Goal: Task Accomplishment & Management: Manage account settings

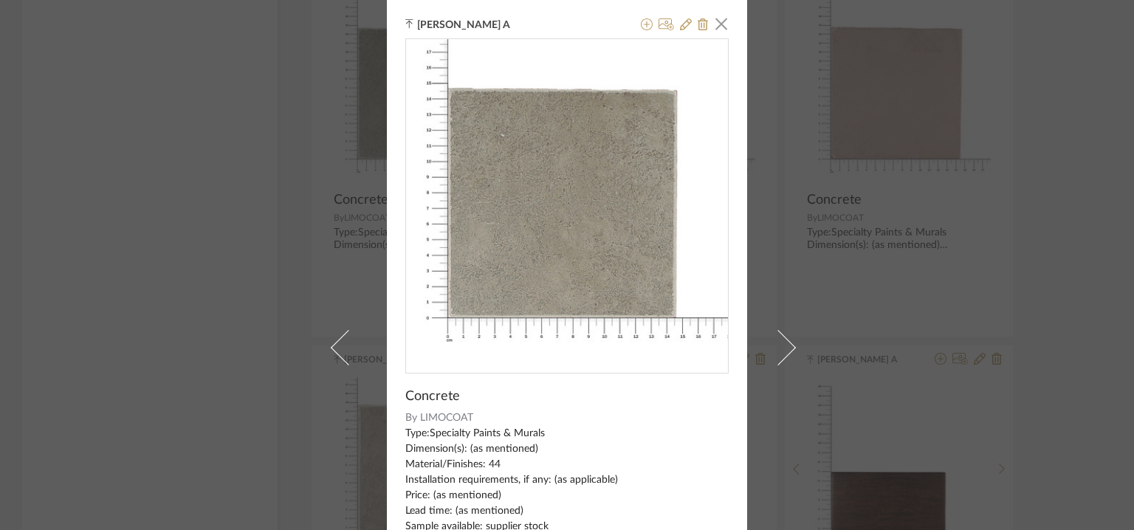
click at [723, 27] on span "button" at bounding box center [721, 24] width 30 height 30
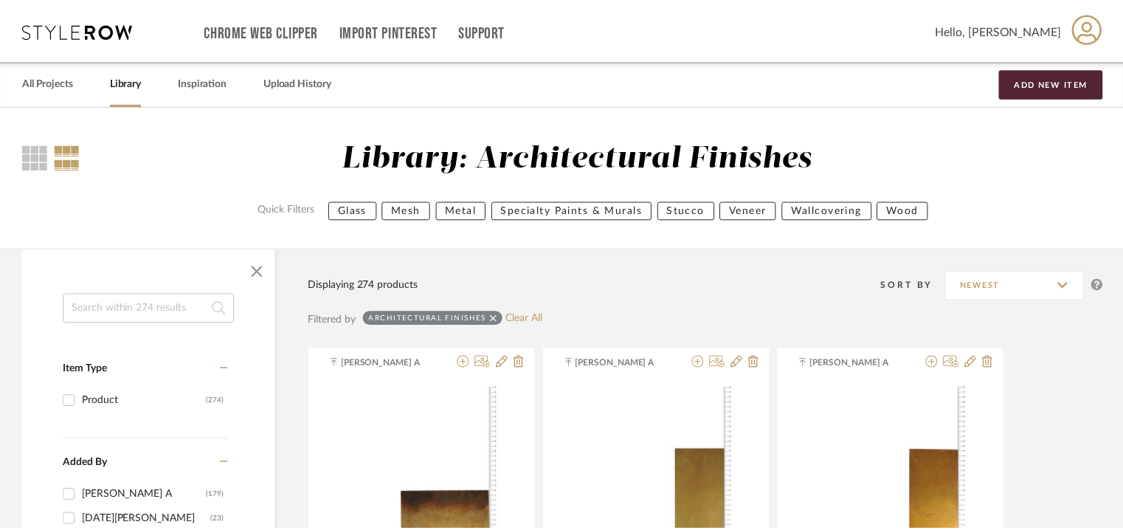
scroll to position [4155, 0]
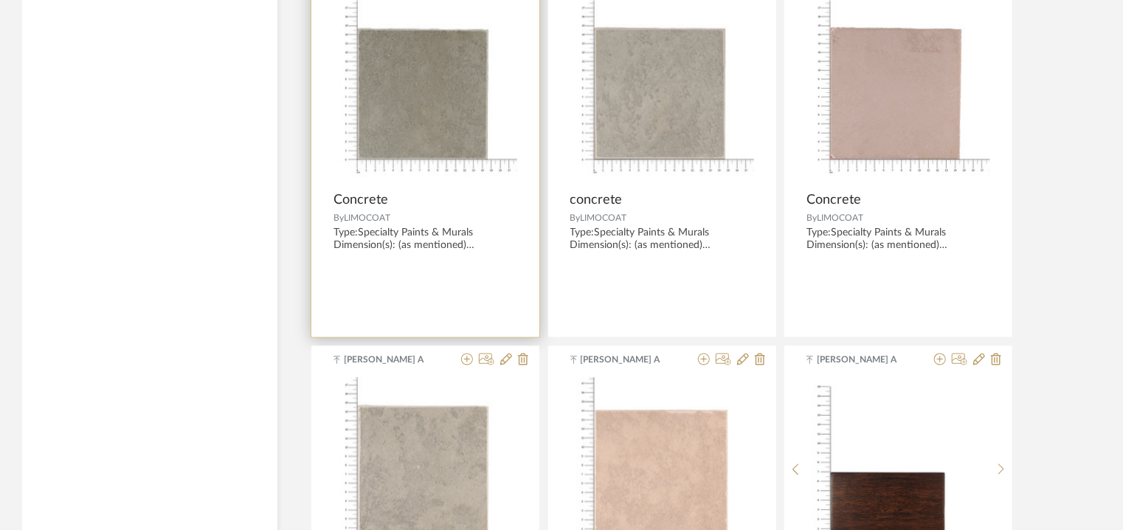
click at [411, 154] on img "0" at bounding box center [426, 93] width 184 height 184
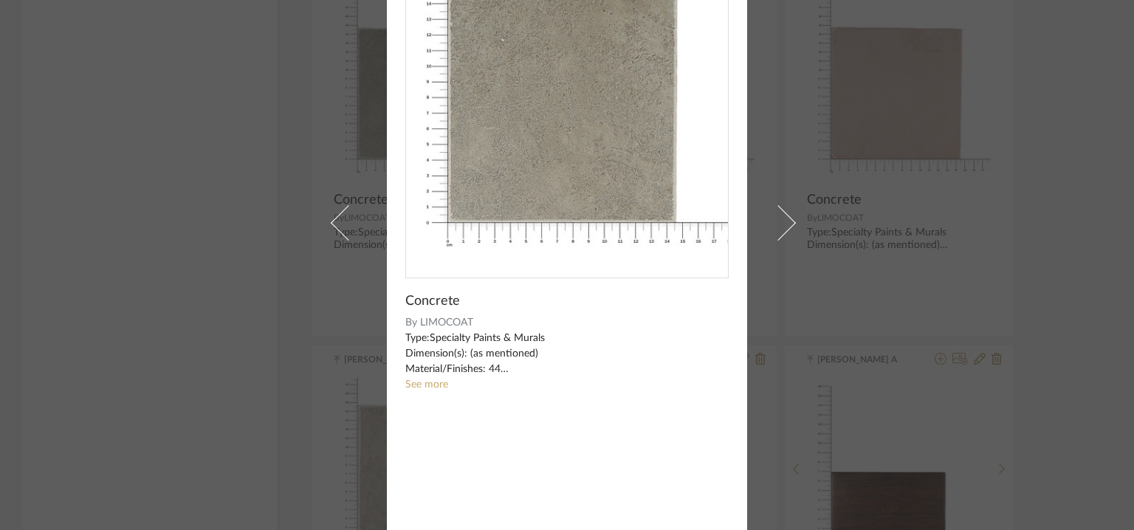
scroll to position [106, 0]
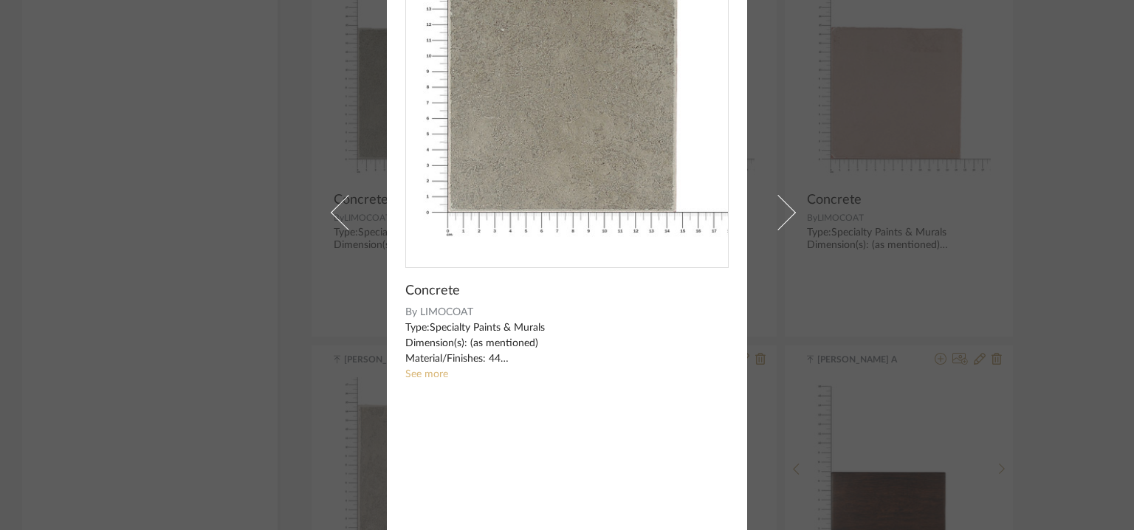
click at [431, 373] on link "See more" at bounding box center [426, 374] width 43 height 10
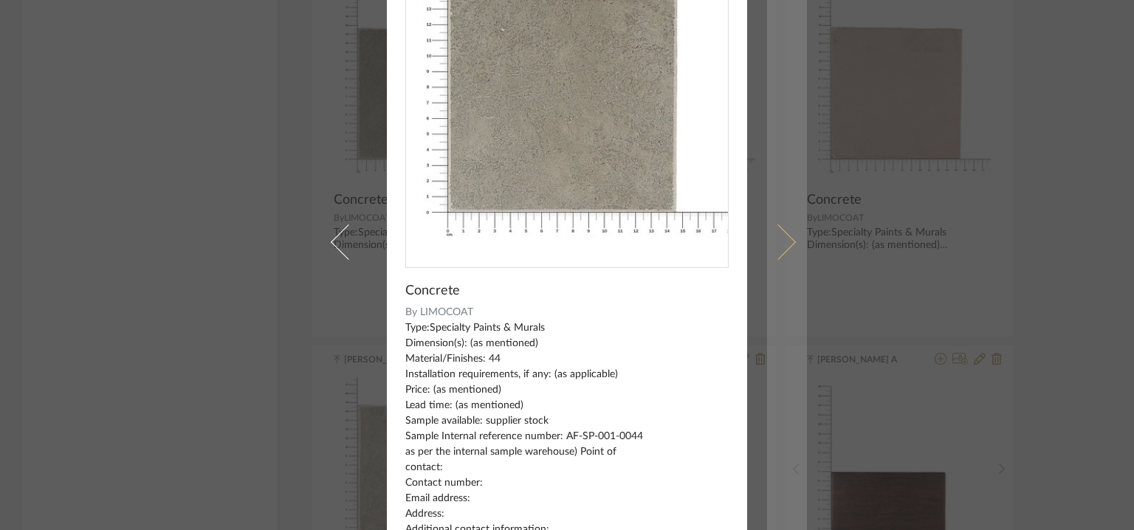
click at [783, 238] on span at bounding box center [777, 241] width 35 height 35
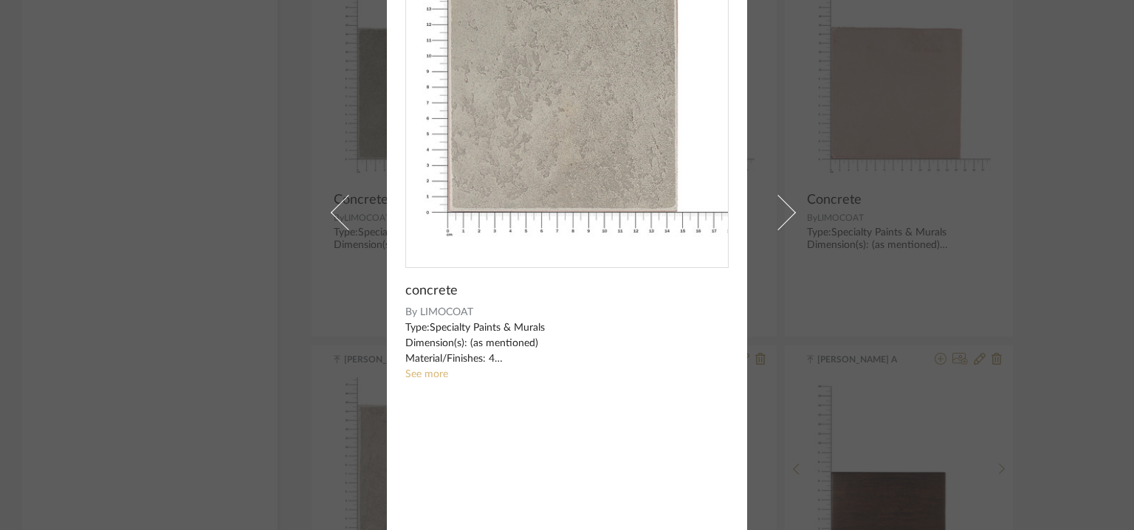
click at [418, 370] on link "See more" at bounding box center [426, 374] width 43 height 10
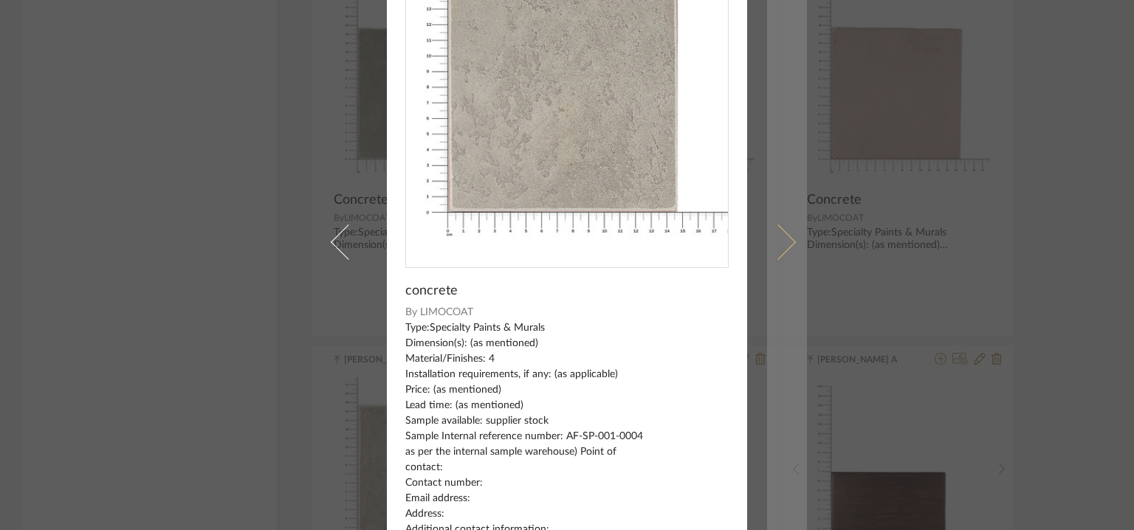
click at [792, 231] on link at bounding box center [787, 241] width 40 height 695
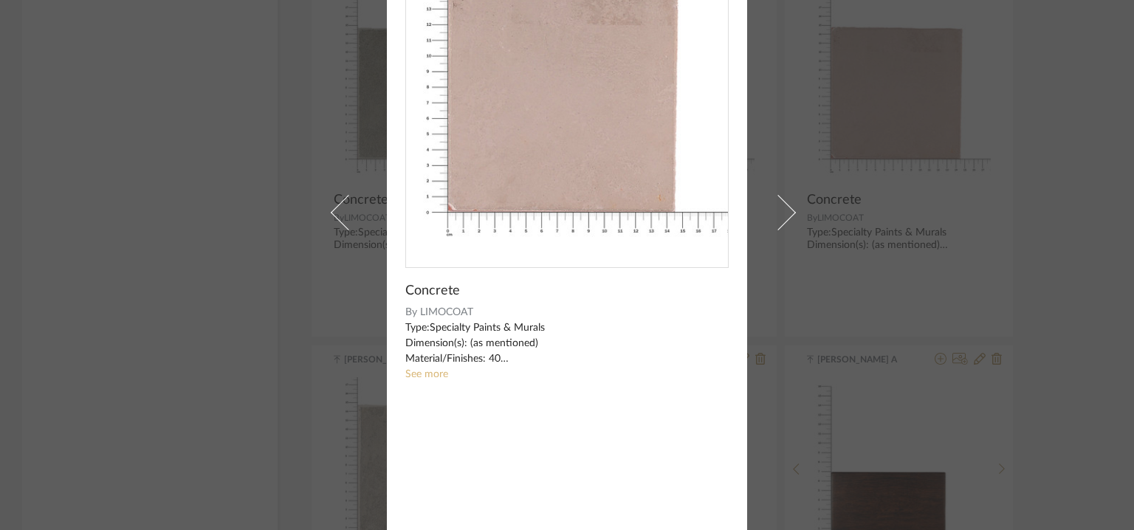
click at [420, 376] on link "See more" at bounding box center [426, 374] width 43 height 10
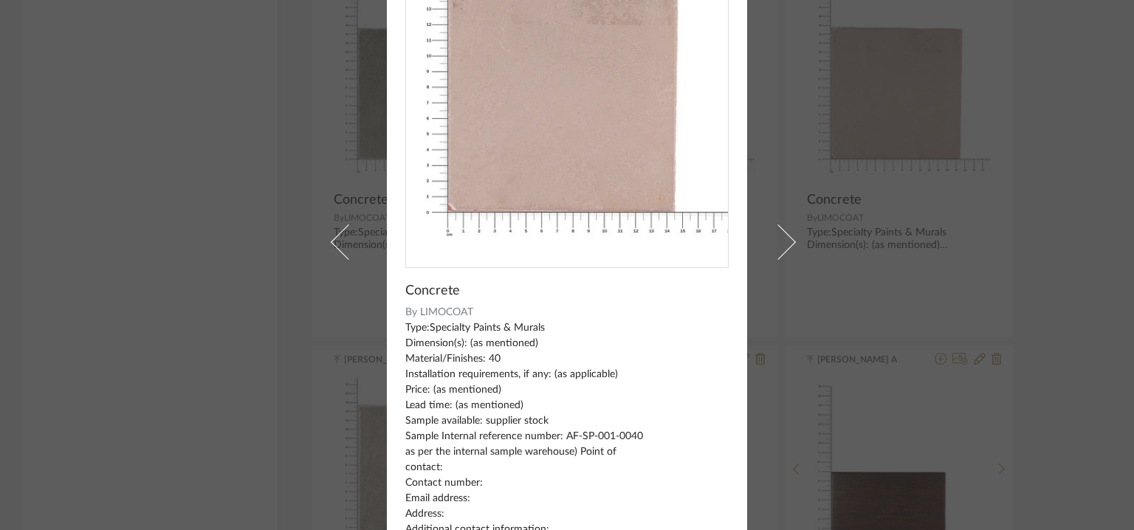
click at [948, 295] on div "[PERSON_NAME] A × Concrete By LIMOCOAT Type:Specialty Paints & Murals Dimension…" at bounding box center [567, 265] width 1134 height 530
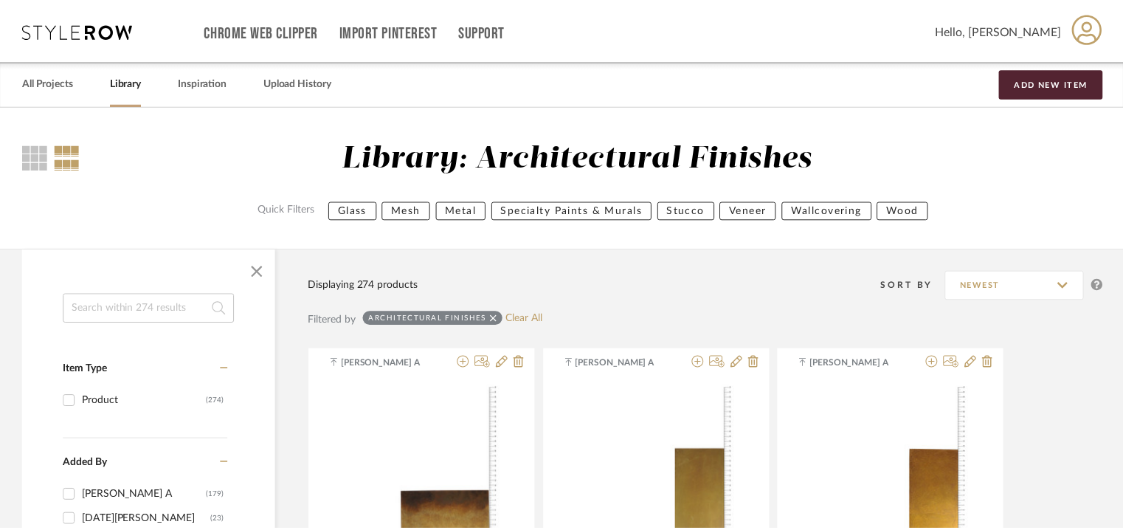
scroll to position [4155, 0]
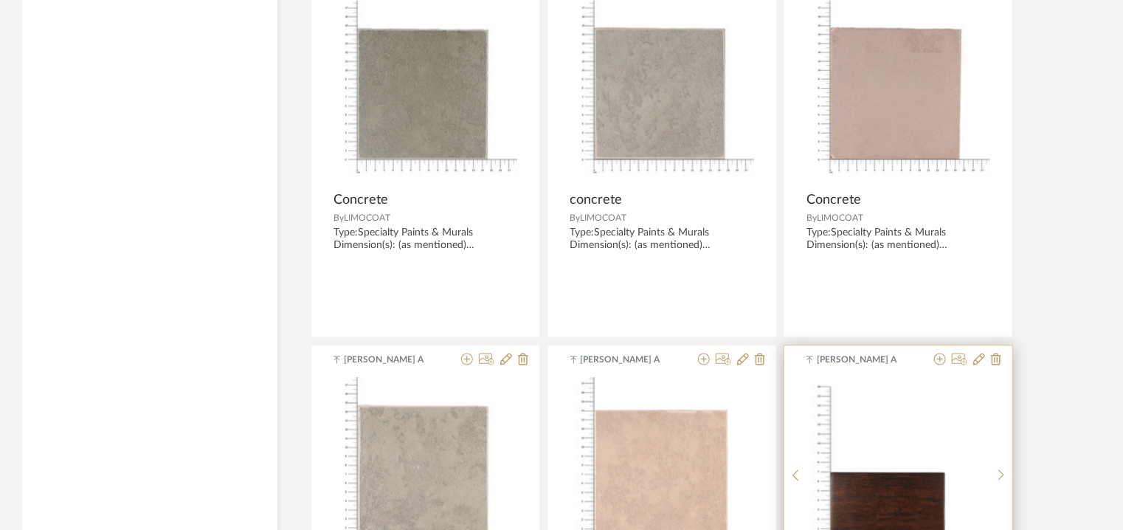
click at [962, 478] on img "0" at bounding box center [898, 470] width 183 height 183
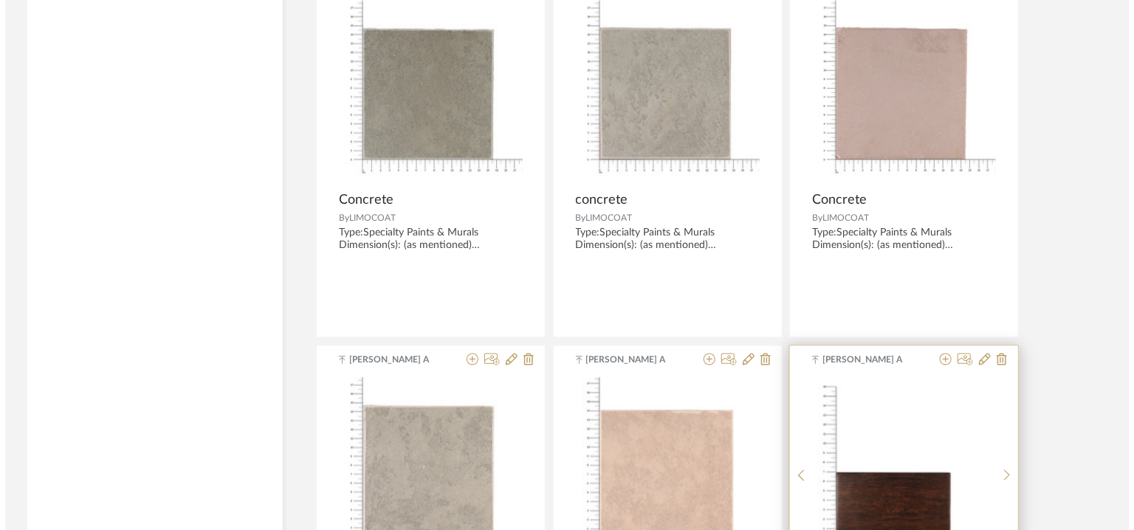
scroll to position [0, 0]
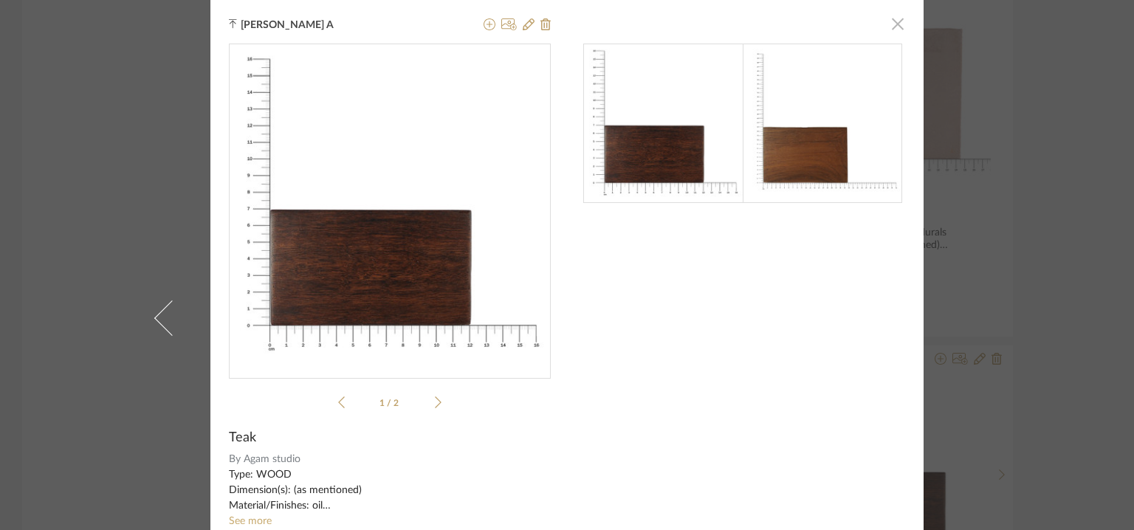
click at [895, 21] on span "button" at bounding box center [898, 24] width 30 height 30
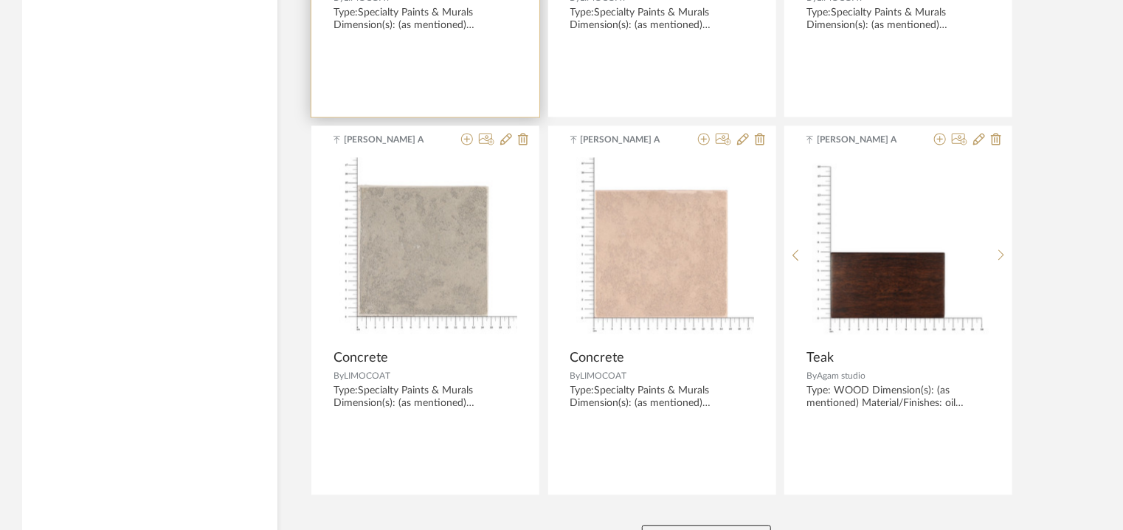
scroll to position [4376, 0]
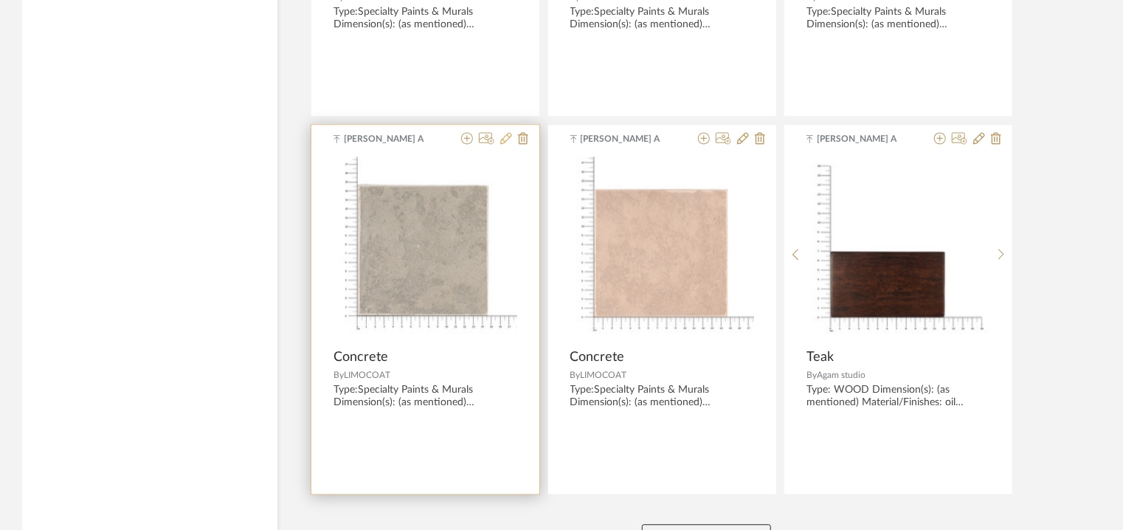
click at [509, 134] on icon at bounding box center [506, 138] width 12 height 12
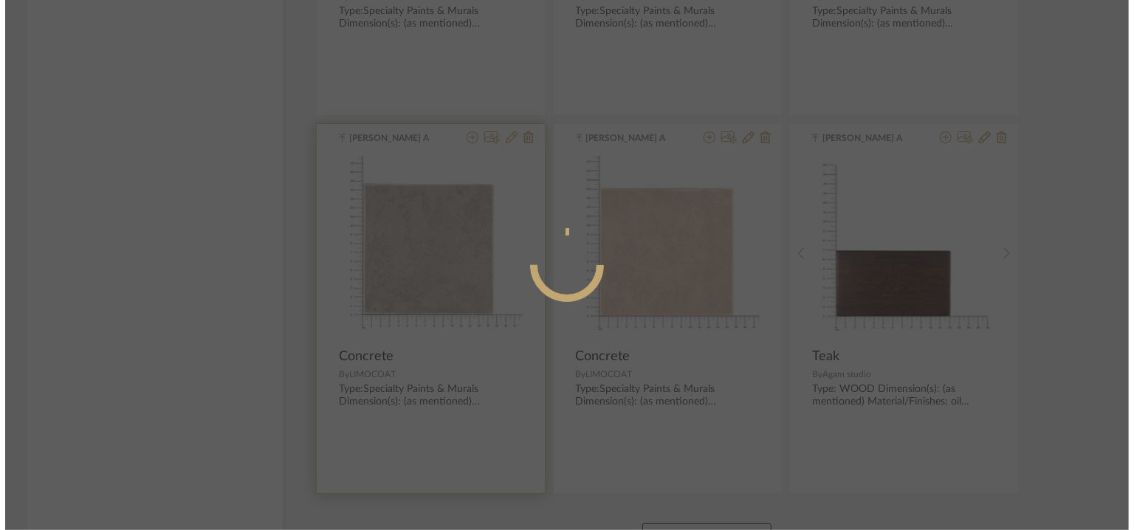
scroll to position [0, 0]
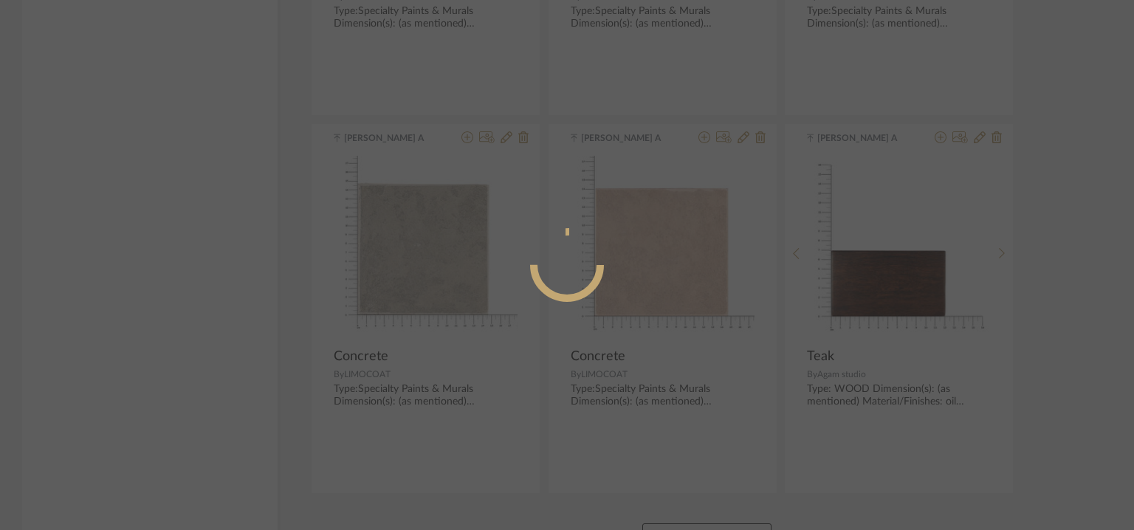
radio input "true"
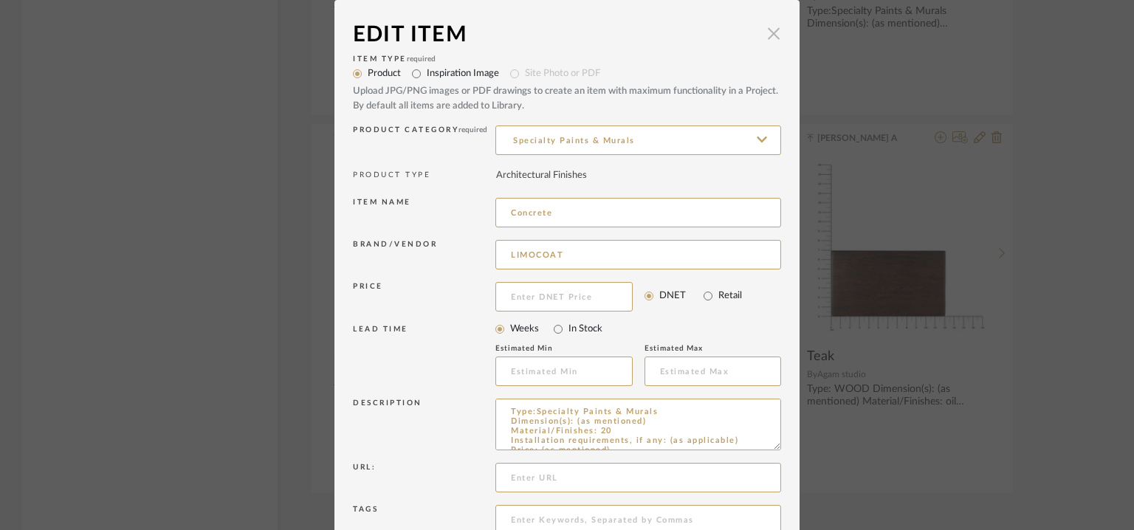
click at [769, 35] on span "button" at bounding box center [774, 33] width 30 height 30
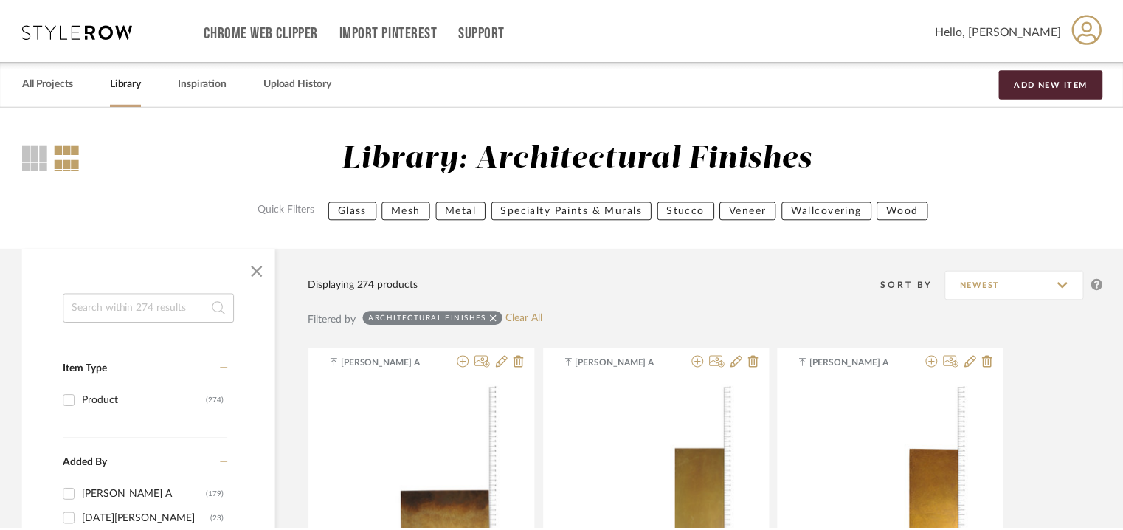
scroll to position [4376, 0]
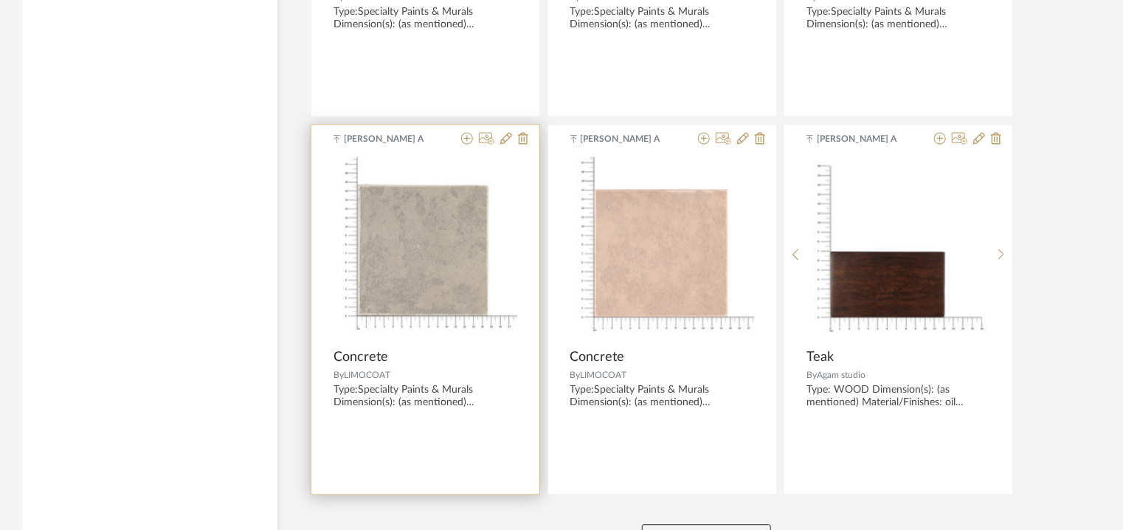
click at [378, 334] on img "0" at bounding box center [426, 248] width 184 height 184
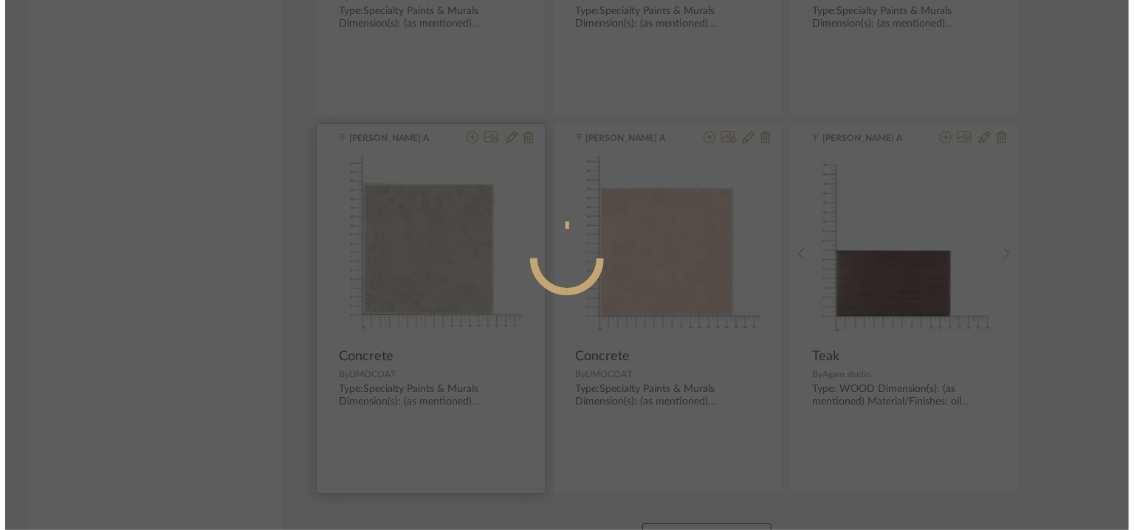
scroll to position [0, 0]
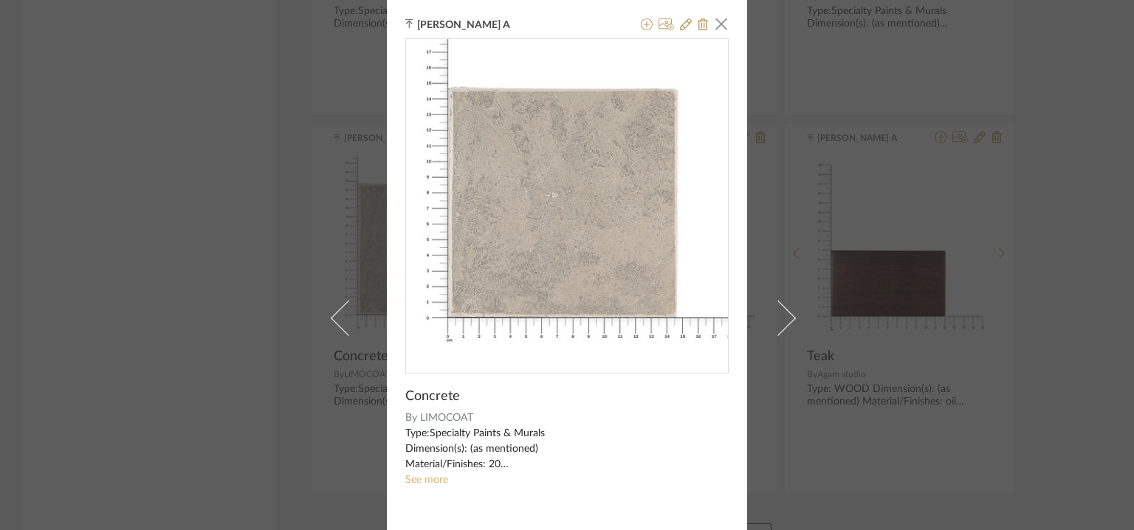
click at [420, 473] on sr-see-more-text "Type:Specialty Paints & Murals Dimension(s): (as mentioned) Material/Finishes: …" at bounding box center [566, 457] width 323 height 62
click at [420, 483] on link "See more" at bounding box center [426, 480] width 43 height 10
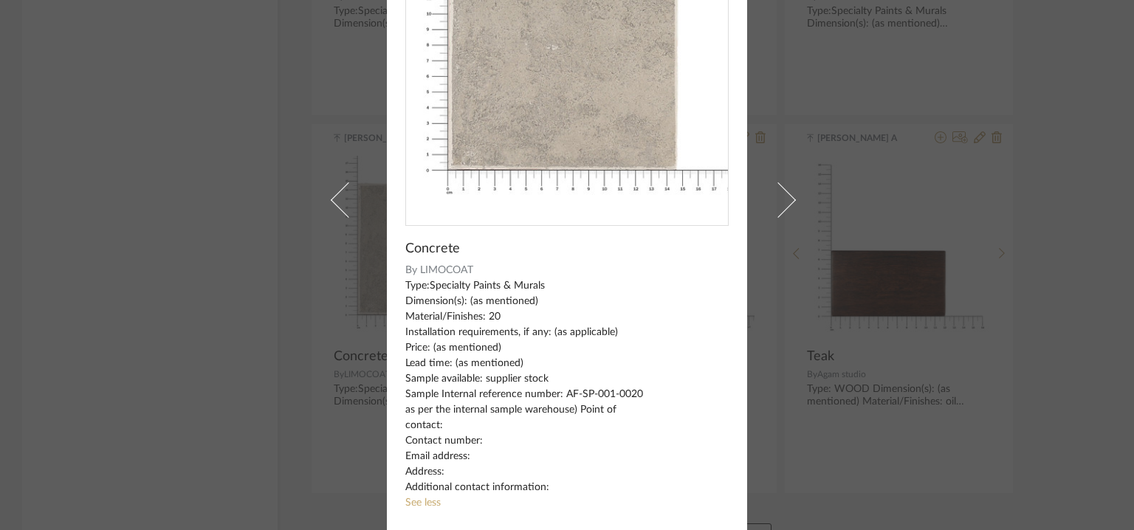
scroll to position [74, 0]
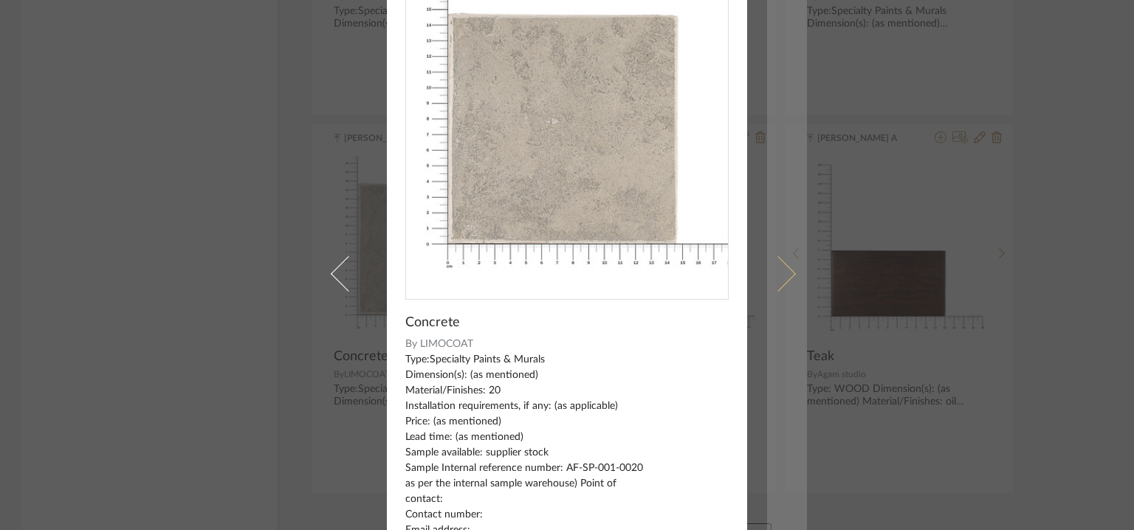
click at [785, 269] on span at bounding box center [777, 273] width 35 height 35
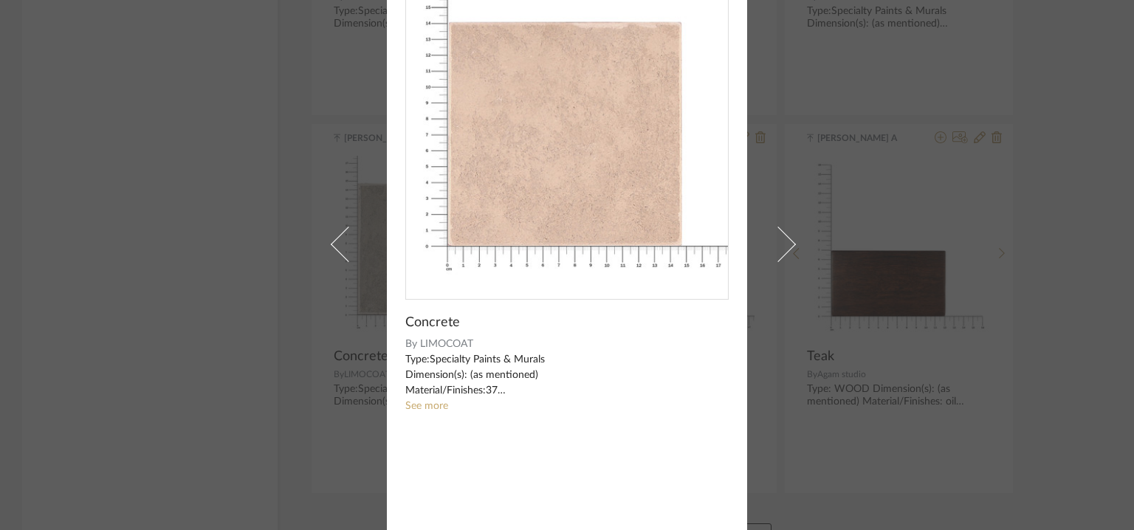
click at [406, 399] on sr-see-more-text "Type:Specialty Paints & Murals Dimension(s): (as mentioned) Material/Finishes:3…" at bounding box center [566, 383] width 323 height 62
click at [416, 405] on link "See more" at bounding box center [426, 406] width 43 height 10
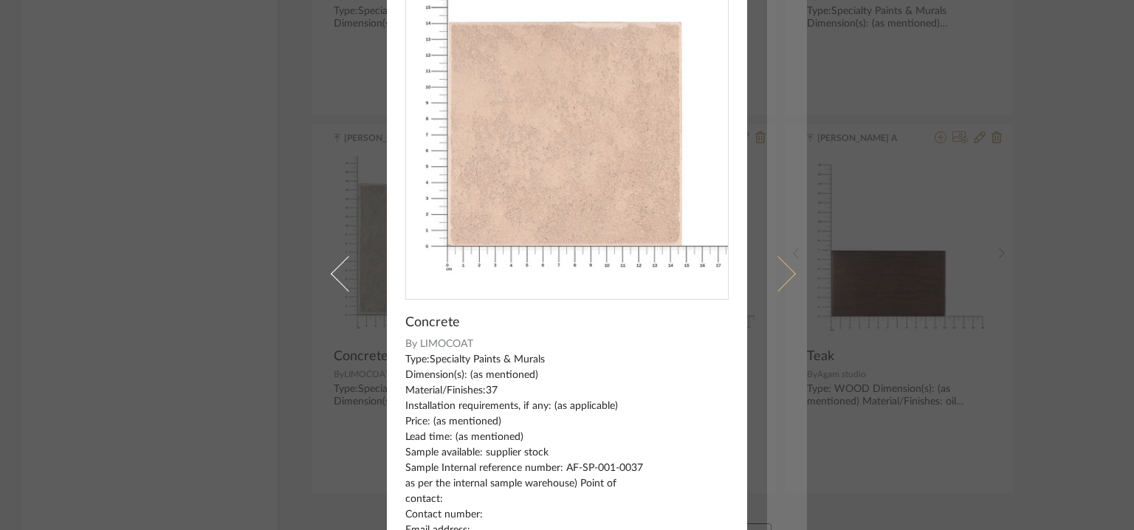
click at [800, 161] on link at bounding box center [787, 273] width 40 height 695
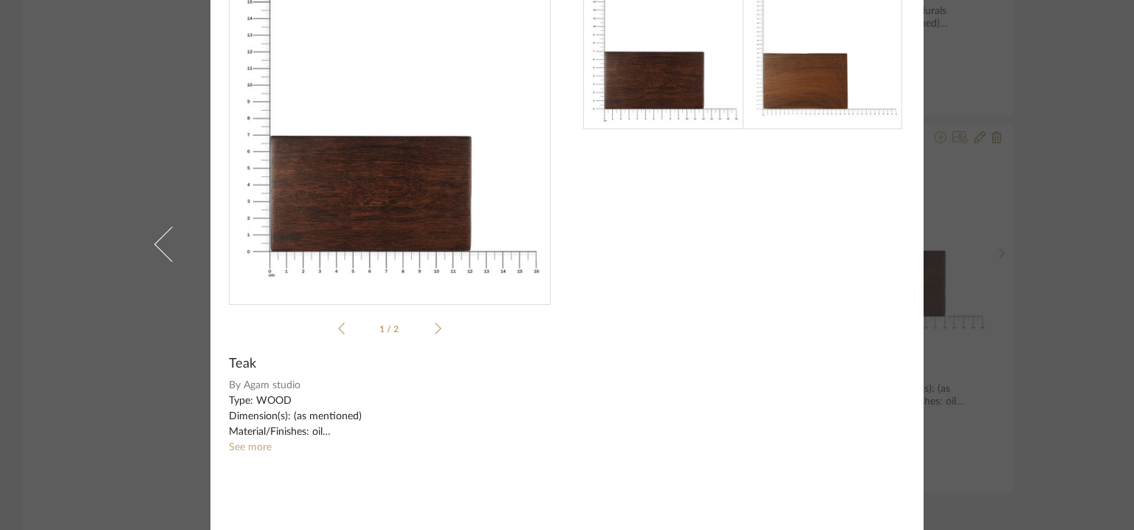
scroll to position [0, 0]
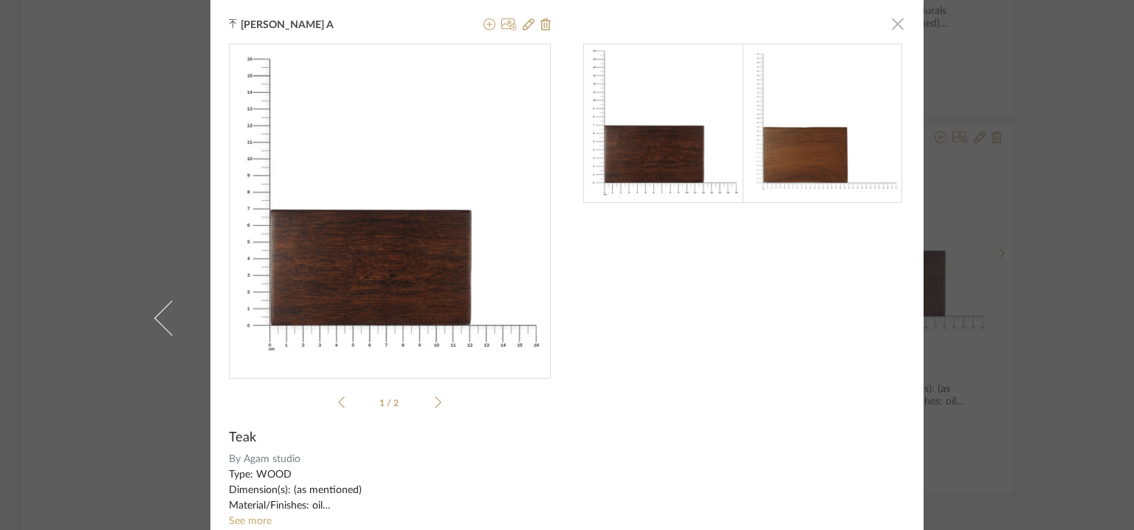
click at [896, 21] on span "button" at bounding box center [898, 24] width 30 height 30
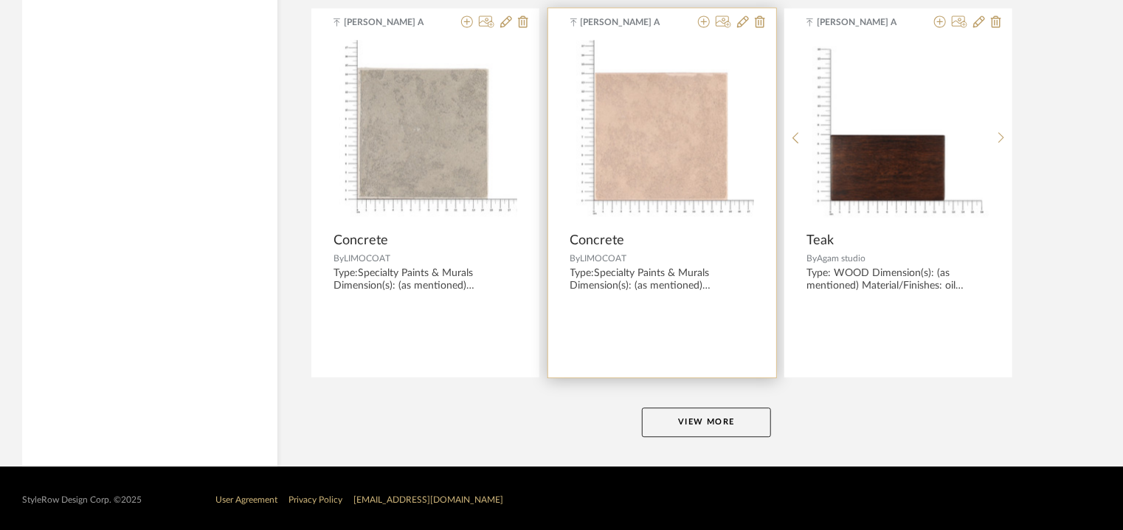
scroll to position [4493, 0]
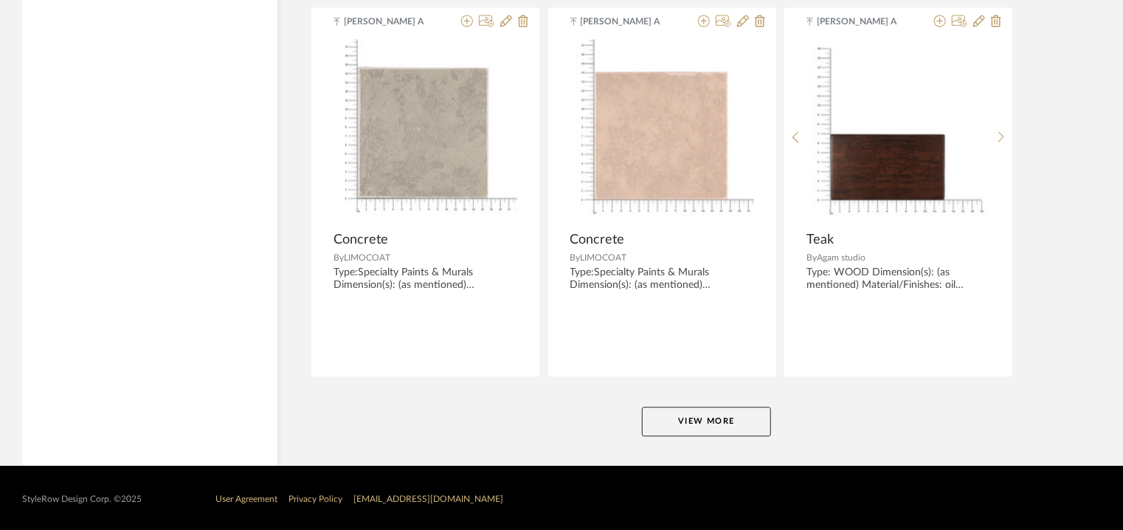
click at [700, 420] on button "View More" at bounding box center [706, 422] width 129 height 30
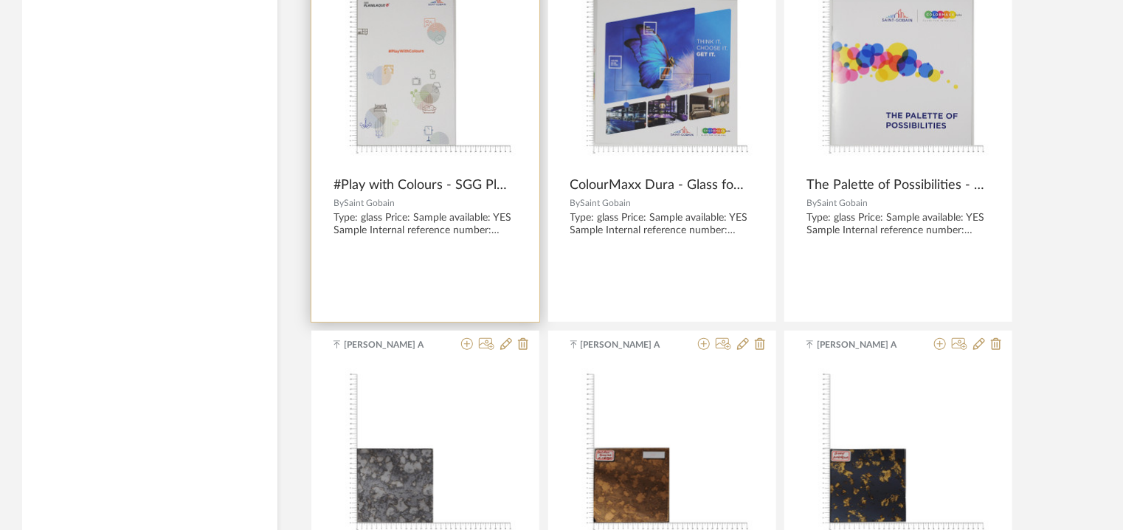
scroll to position [9020, 0]
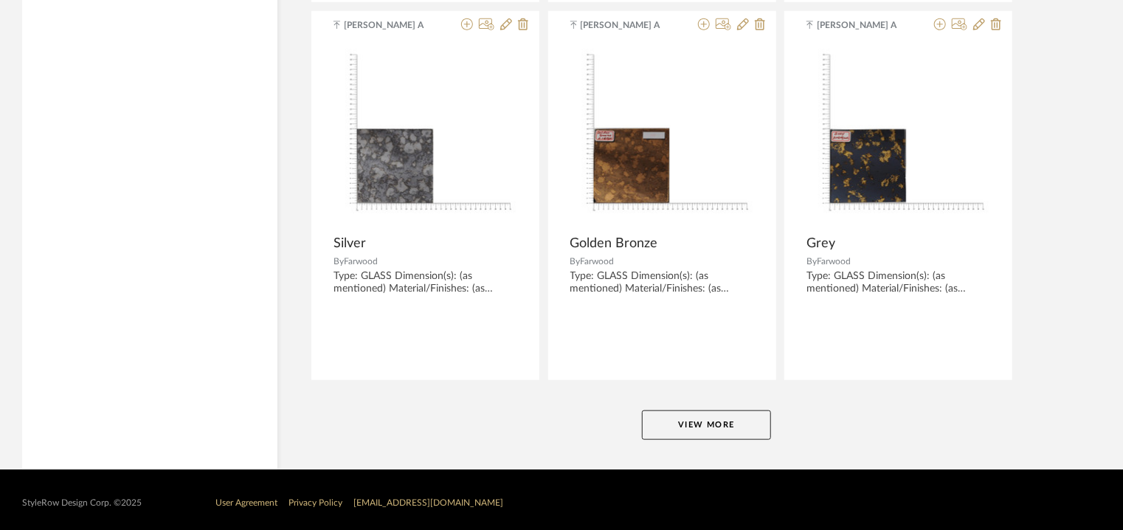
click at [730, 417] on button "View More" at bounding box center [706, 425] width 129 height 30
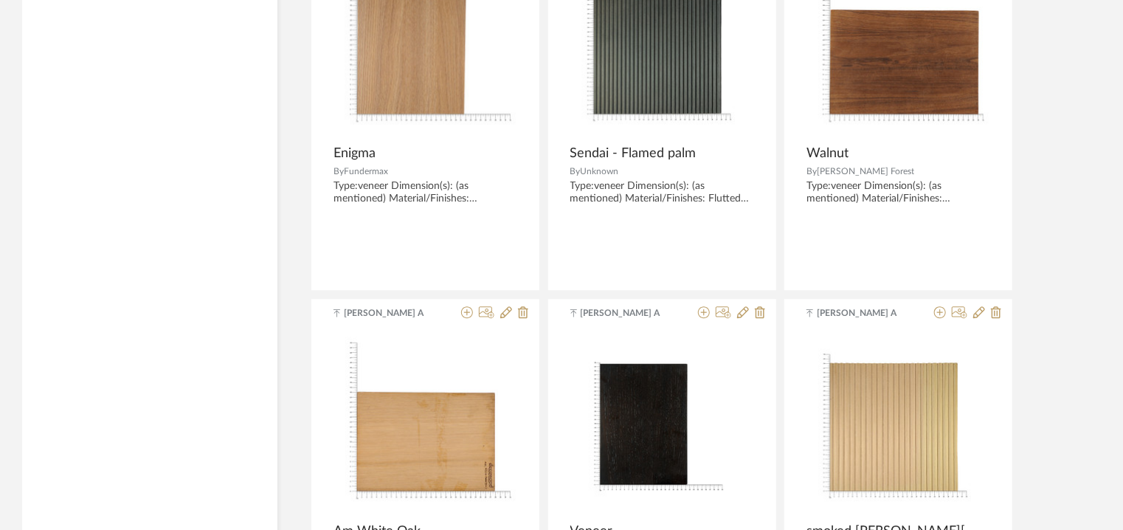
scroll to position [13523, 0]
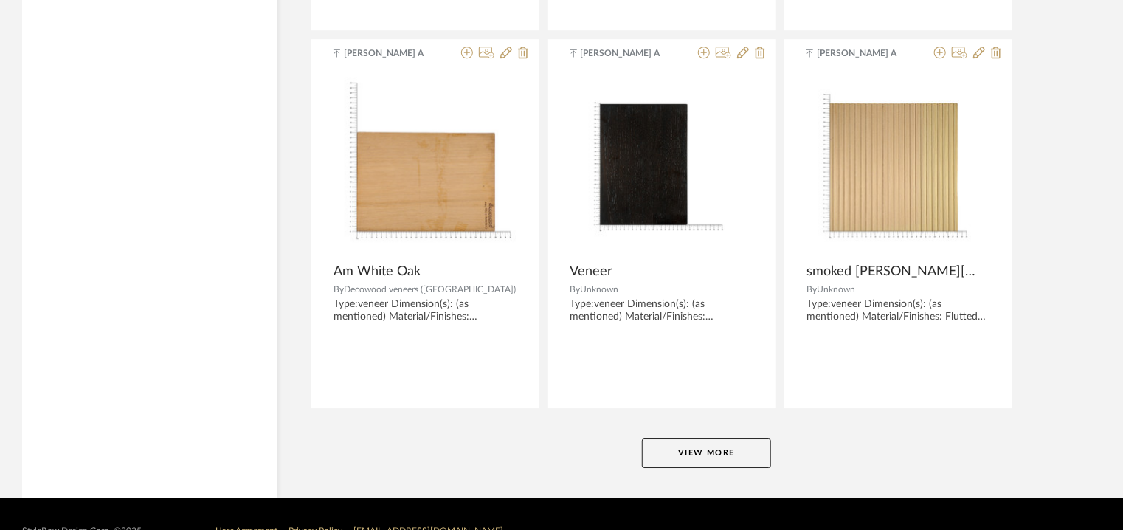
click at [732, 438] on button "View More" at bounding box center [706, 453] width 129 height 30
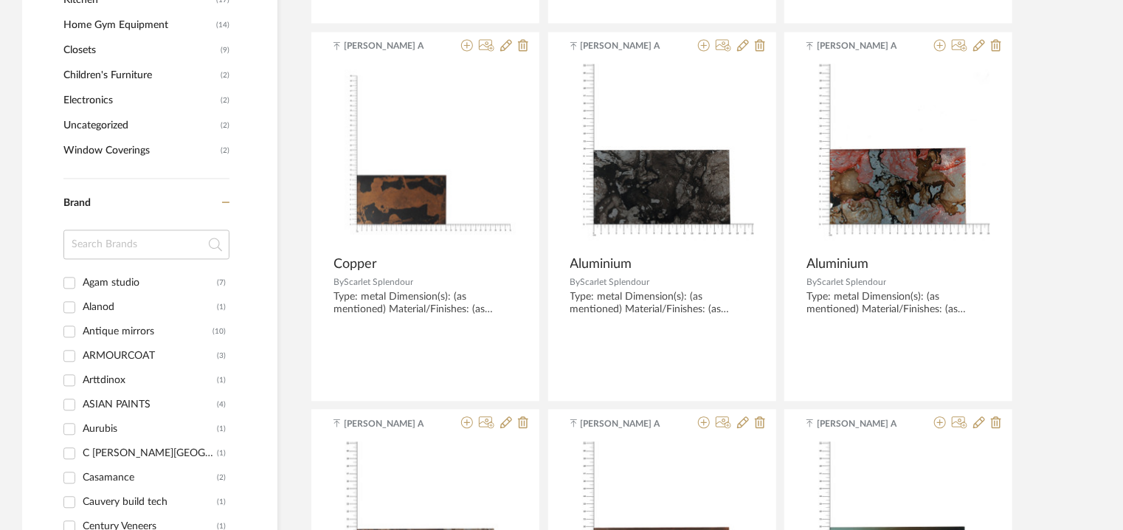
scroll to position [1619, 0]
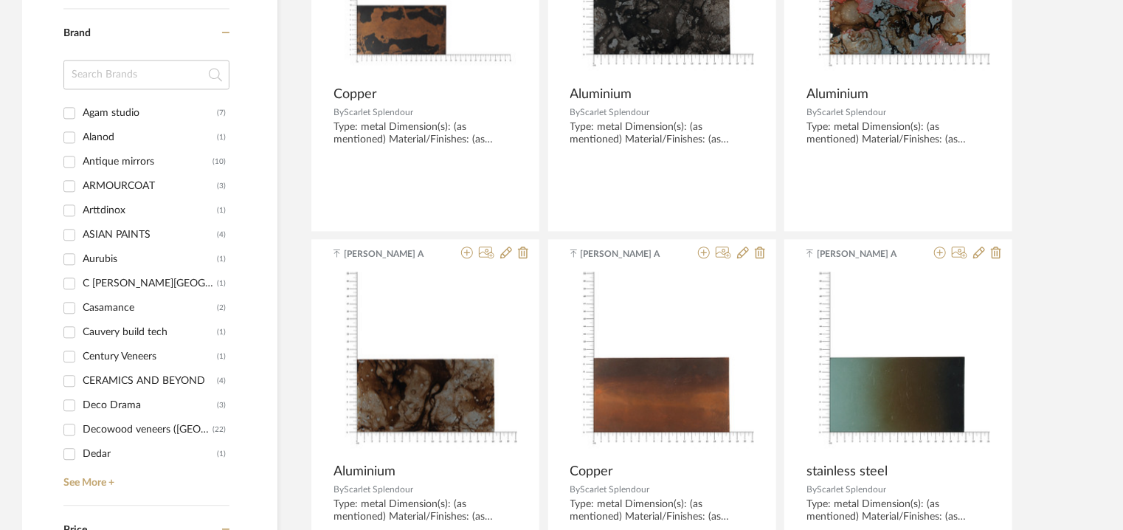
click at [112, 69] on input at bounding box center [146, 75] width 166 height 30
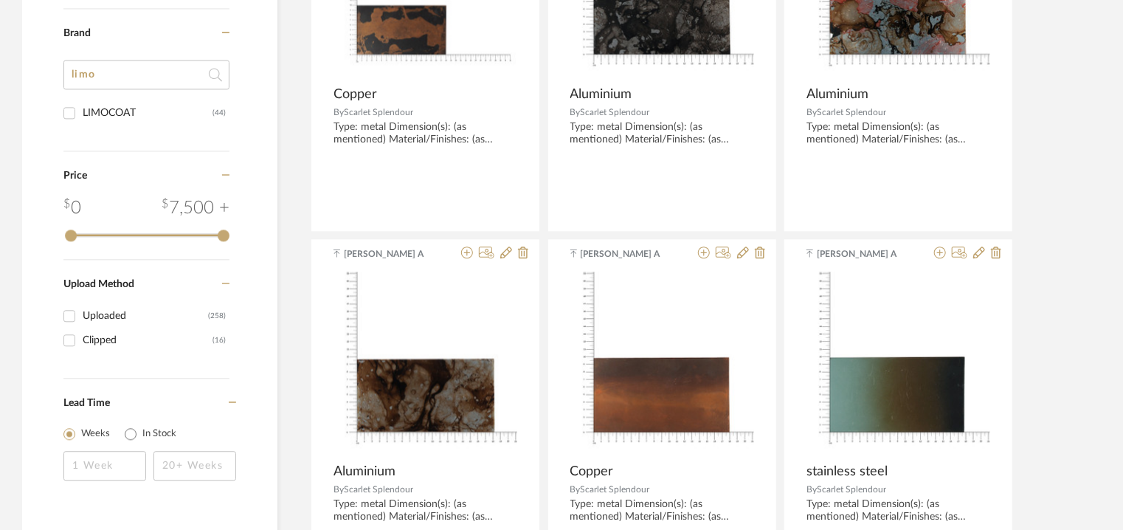
type input "limo"
click at [120, 112] on div "LIMOCOAT" at bounding box center [148, 113] width 130 height 24
click at [81, 112] on input "LIMOCOAT (44)" at bounding box center [70, 113] width 24 height 24
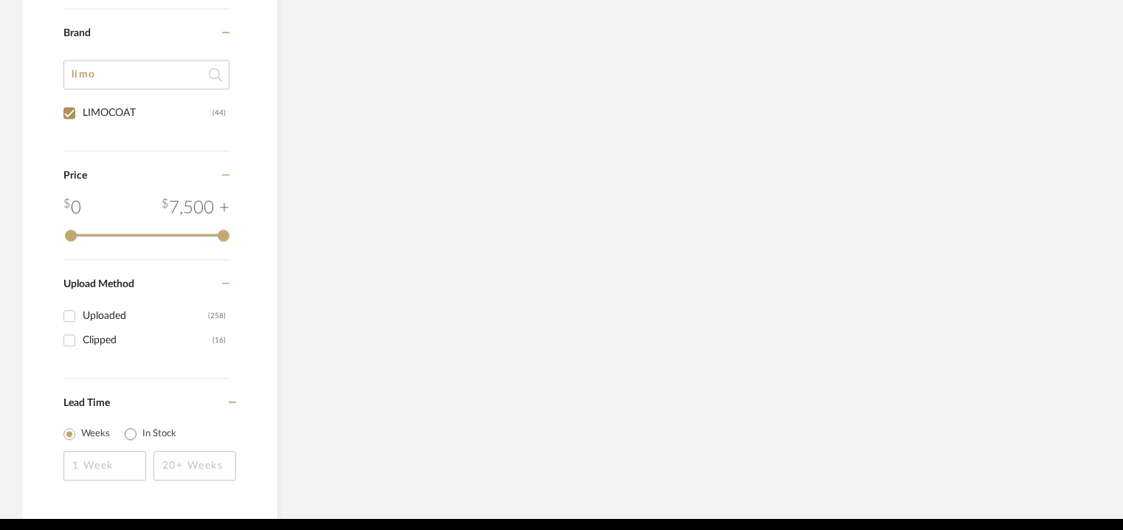
scroll to position [1532, 0]
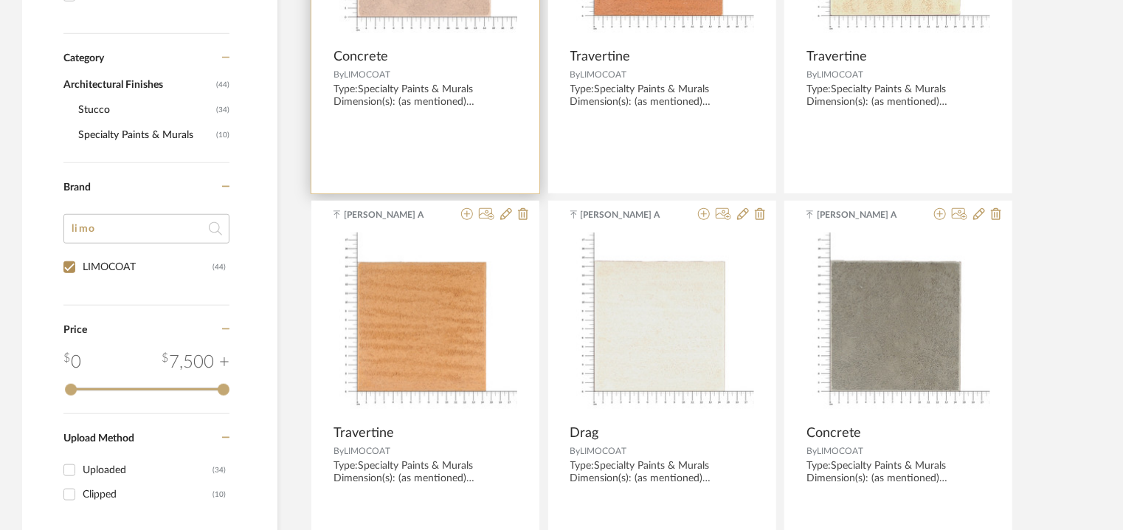
scroll to position [425, 0]
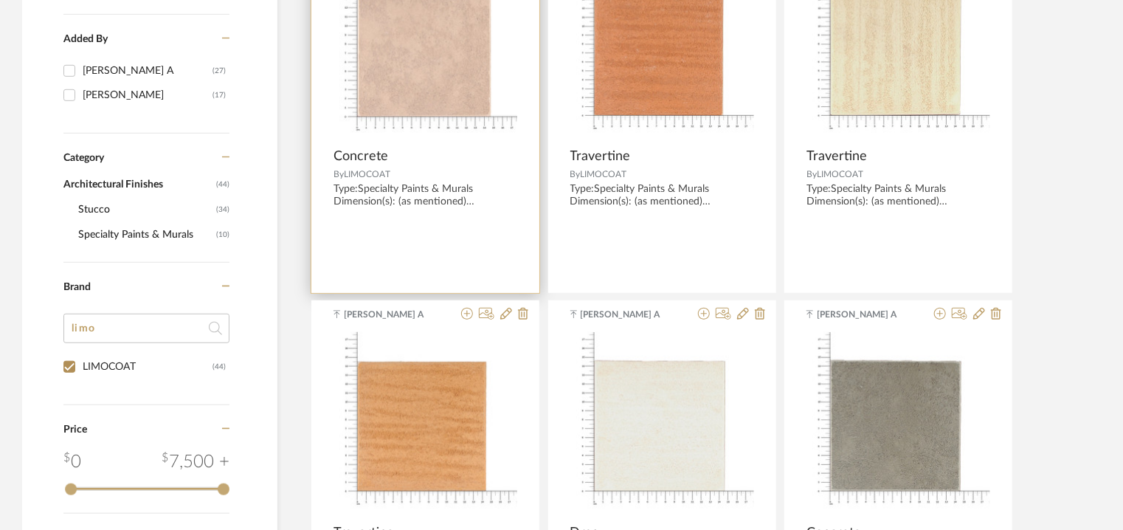
click at [442, 89] on img "0" at bounding box center [426, 48] width 184 height 184
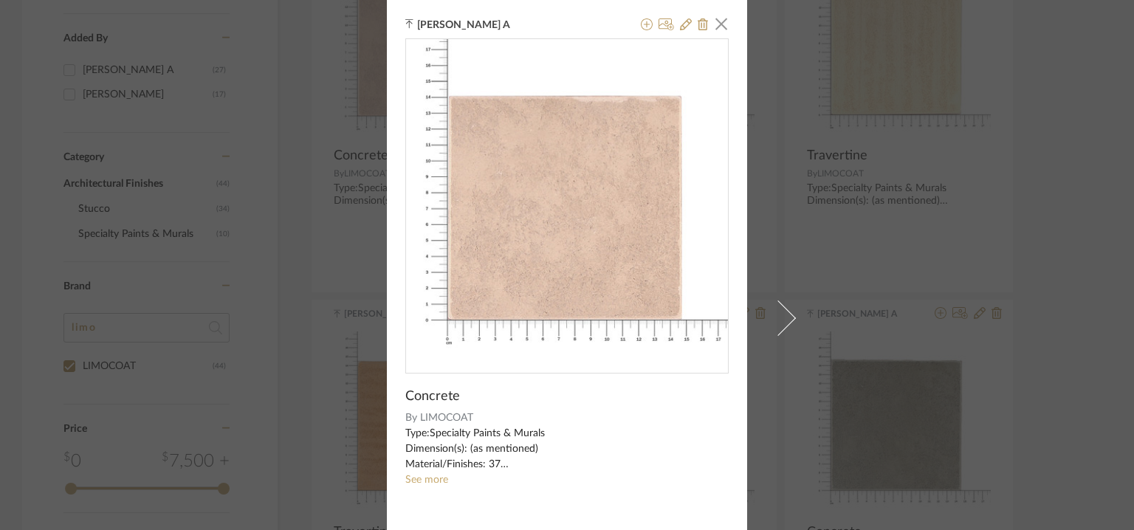
scroll to position [106, 0]
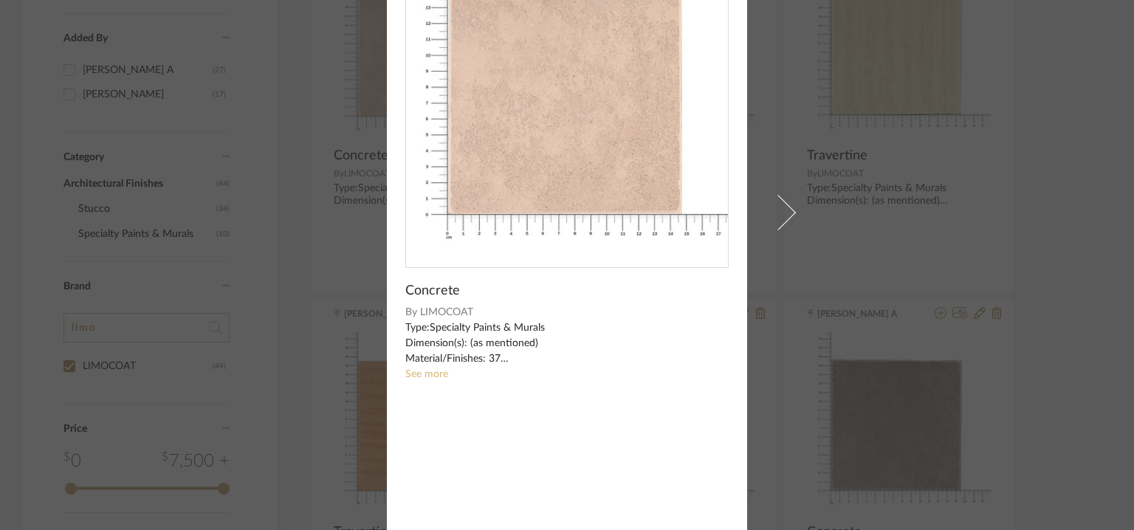
click at [409, 370] on link "See more" at bounding box center [426, 374] width 43 height 10
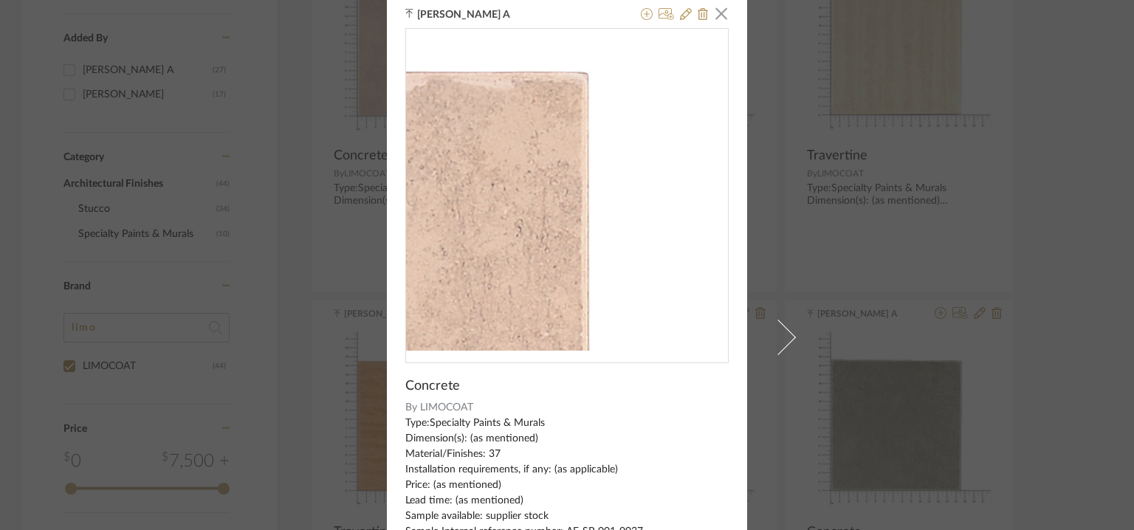
scroll to position [0, 0]
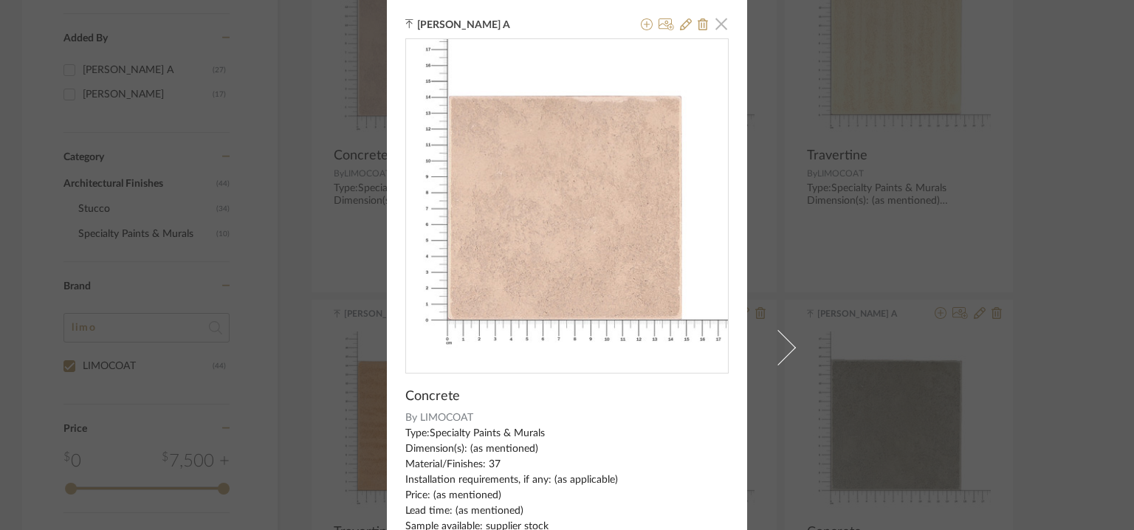
click at [722, 25] on span "button" at bounding box center [721, 24] width 30 height 30
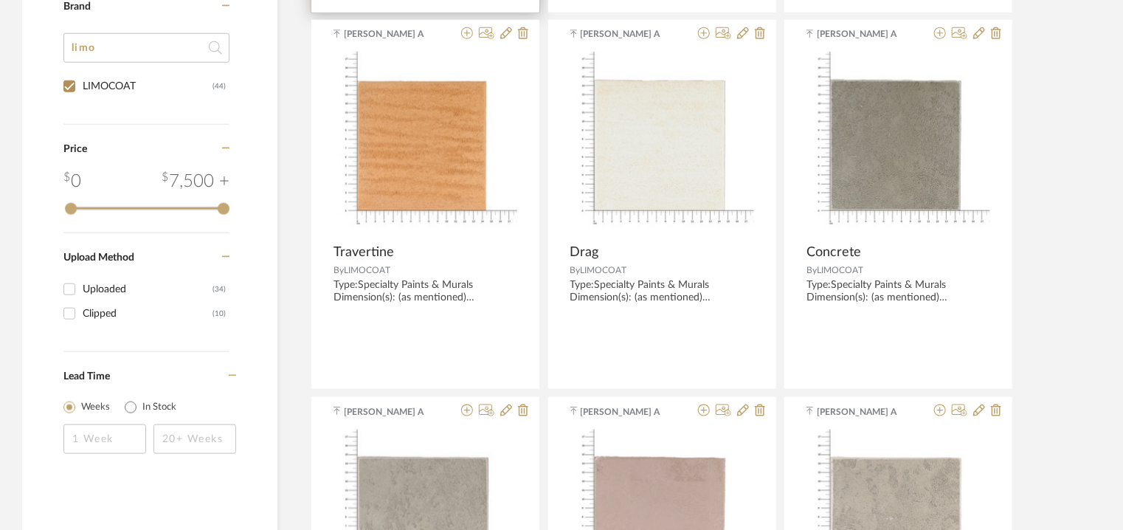
scroll to position [720, 0]
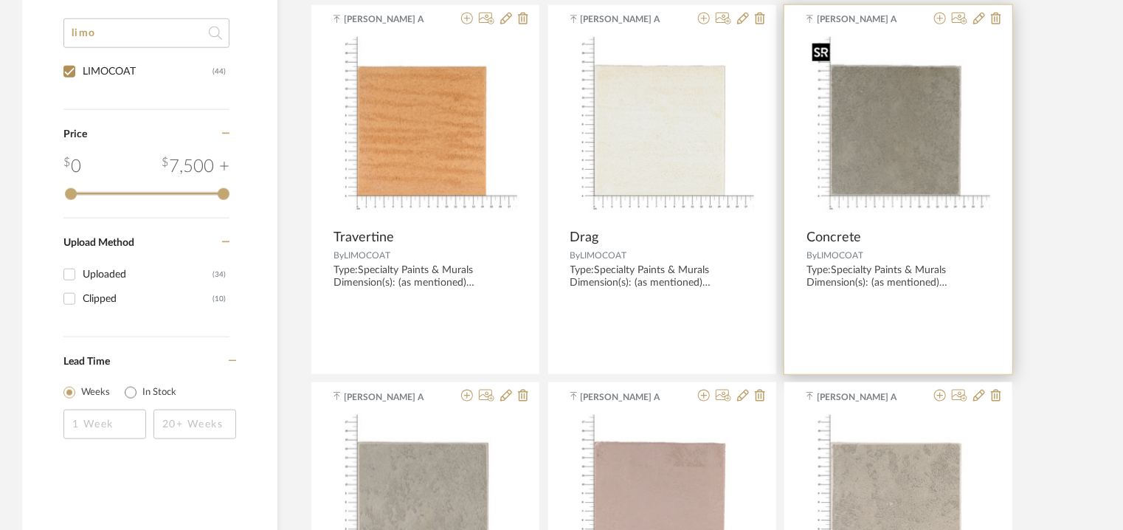
click at [950, 139] on div at bounding box center [899, 227] width 184 height 381
click at [921, 211] on img "0" at bounding box center [899, 129] width 184 height 184
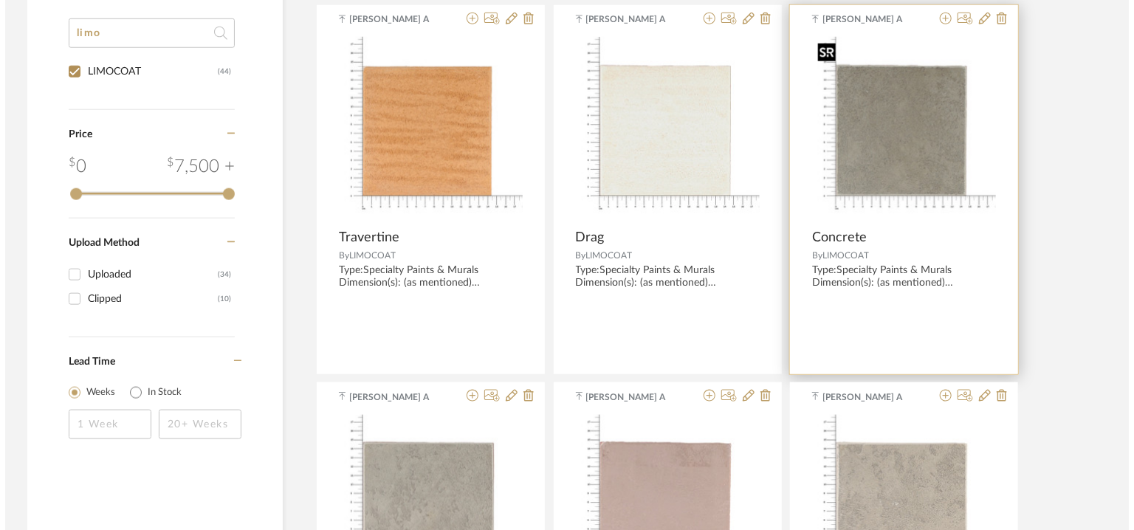
scroll to position [0, 0]
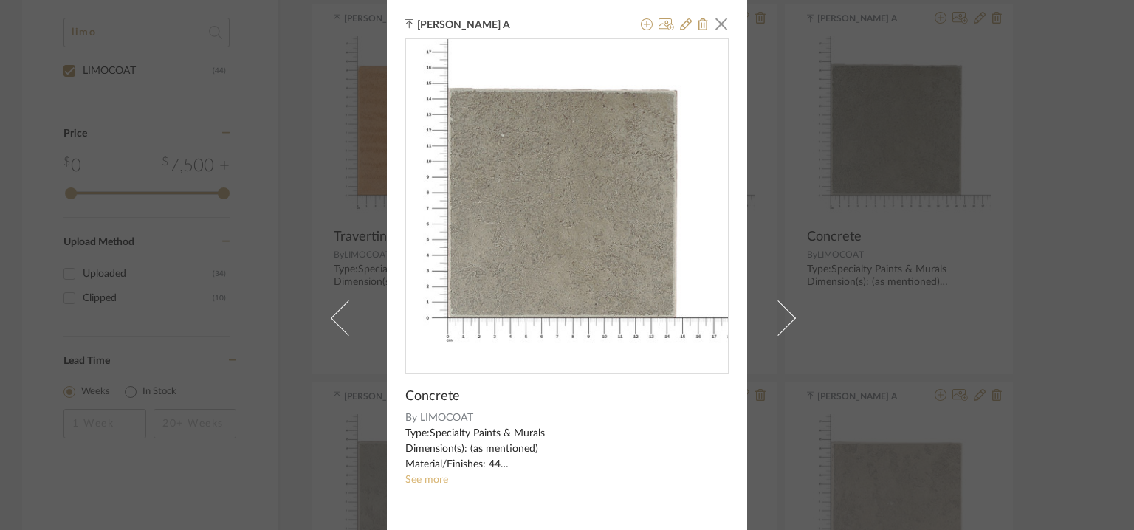
click at [431, 479] on link "See more" at bounding box center [426, 480] width 43 height 10
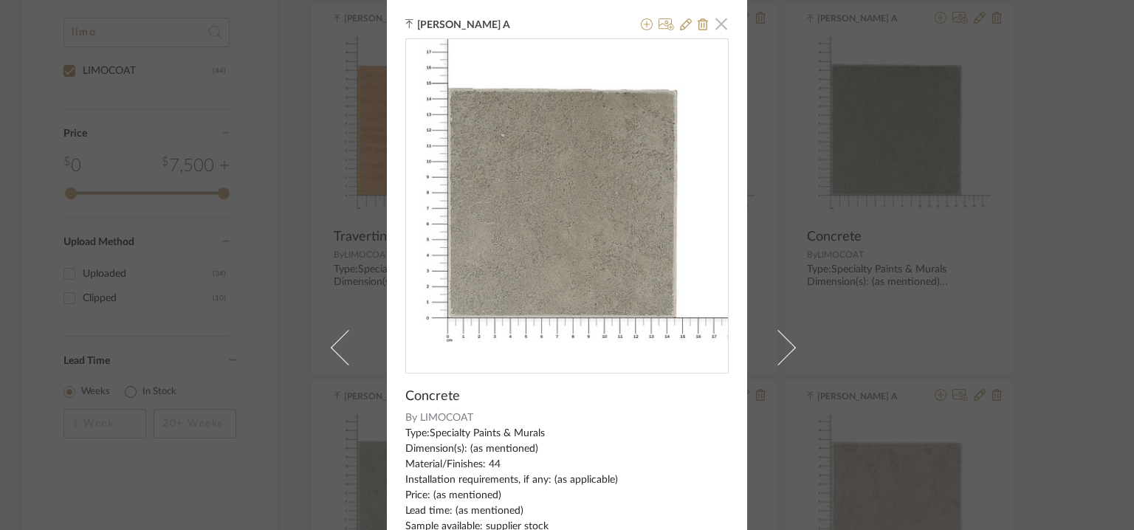
click at [723, 19] on span "button" at bounding box center [721, 24] width 30 height 30
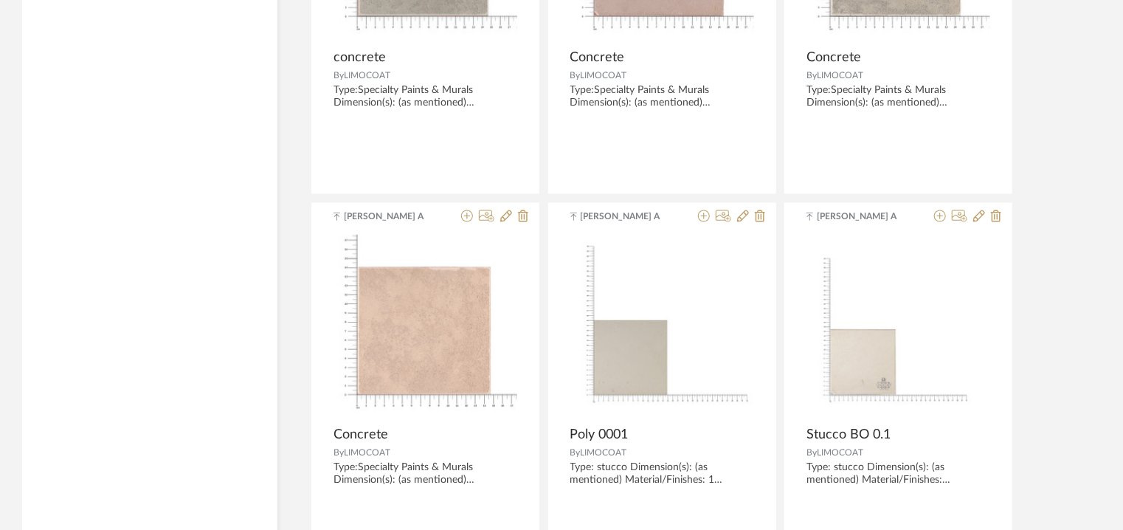
scroll to position [1311, 0]
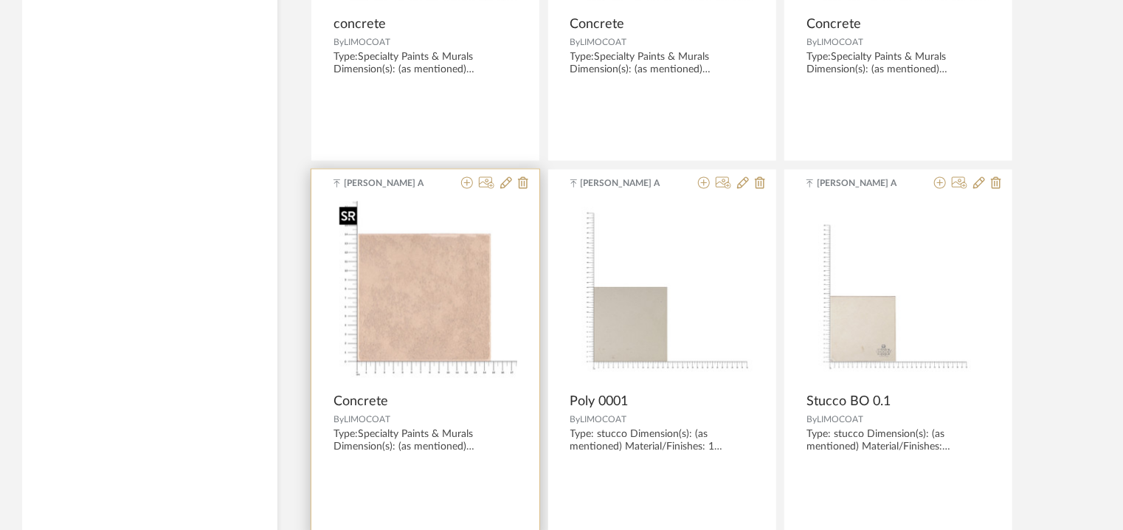
click at [395, 311] on img "0" at bounding box center [426, 293] width 184 height 184
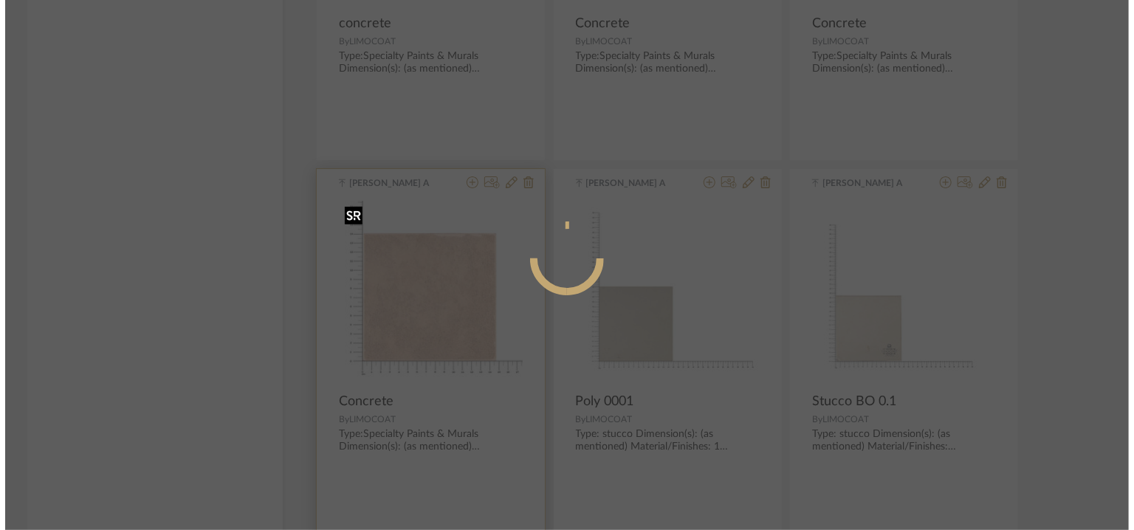
scroll to position [0, 0]
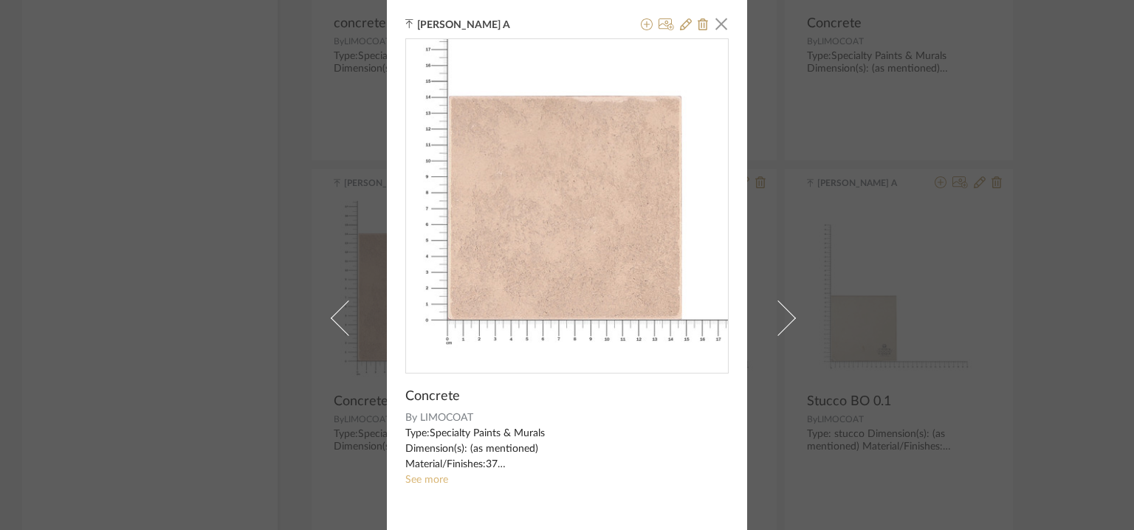
click at [428, 480] on link "See more" at bounding box center [426, 480] width 43 height 10
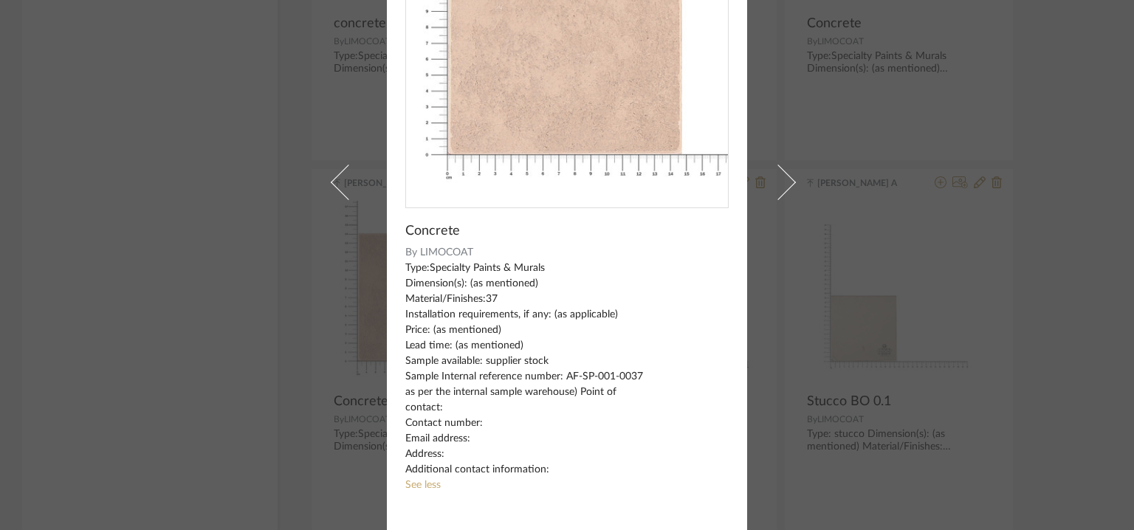
scroll to position [18, 0]
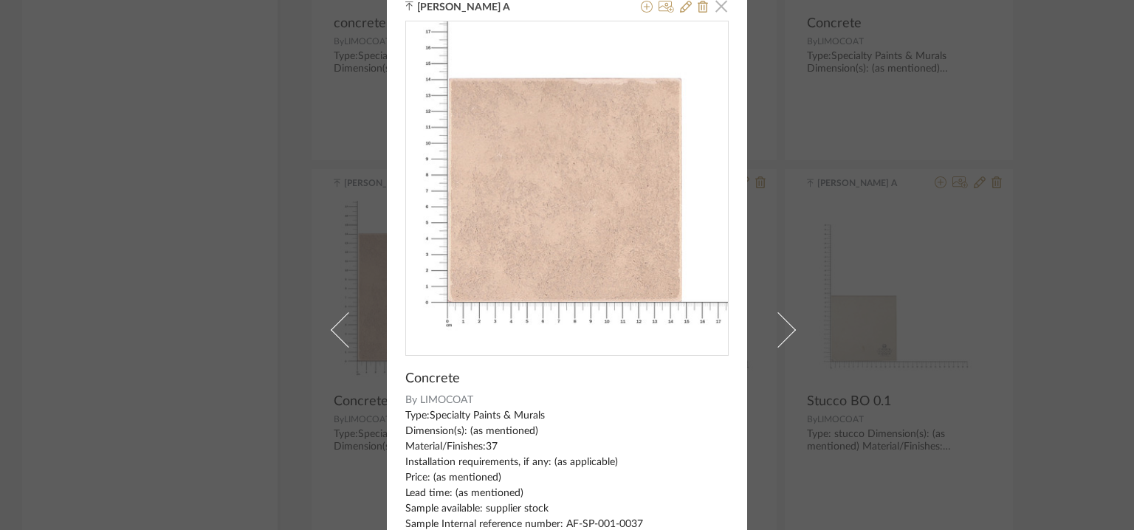
click at [712, 4] on span "button" at bounding box center [721, 6] width 30 height 30
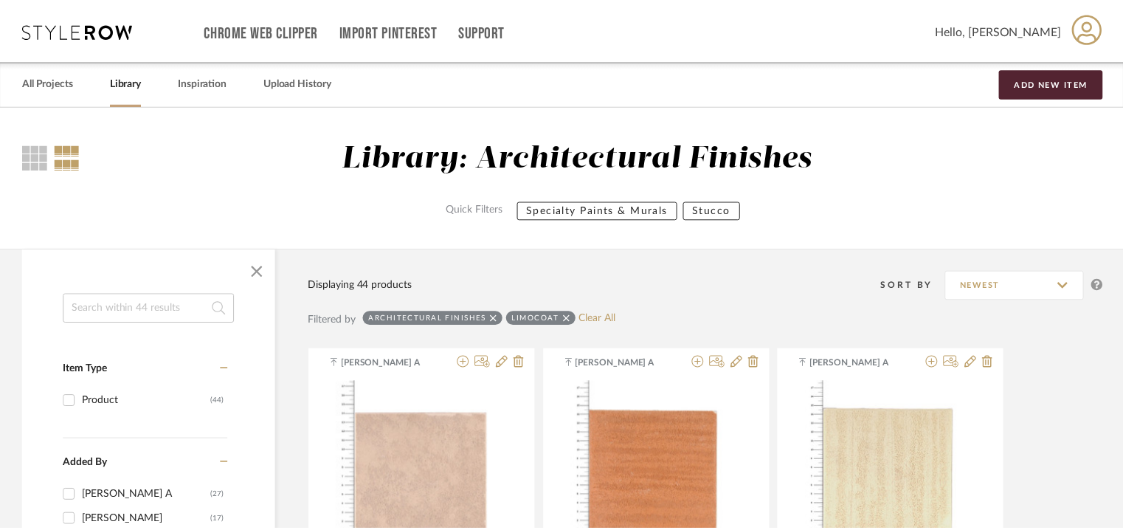
scroll to position [1311, 0]
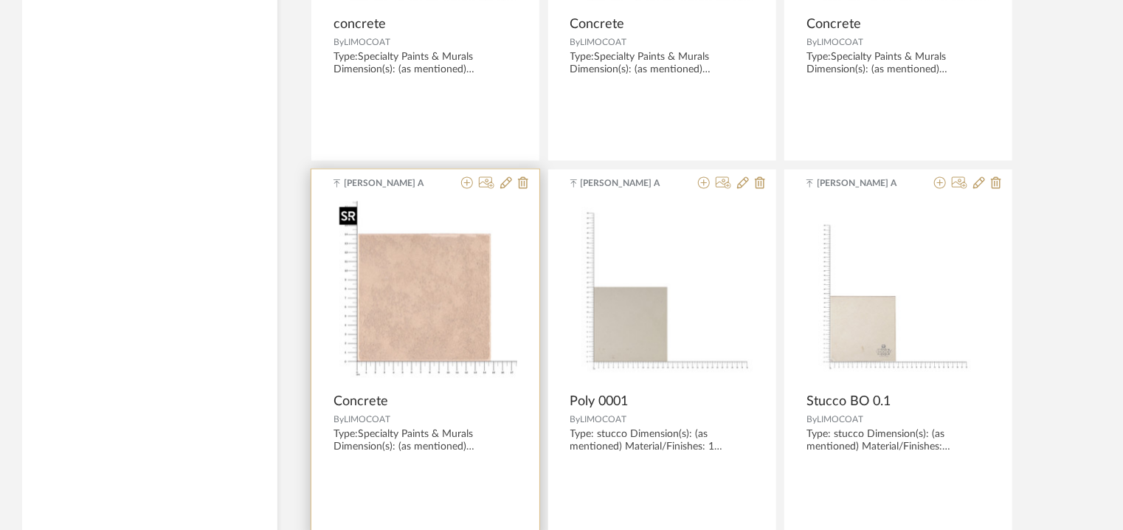
click at [451, 302] on img "0" at bounding box center [426, 293] width 184 height 184
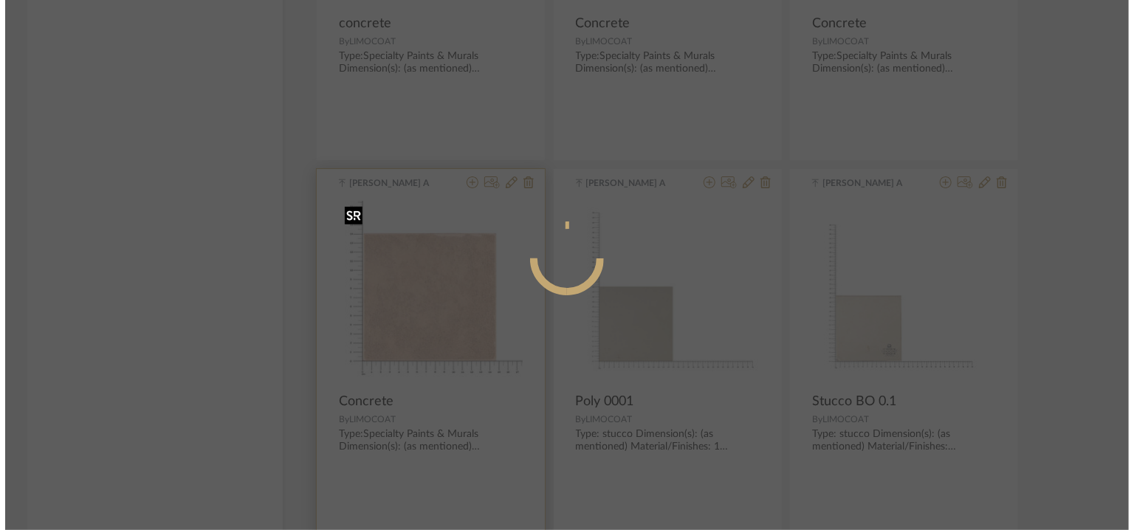
scroll to position [0, 0]
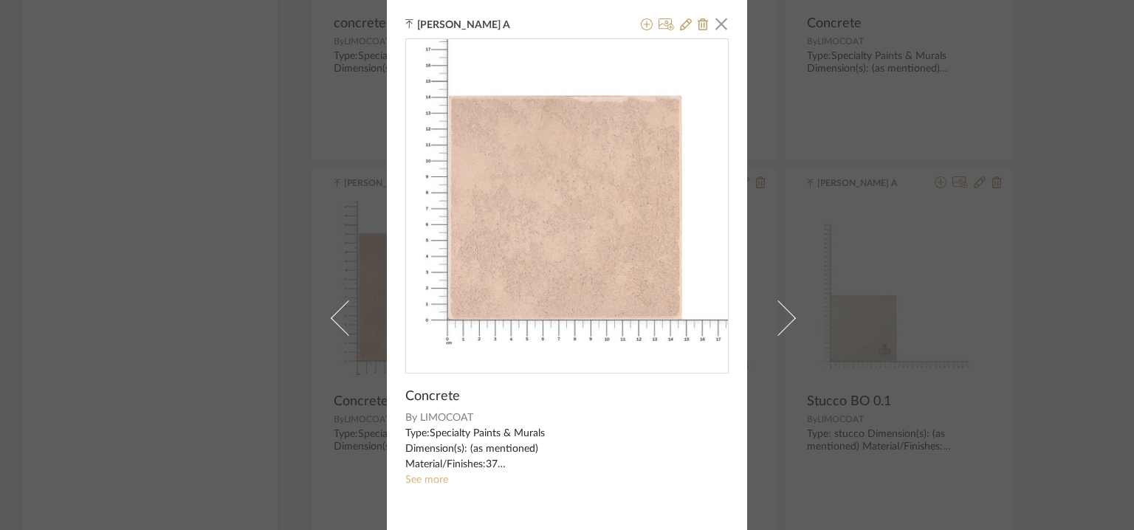
click at [426, 473] on sr-see-more-text "Type:Specialty Paints & Murals Dimension(s): (as mentioned) Material/Finishes:3…" at bounding box center [566, 457] width 323 height 62
click at [718, 23] on span "button" at bounding box center [721, 24] width 30 height 30
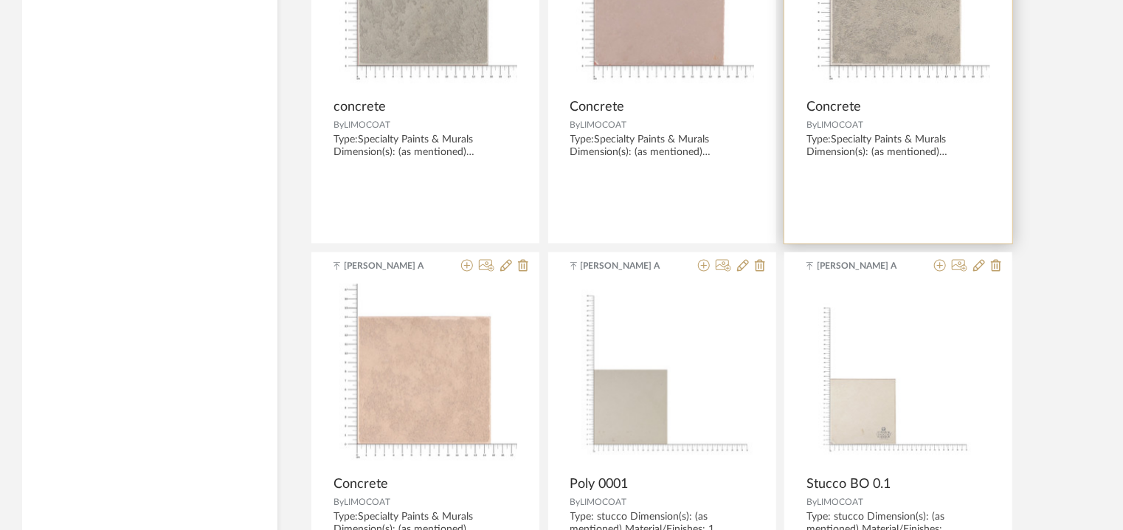
scroll to position [1163, 0]
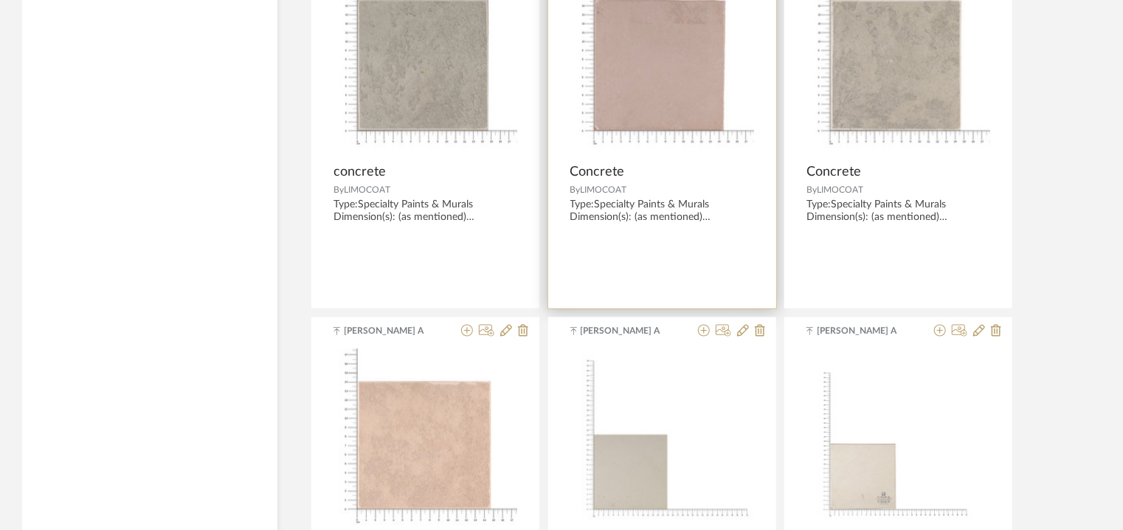
click at [660, 120] on img "0" at bounding box center [663, 64] width 184 height 184
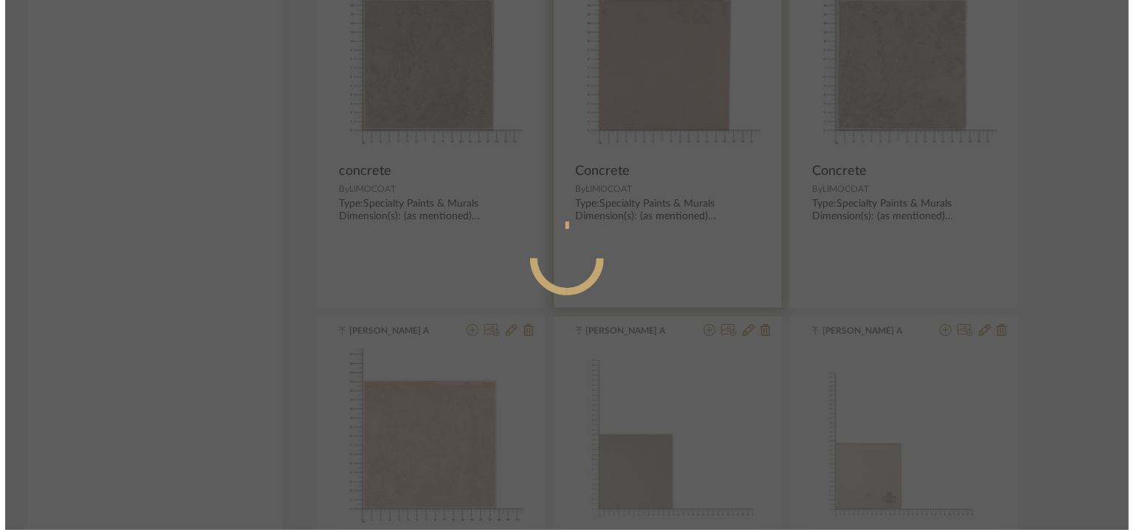
scroll to position [0, 0]
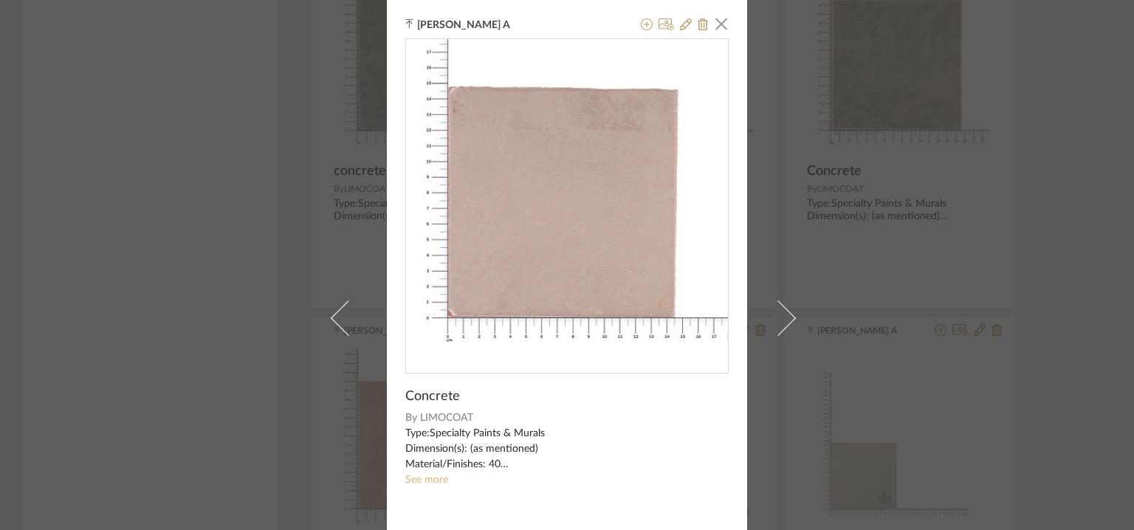
click at [426, 478] on link "See more" at bounding box center [426, 480] width 43 height 10
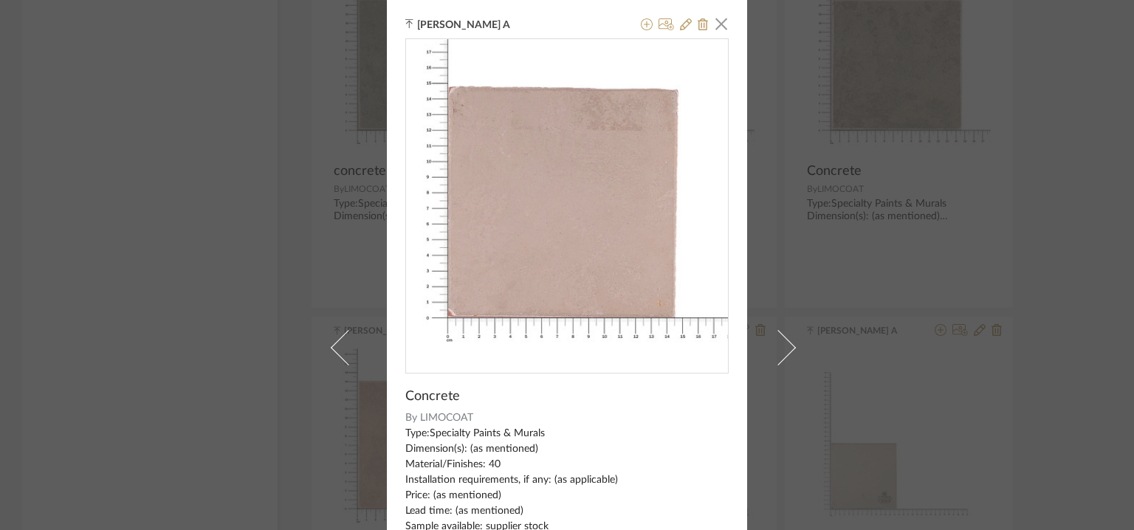
scroll to position [74, 0]
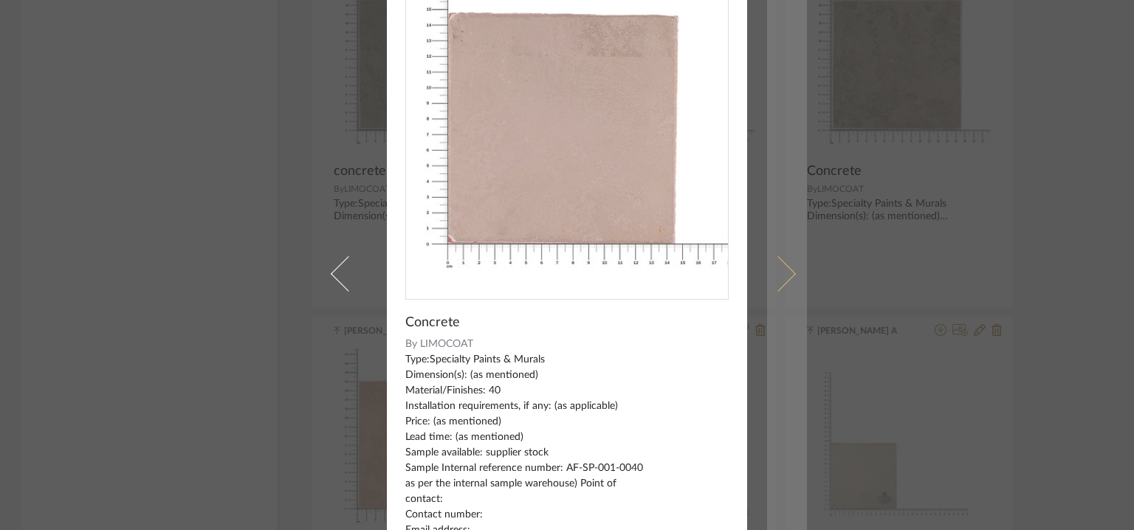
click at [779, 278] on span at bounding box center [777, 273] width 35 height 35
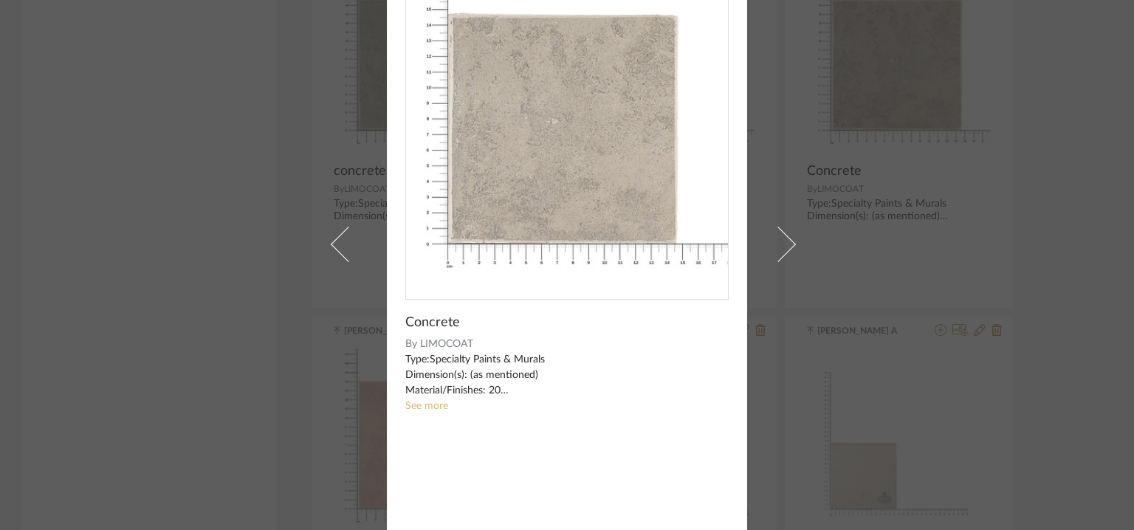
click at [429, 403] on link "See more" at bounding box center [426, 406] width 43 height 10
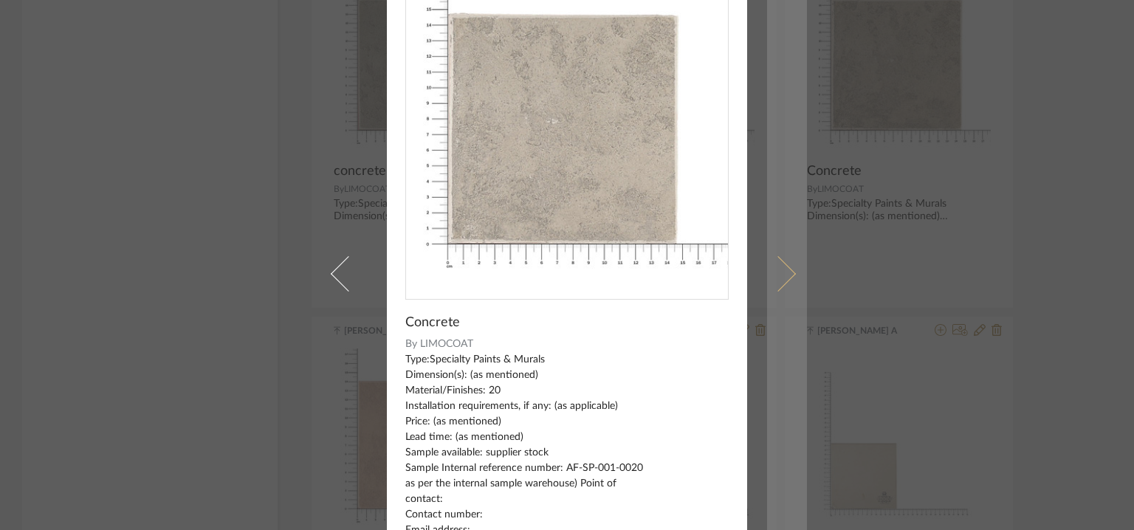
click at [793, 271] on link at bounding box center [787, 273] width 40 height 695
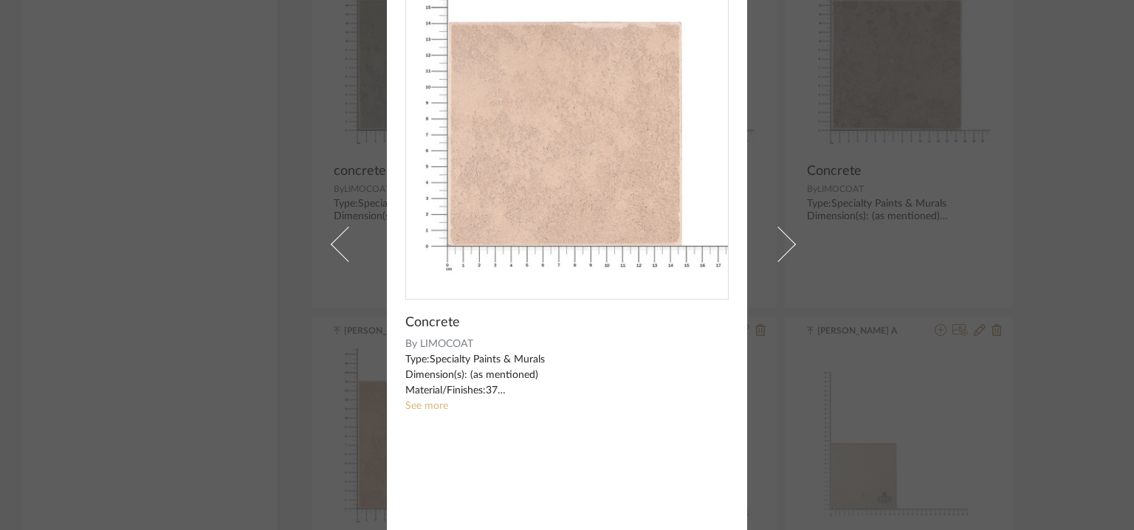
click at [411, 405] on link "See more" at bounding box center [426, 406] width 43 height 10
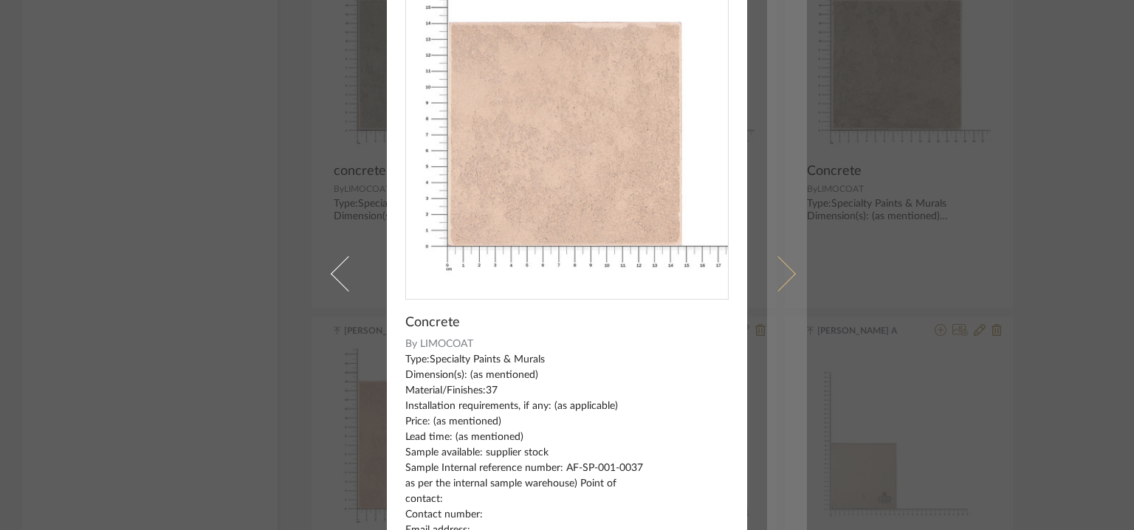
click at [785, 271] on span at bounding box center [777, 273] width 35 height 35
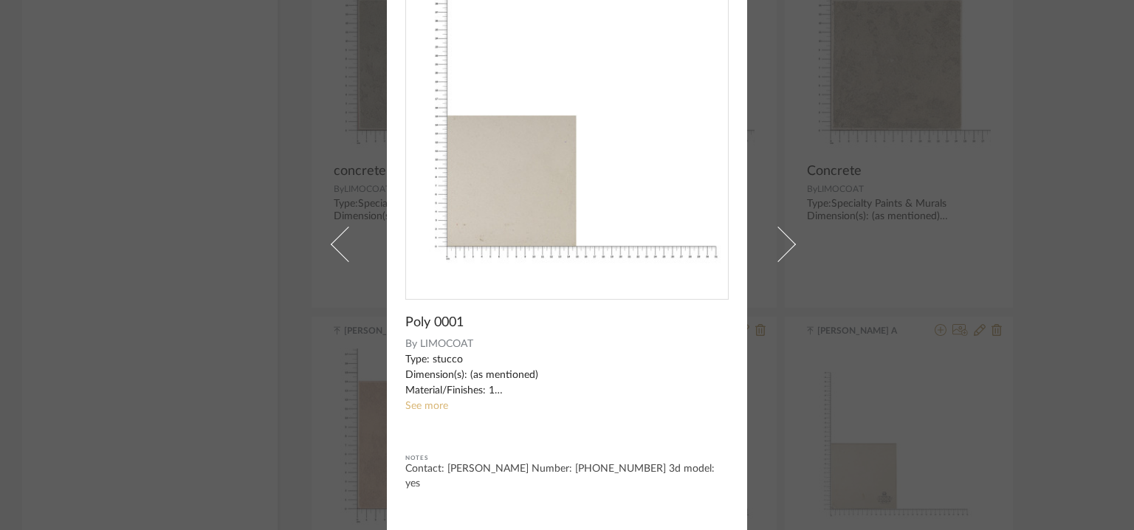
click at [433, 402] on link "See more" at bounding box center [426, 406] width 43 height 10
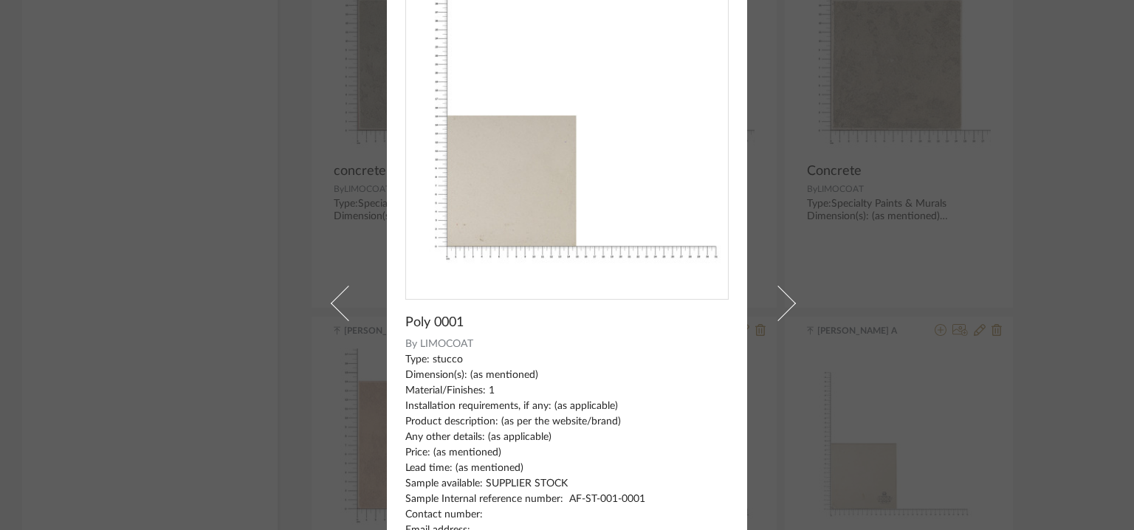
scroll to position [0, 0]
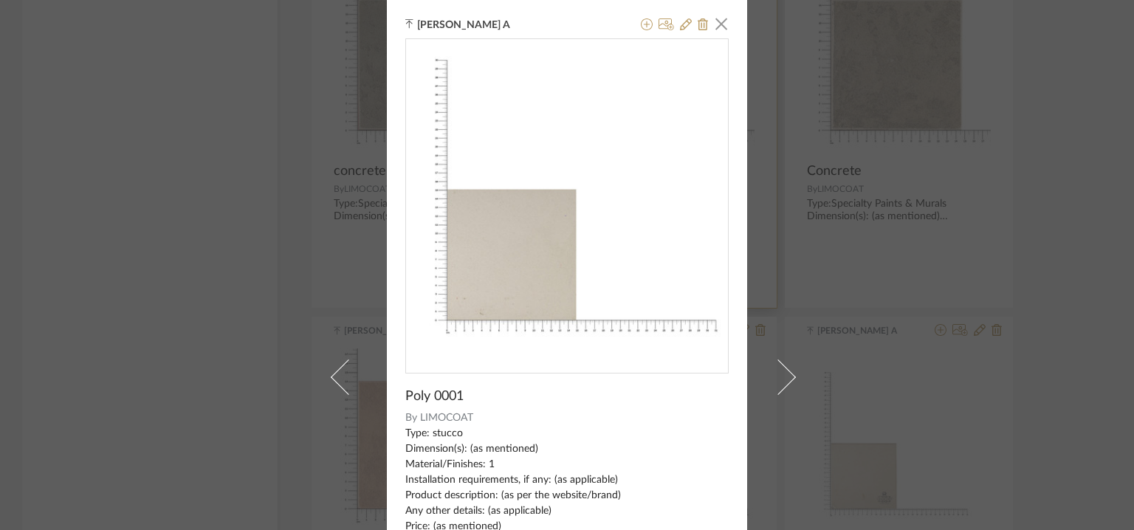
drag, startPoint x: 709, startPoint y: 21, endPoint x: 694, endPoint y: 49, distance: 31.0
click at [706, 21] on span "button" at bounding box center [721, 24] width 30 height 30
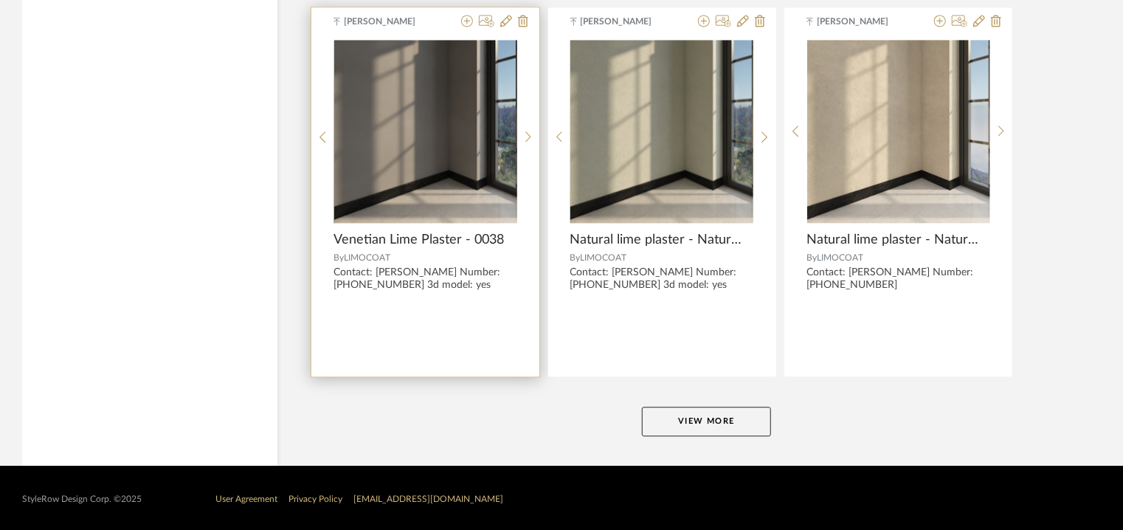
scroll to position [4493, 0]
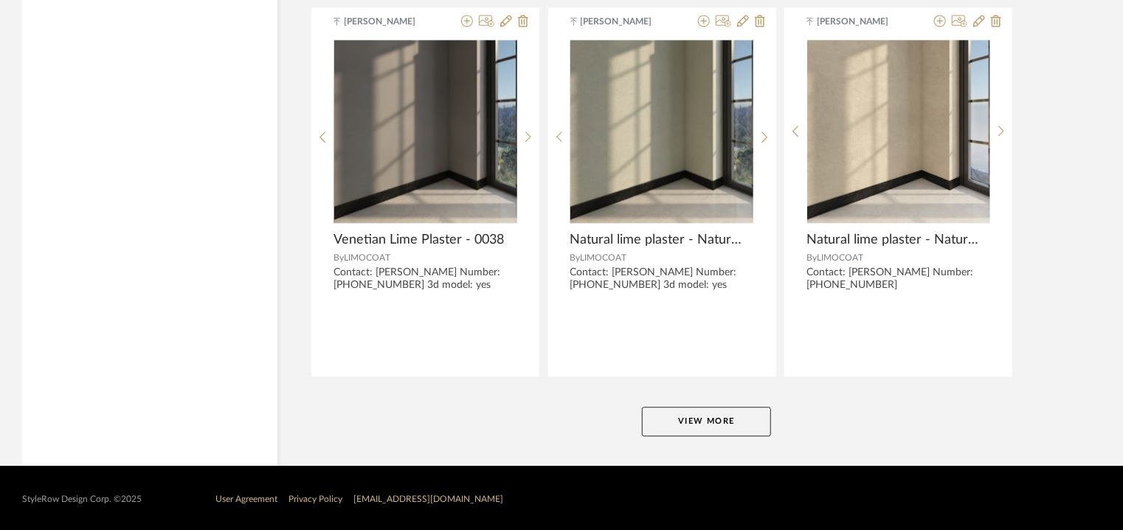
click at [686, 413] on button "View More" at bounding box center [706, 422] width 129 height 30
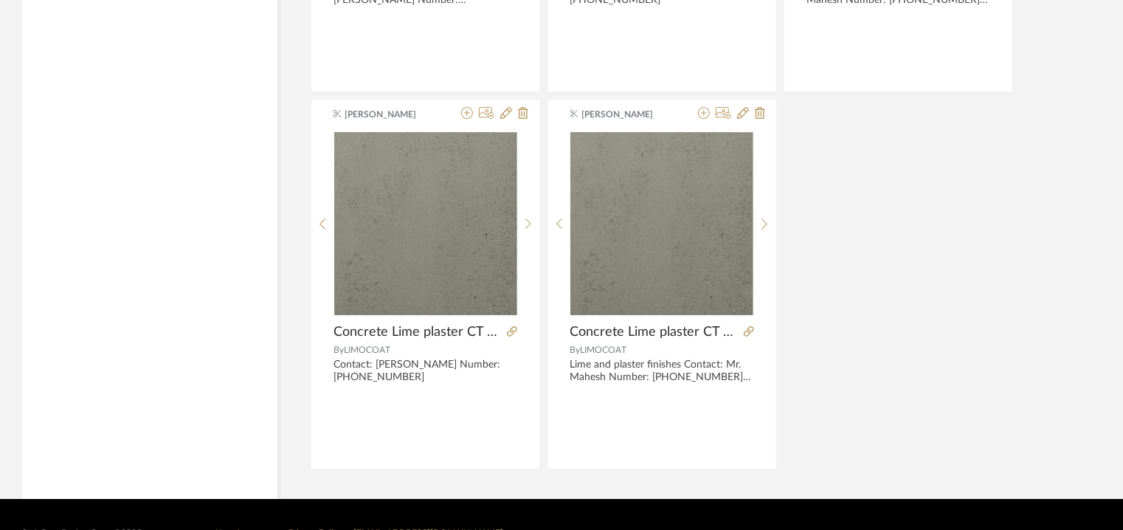
scroll to position [5567, 0]
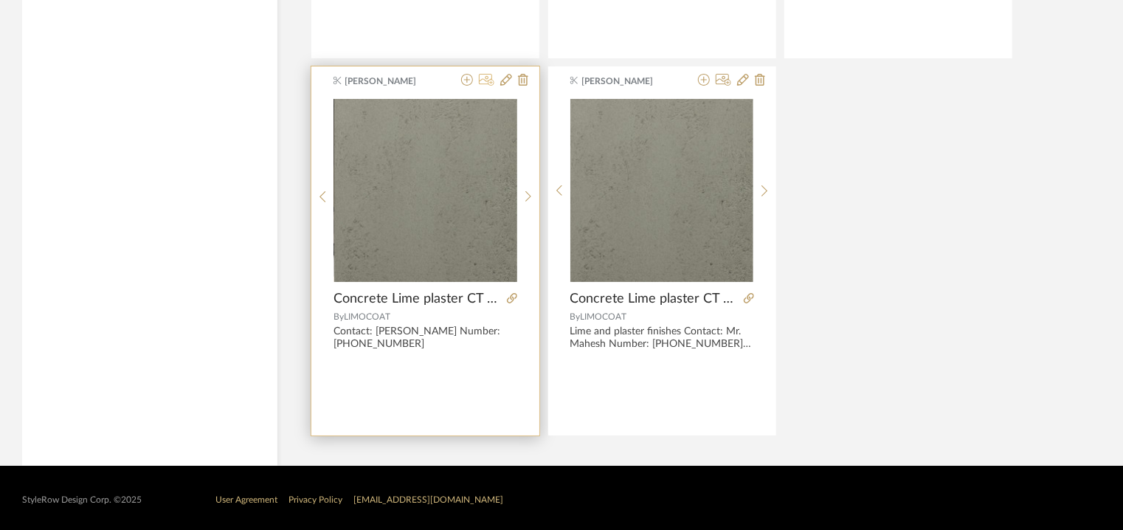
click at [487, 76] on icon at bounding box center [486, 80] width 15 height 12
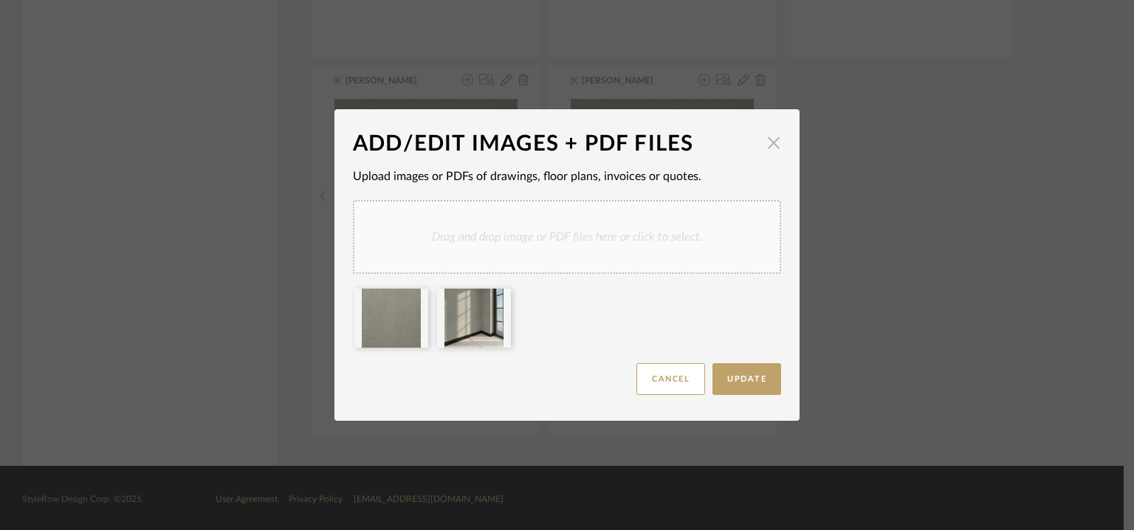
click at [771, 142] on span "button" at bounding box center [774, 143] width 30 height 30
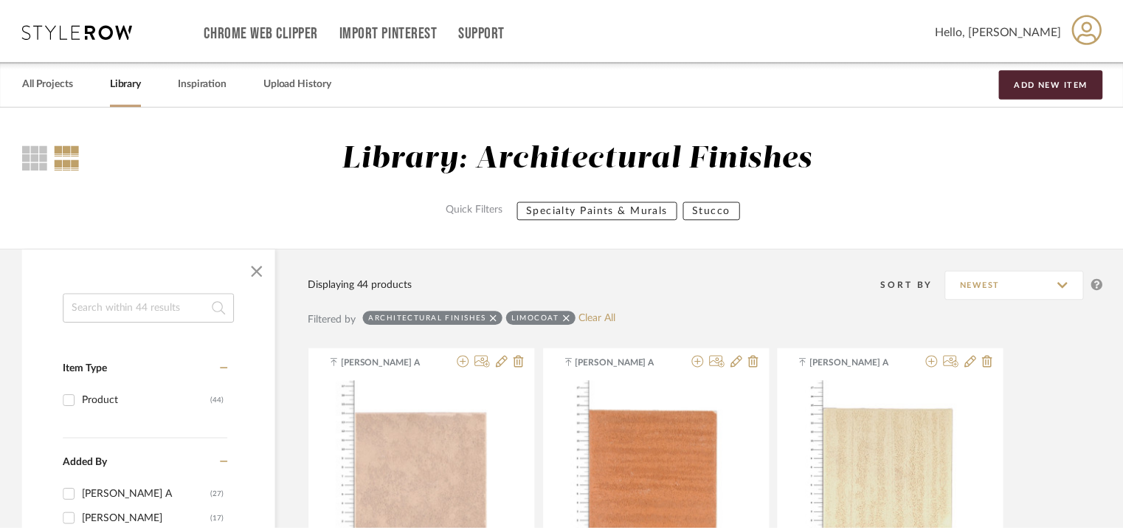
scroll to position [5567, 0]
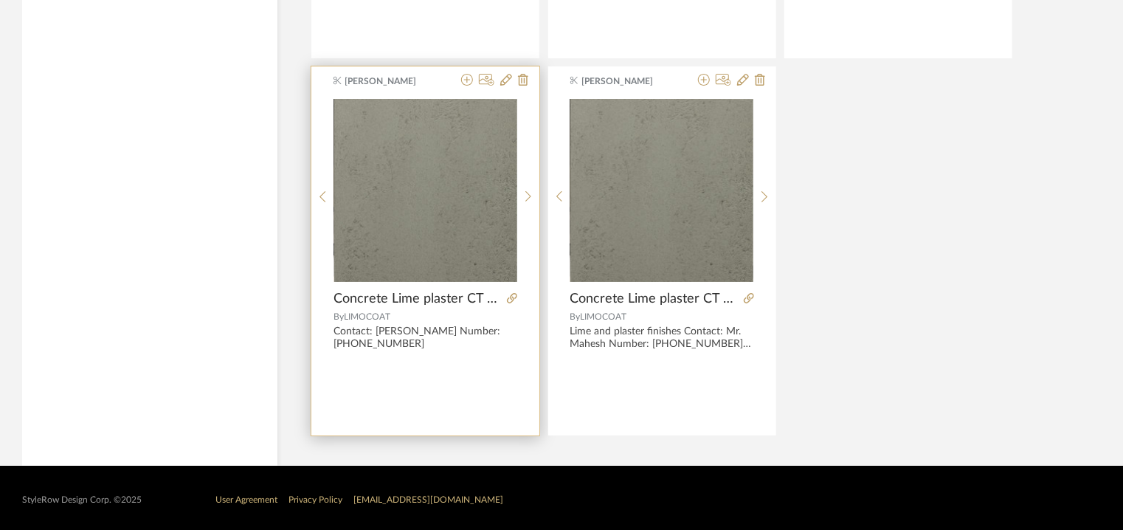
click at [481, 228] on img "0" at bounding box center [425, 190] width 183 height 183
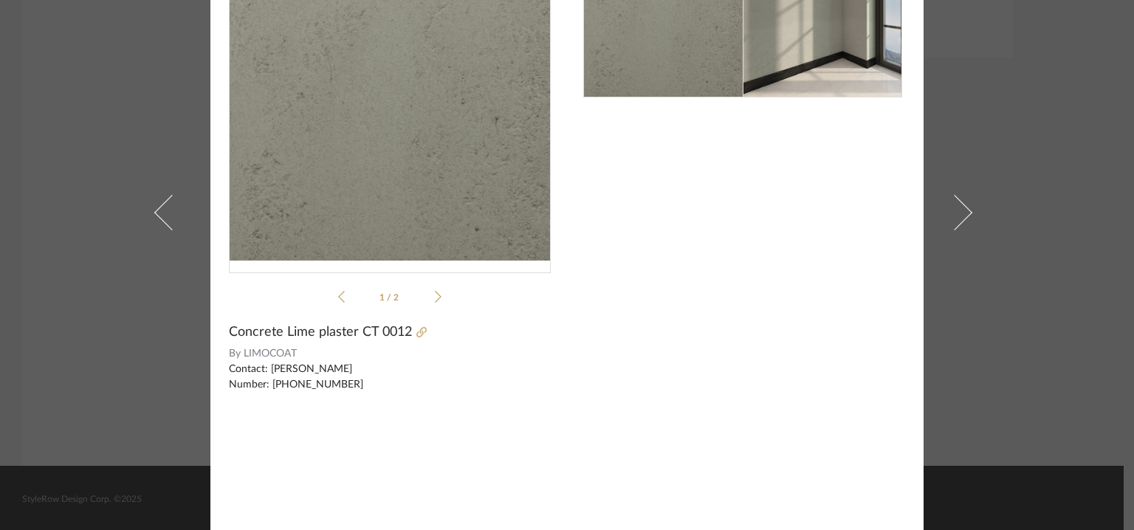
scroll to position [0, 0]
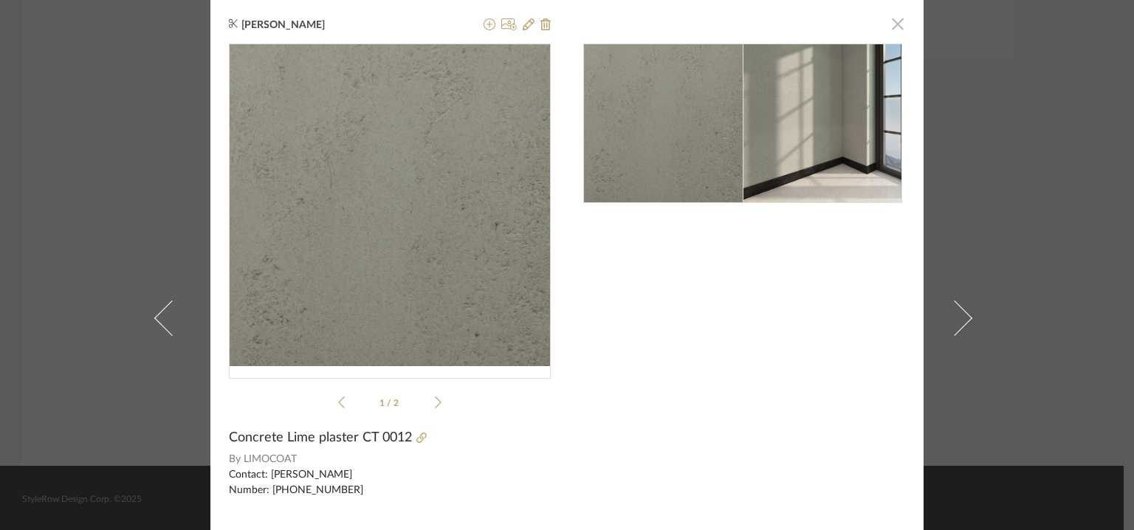
click at [895, 30] on span "button" at bounding box center [898, 24] width 30 height 30
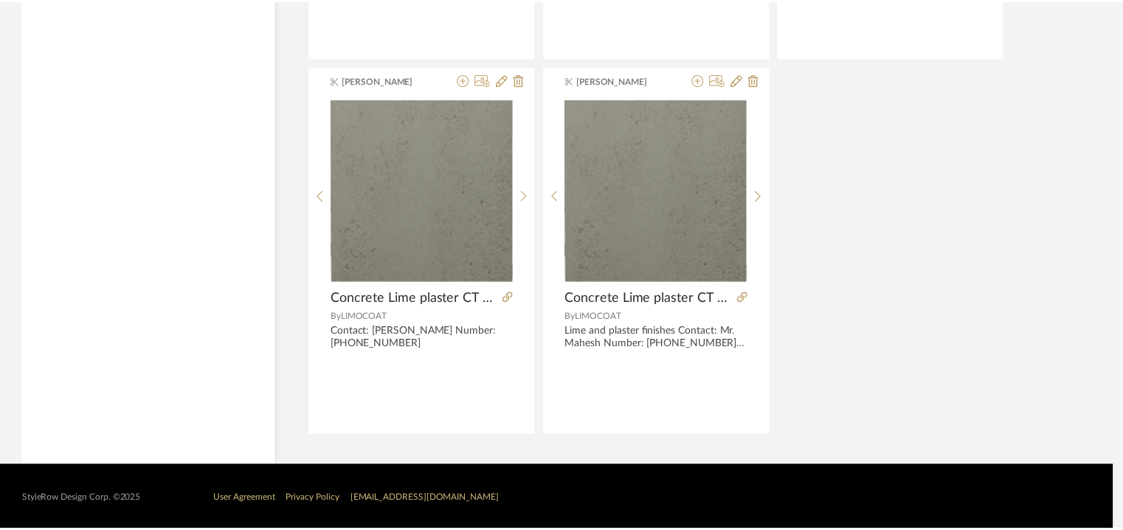
scroll to position [5567, 0]
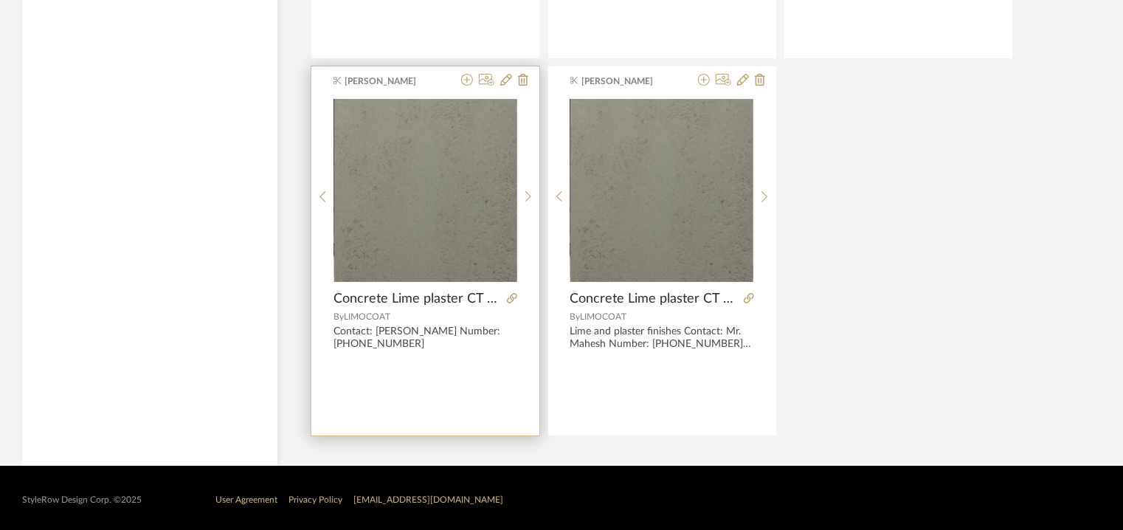
click at [412, 267] on img "0" at bounding box center [425, 190] width 183 height 183
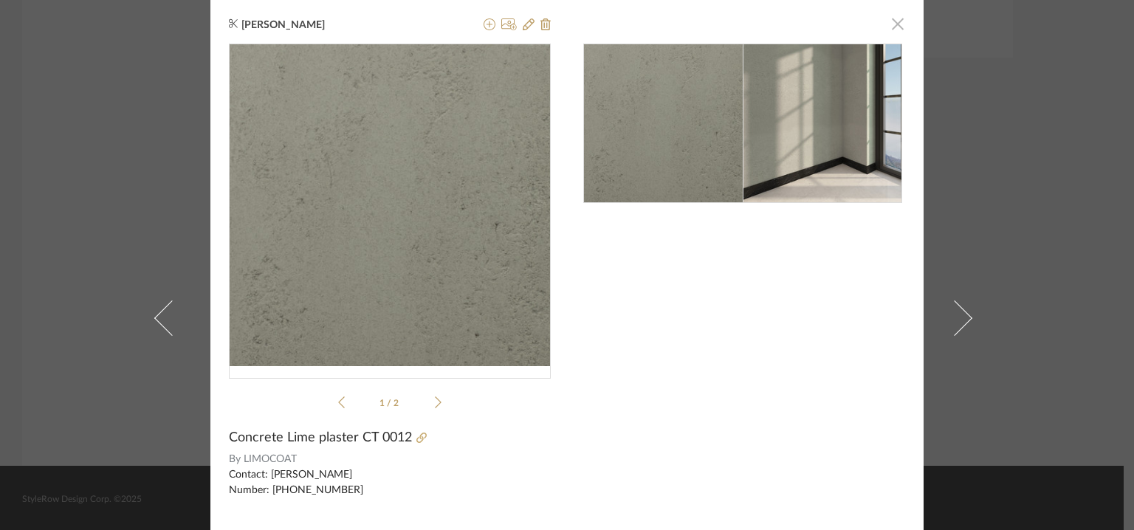
click at [896, 15] on span "button" at bounding box center [898, 24] width 30 height 30
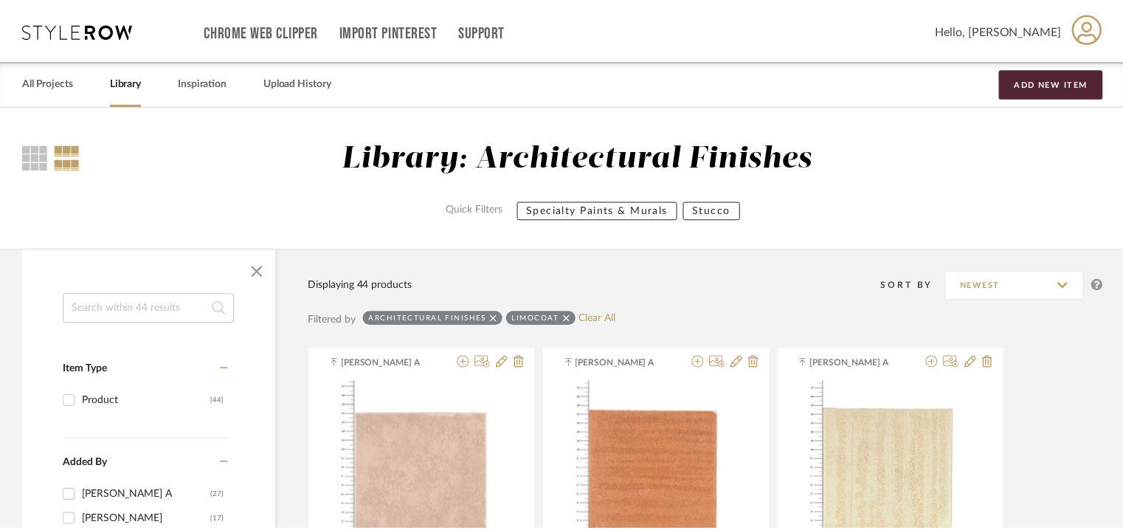
scroll to position [5567, 0]
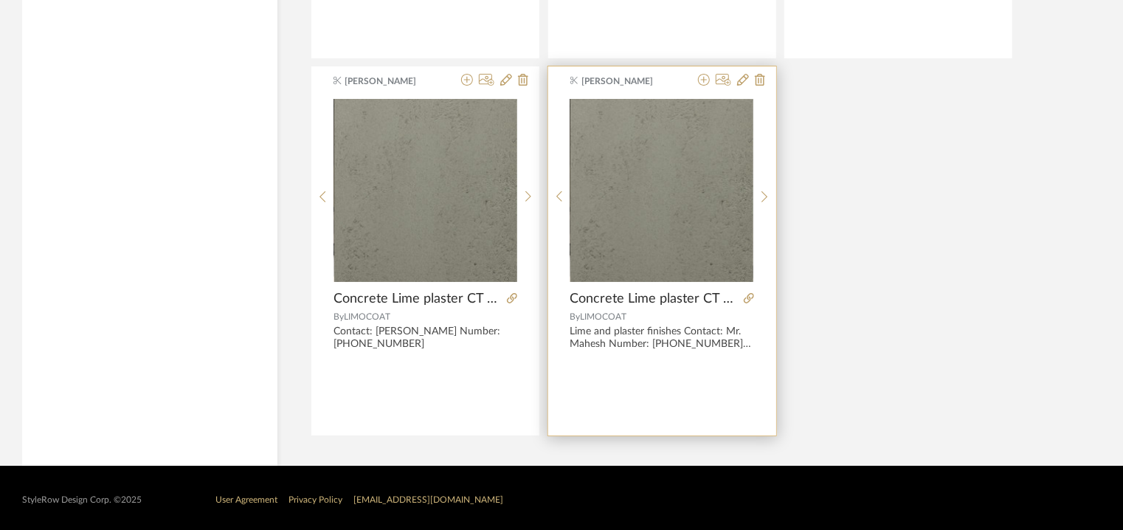
click at [676, 201] on img "0" at bounding box center [662, 190] width 183 height 183
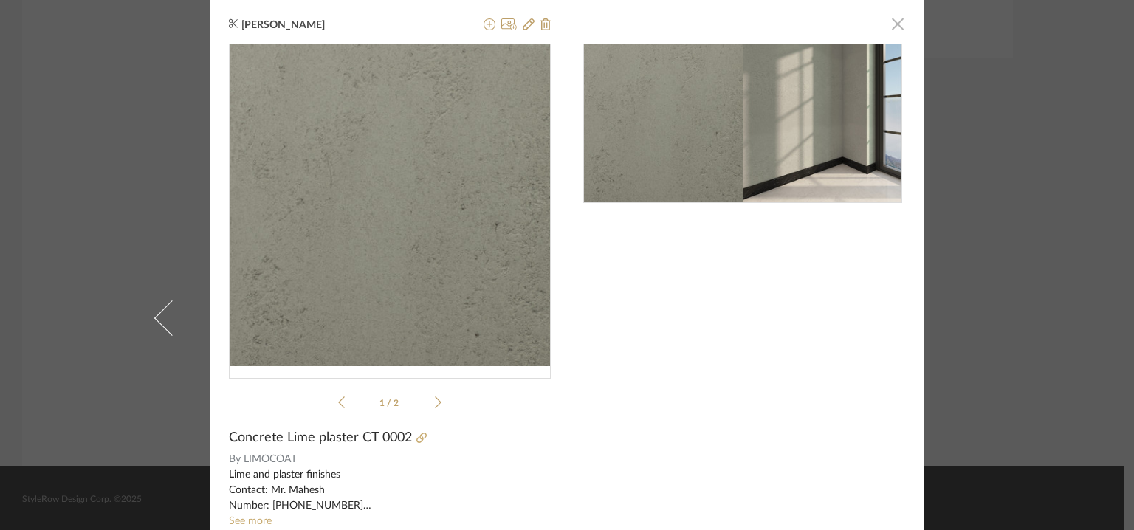
click at [893, 24] on span "button" at bounding box center [898, 24] width 30 height 30
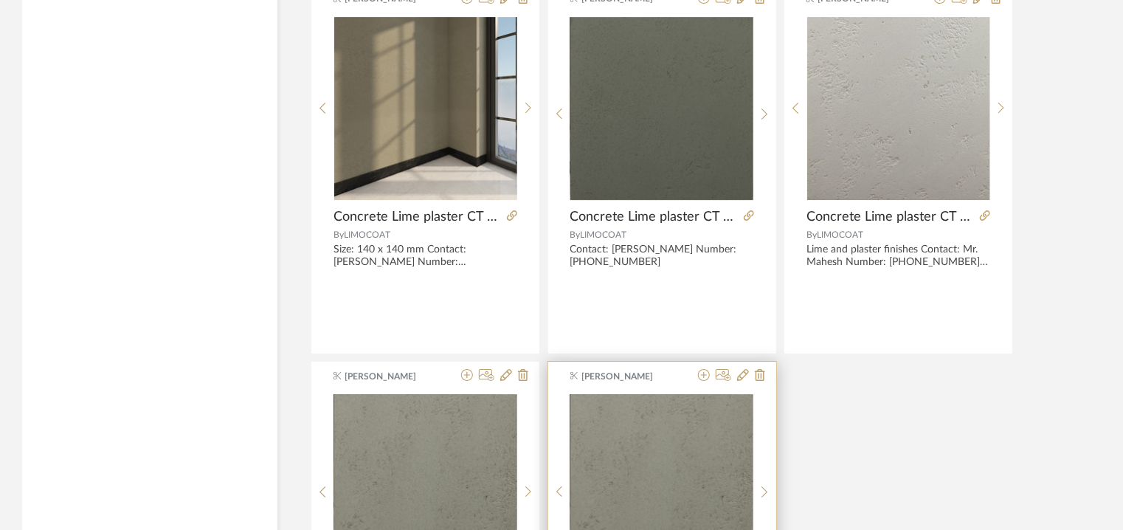
scroll to position [4829, 0]
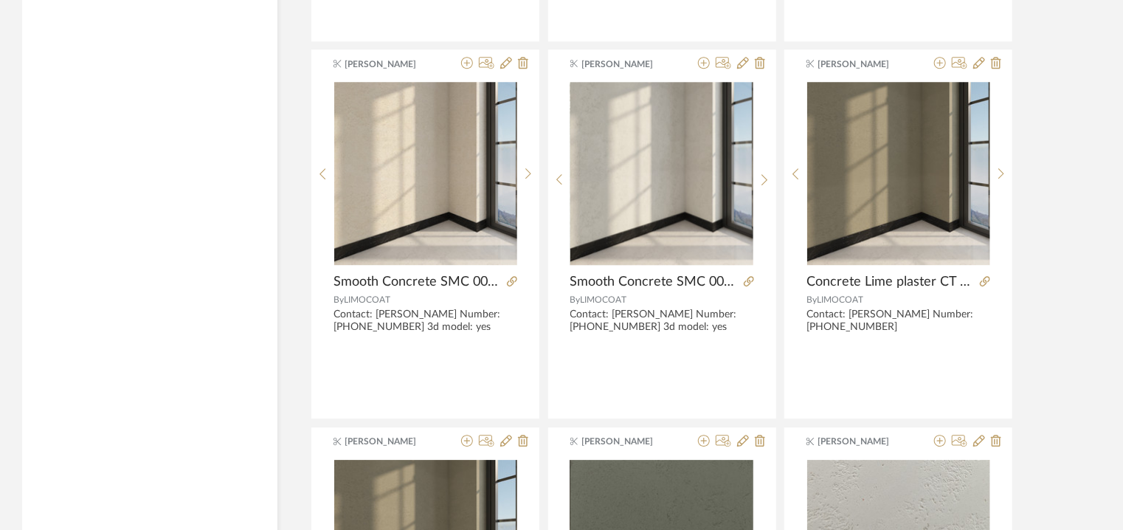
click at [630, 211] on img "0" at bounding box center [662, 173] width 183 height 183
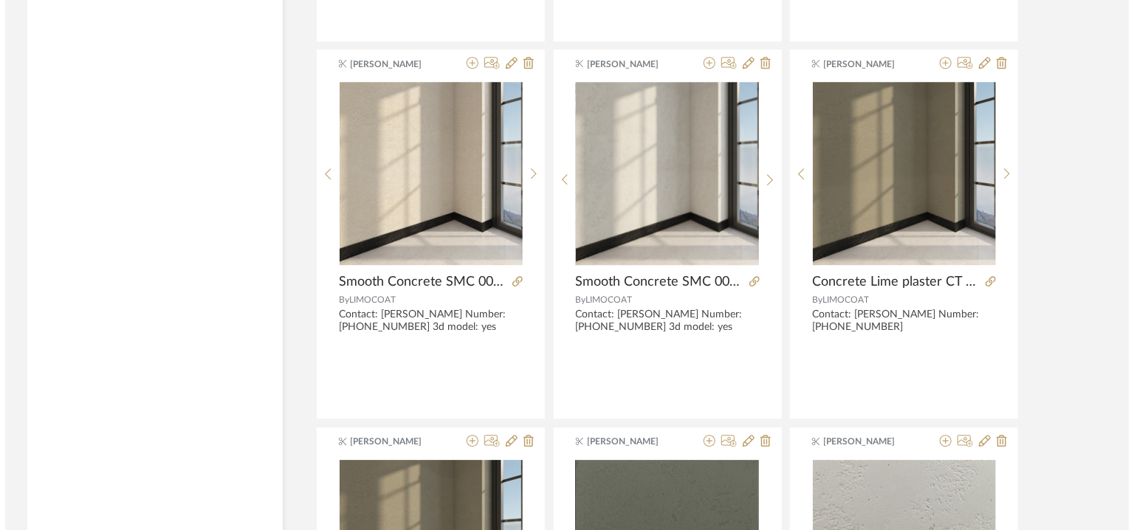
scroll to position [0, 0]
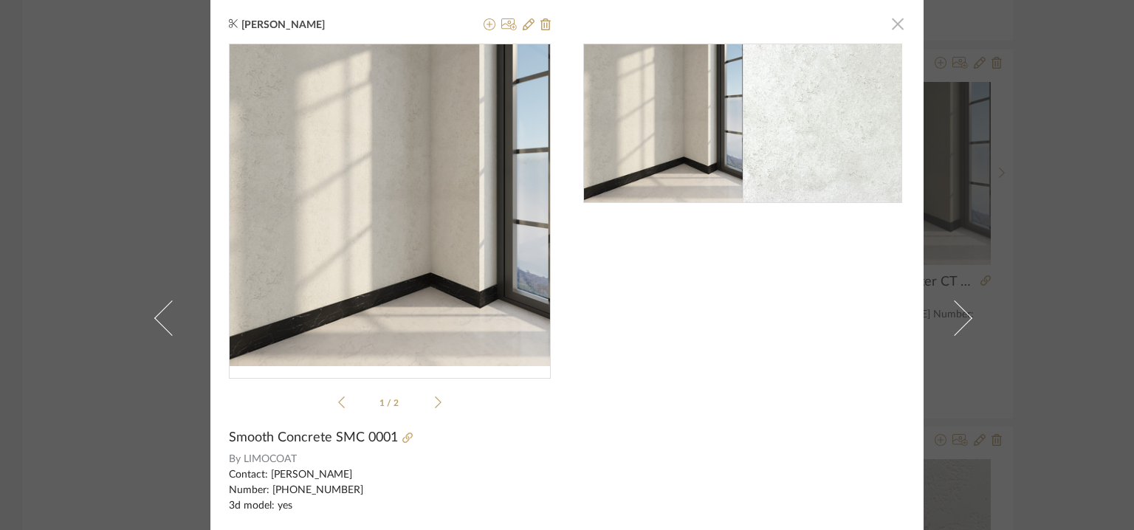
click at [892, 21] on span "button" at bounding box center [898, 24] width 30 height 30
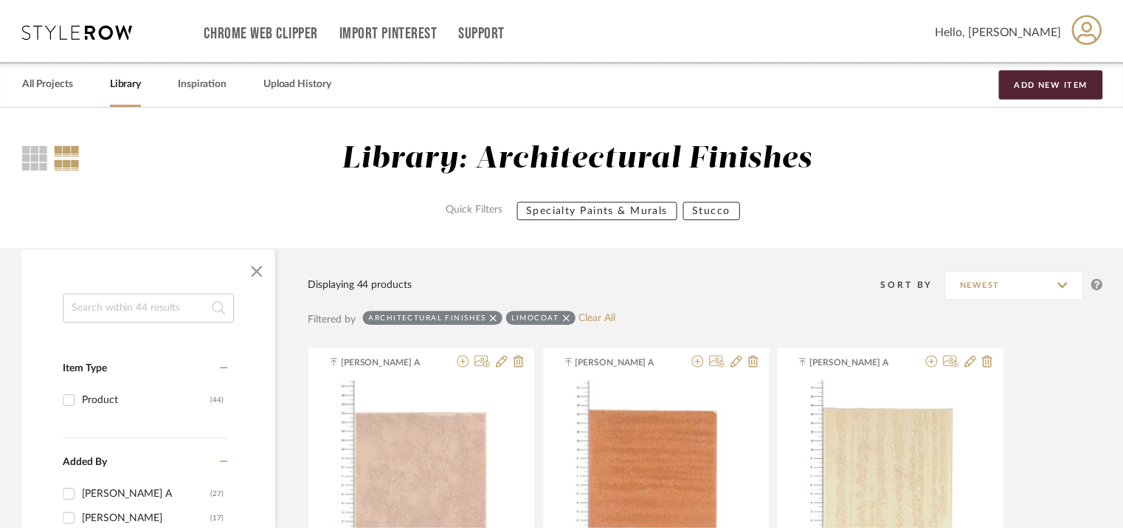
scroll to position [4829, 0]
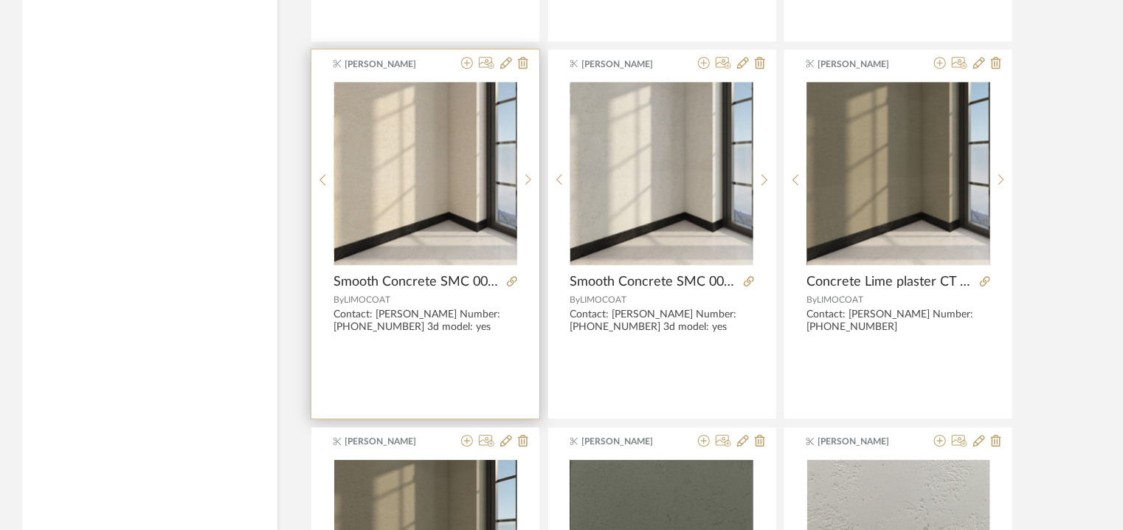
click at [394, 198] on img "0" at bounding box center [425, 173] width 183 height 183
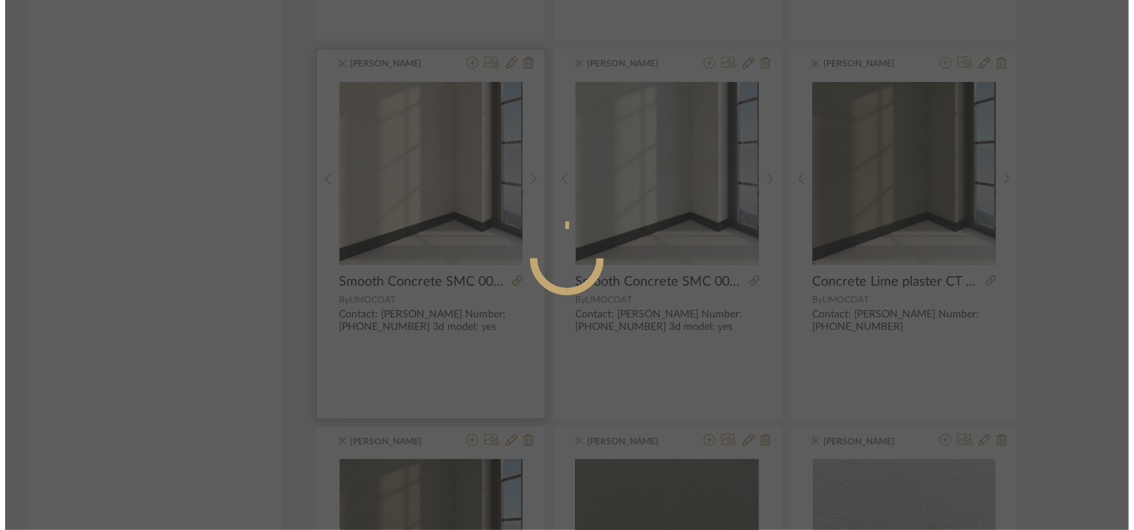
scroll to position [0, 0]
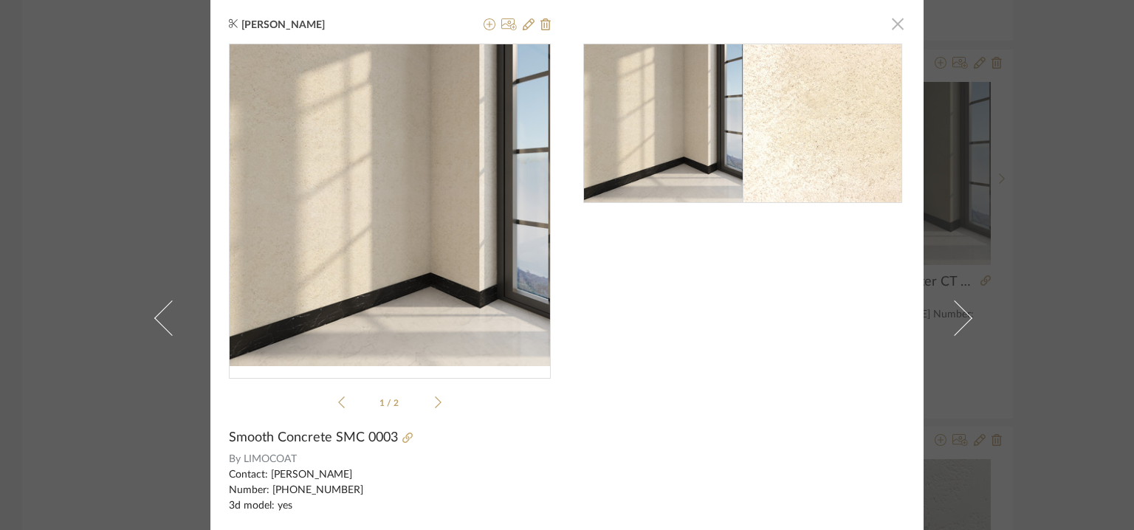
click at [890, 27] on span "button" at bounding box center [898, 24] width 30 height 30
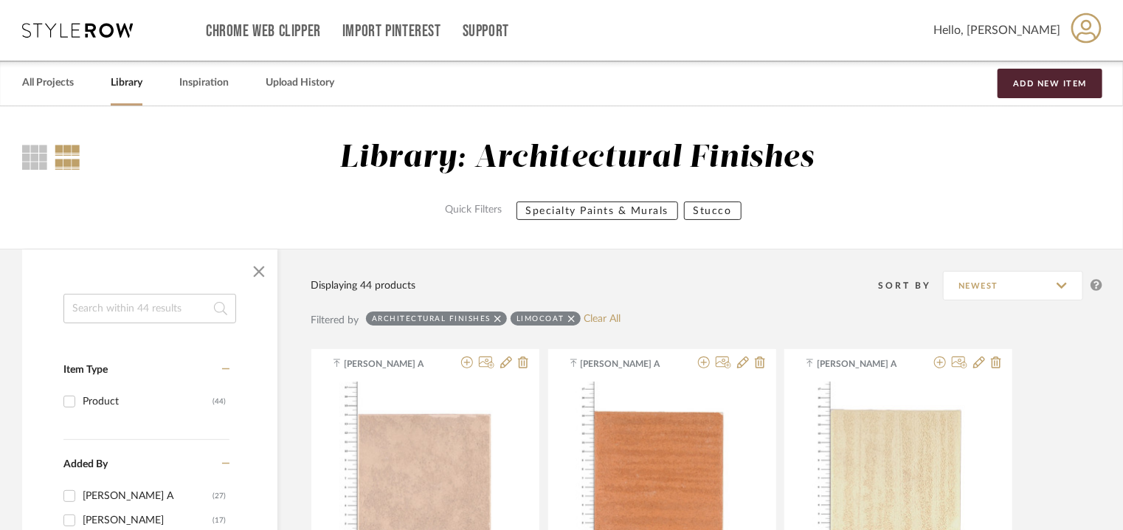
click at [99, 305] on input at bounding box center [149, 309] width 173 height 30
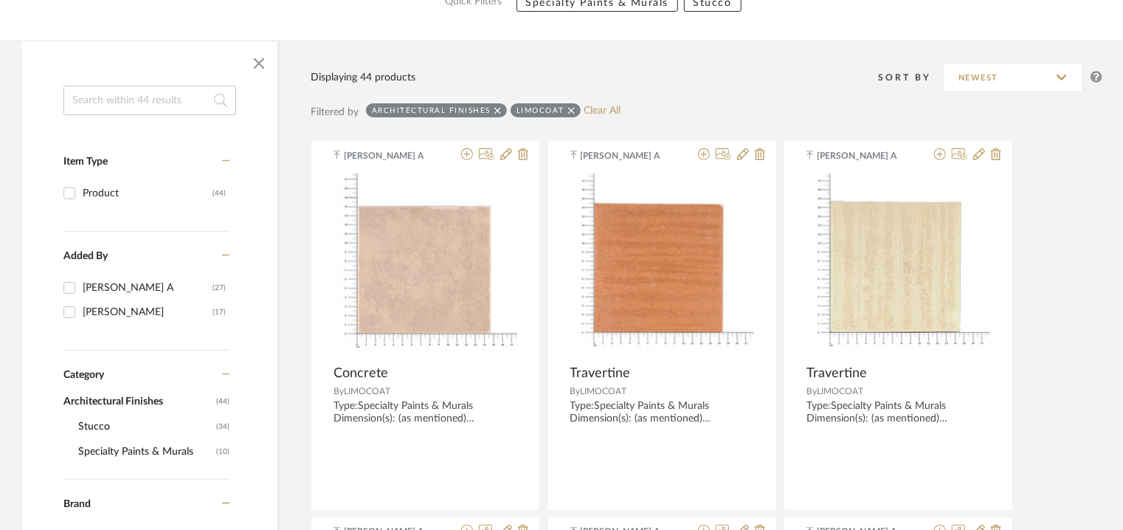
scroll to position [221, 0]
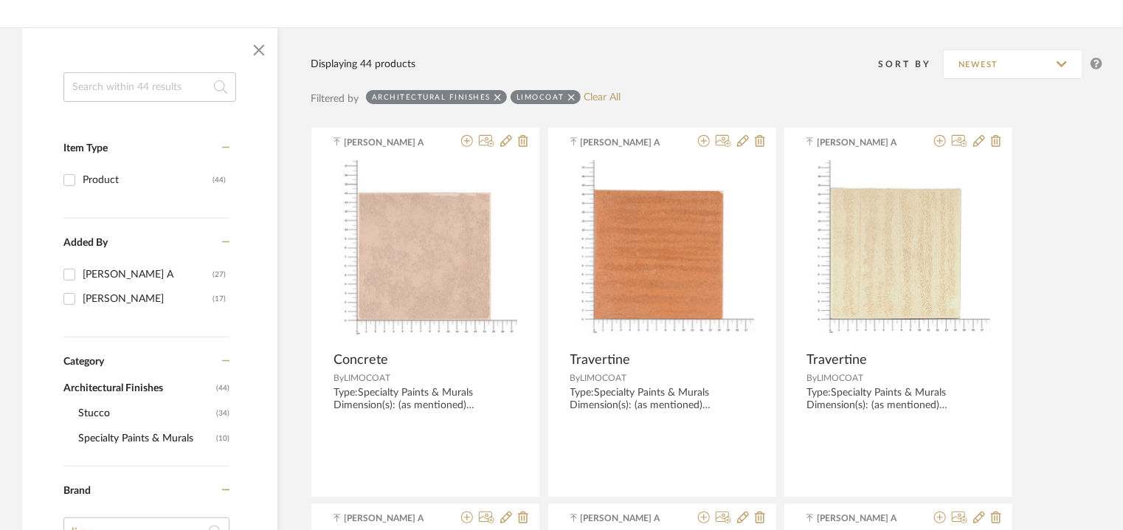
click at [569, 95] on icon at bounding box center [571, 97] width 7 height 10
checkbox input "false"
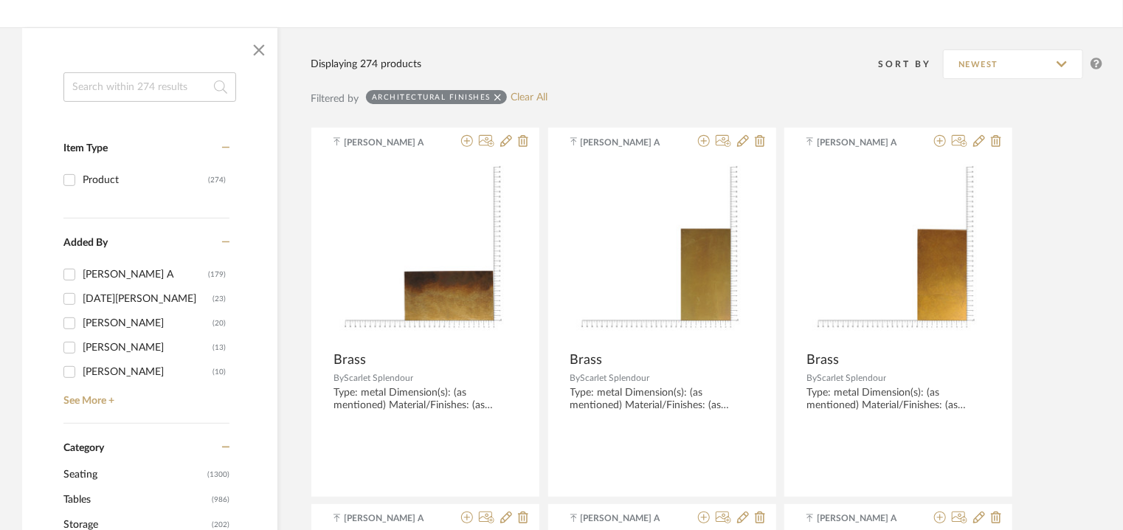
click at [136, 89] on input at bounding box center [149, 87] width 173 height 30
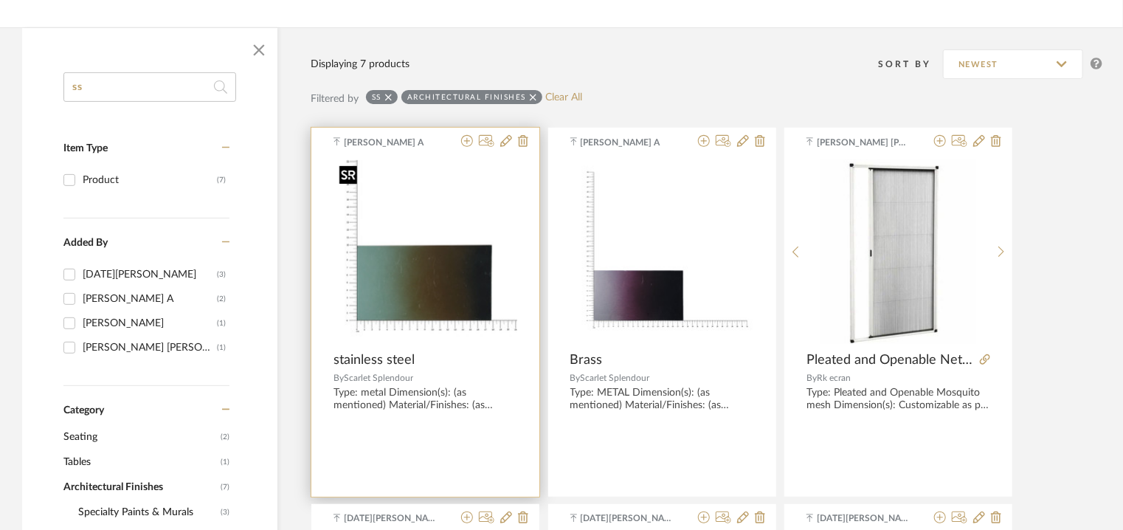
click at [441, 252] on img "0" at bounding box center [426, 252] width 184 height 184
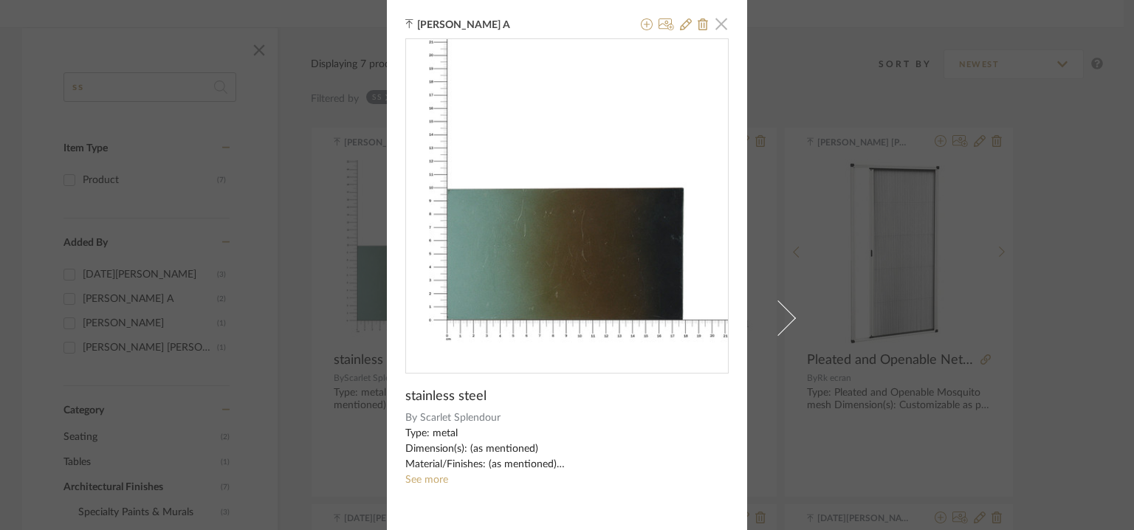
click at [712, 27] on span "button" at bounding box center [721, 24] width 30 height 30
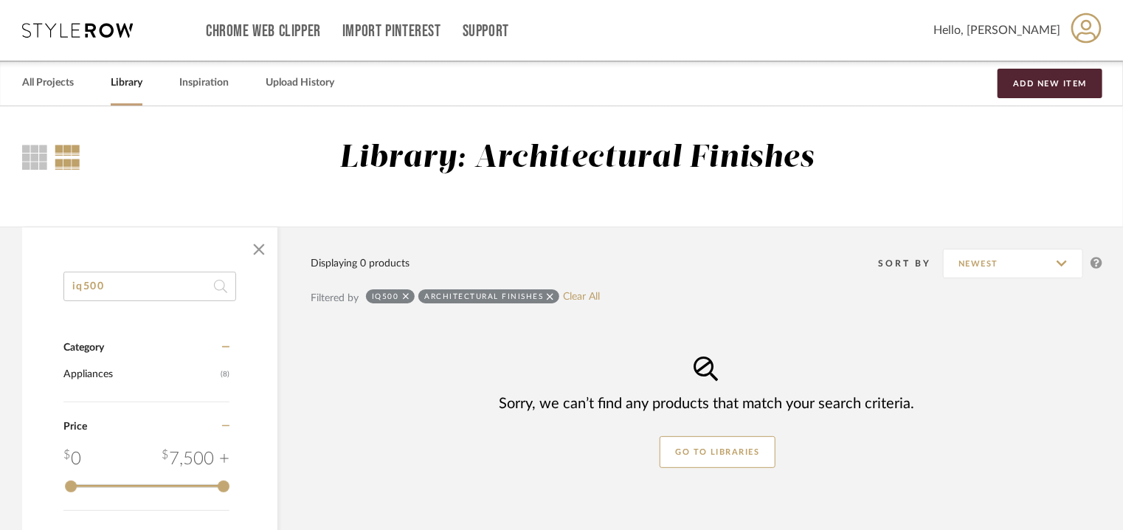
click at [551, 296] on icon at bounding box center [550, 297] width 7 height 10
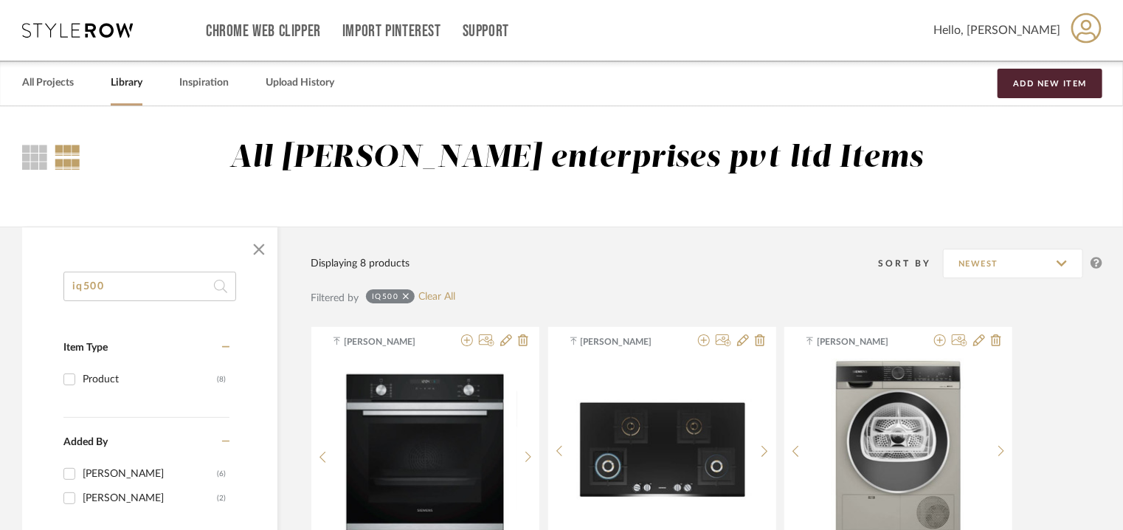
click at [139, 289] on input "iq500" at bounding box center [149, 287] width 173 height 30
drag, startPoint x: 139, startPoint y: 288, endPoint x: 0, endPoint y: 323, distance: 143.0
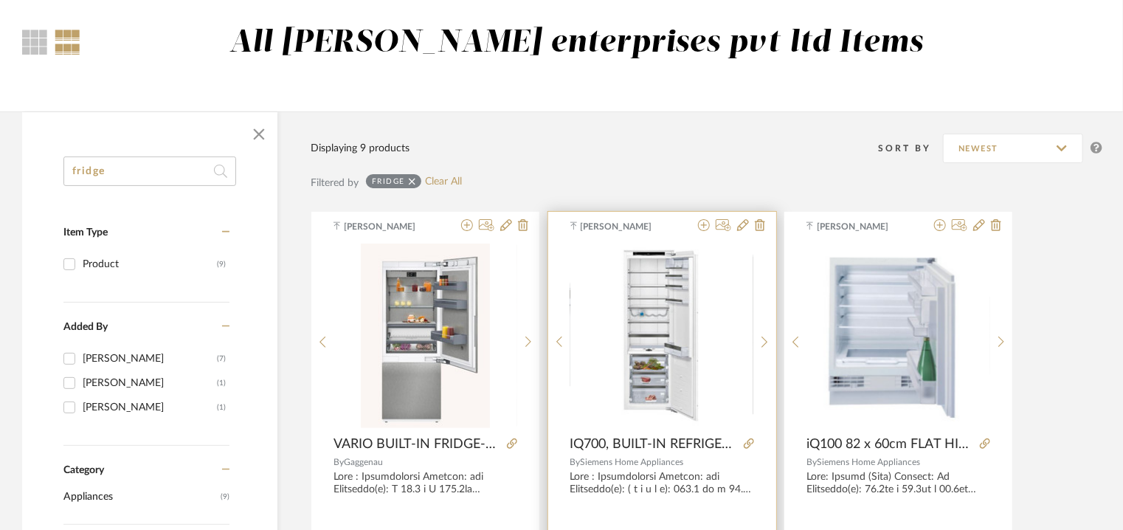
scroll to position [221, 0]
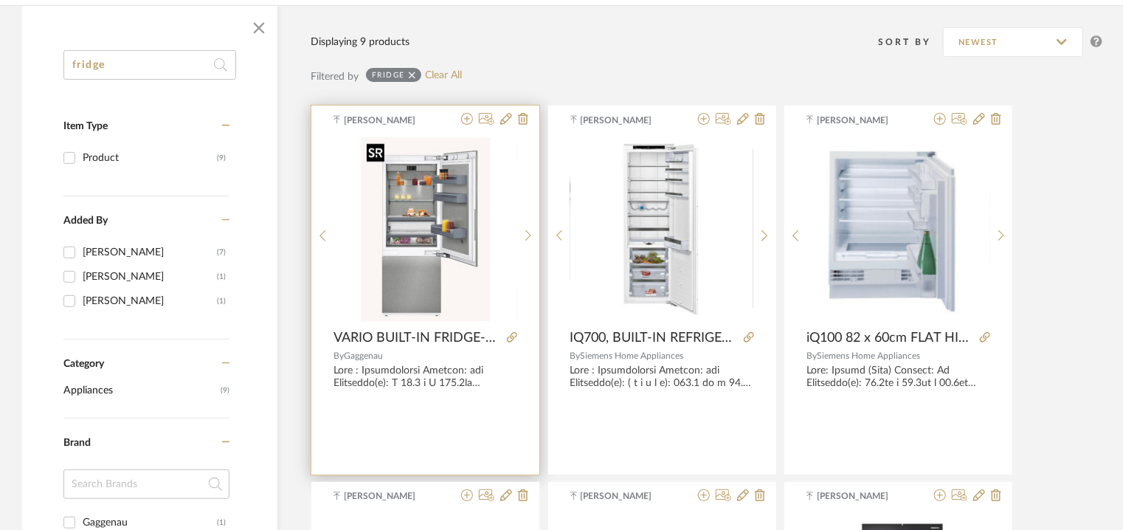
type input "fridge"
click at [446, 258] on img "0" at bounding box center [425, 229] width 129 height 185
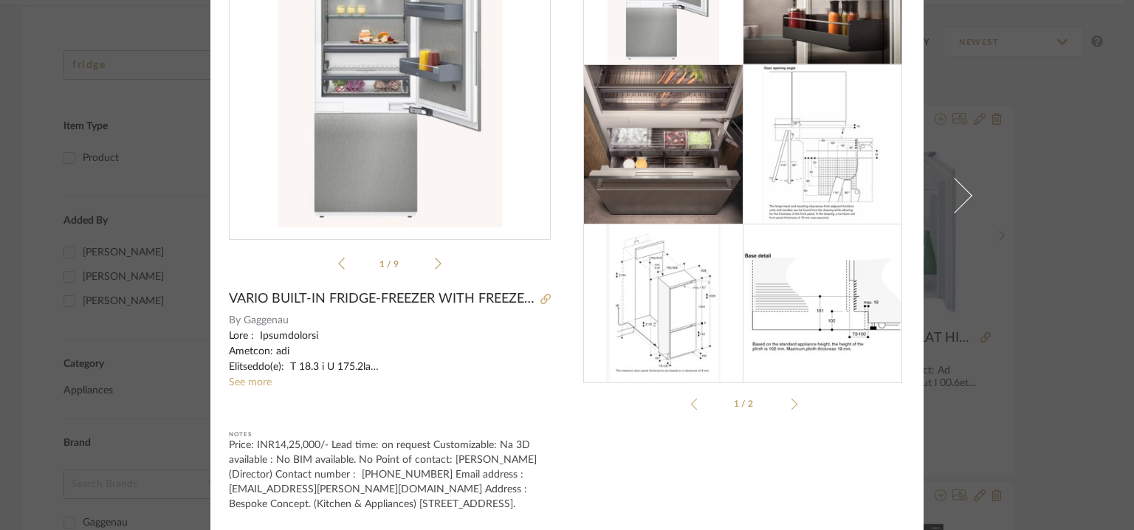
scroll to position [154, 0]
click at [252, 377] on link "See more" at bounding box center [250, 382] width 43 height 10
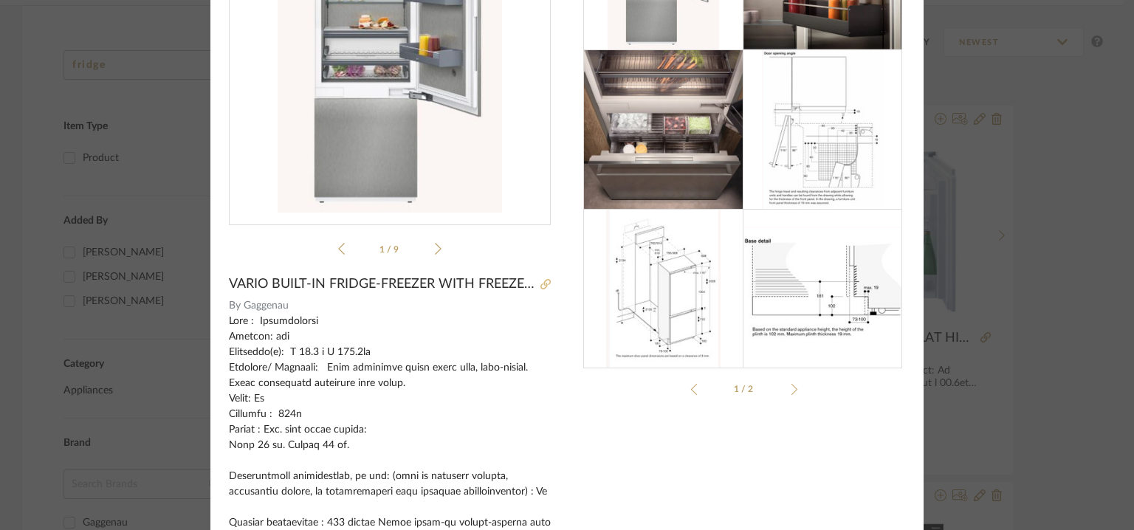
click at [543, 281] on icon at bounding box center [545, 284] width 10 height 10
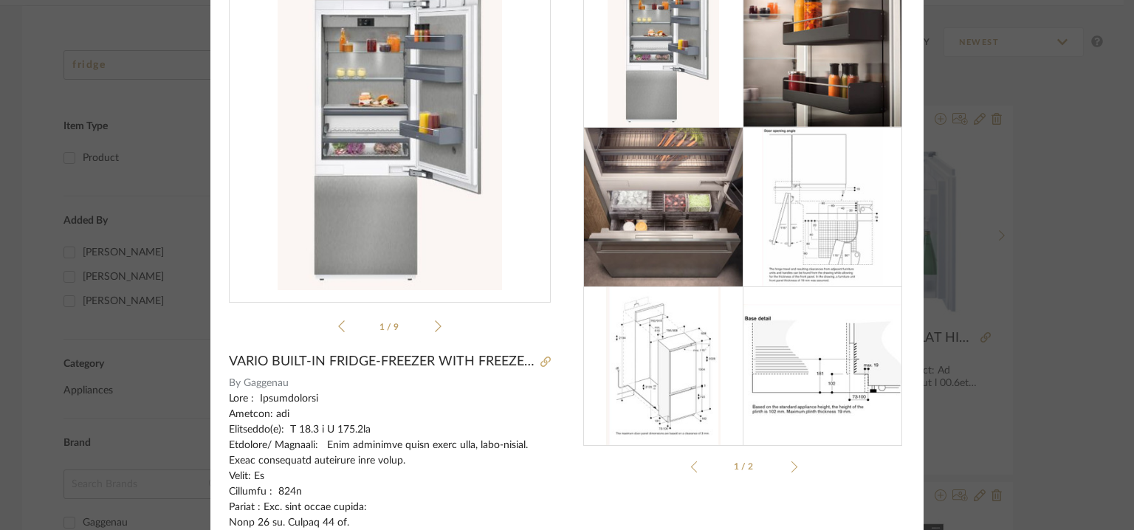
scroll to position [0, 0]
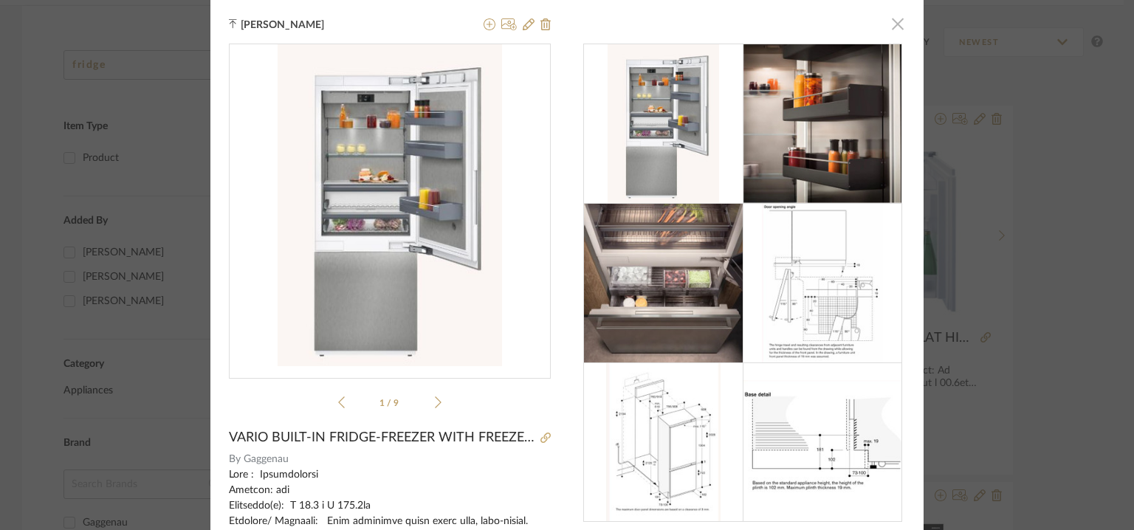
click at [892, 17] on span "button" at bounding box center [898, 24] width 30 height 30
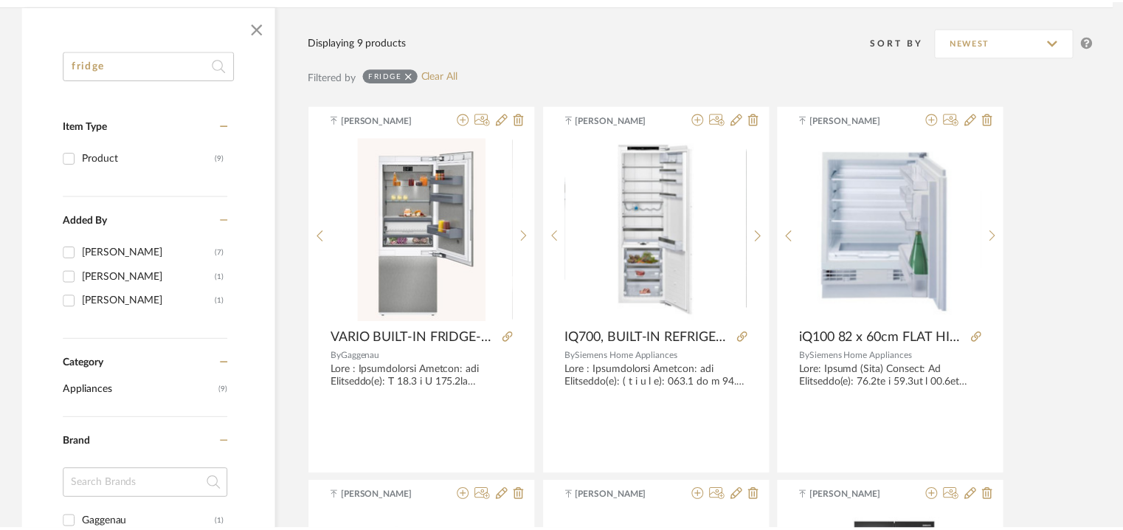
scroll to position [221, 0]
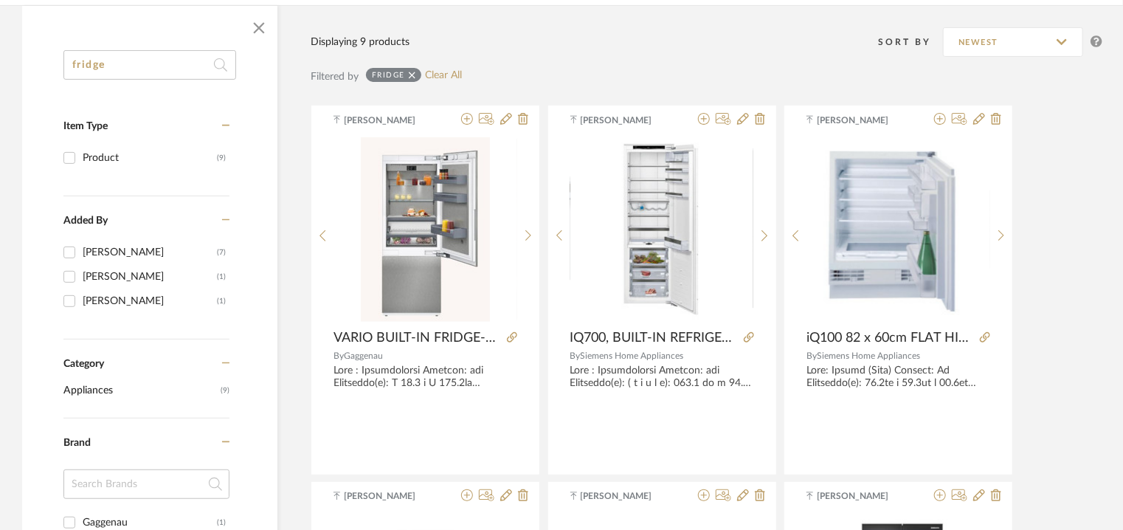
drag, startPoint x: 137, startPoint y: 63, endPoint x: 45, endPoint y: 59, distance: 92.3
click at [58, 59] on div "fridge Item Type Product (9) Added By [PERSON_NAME] (7) [PERSON_NAME] Vasant (1…" at bounding box center [149, 525] width 255 height 951
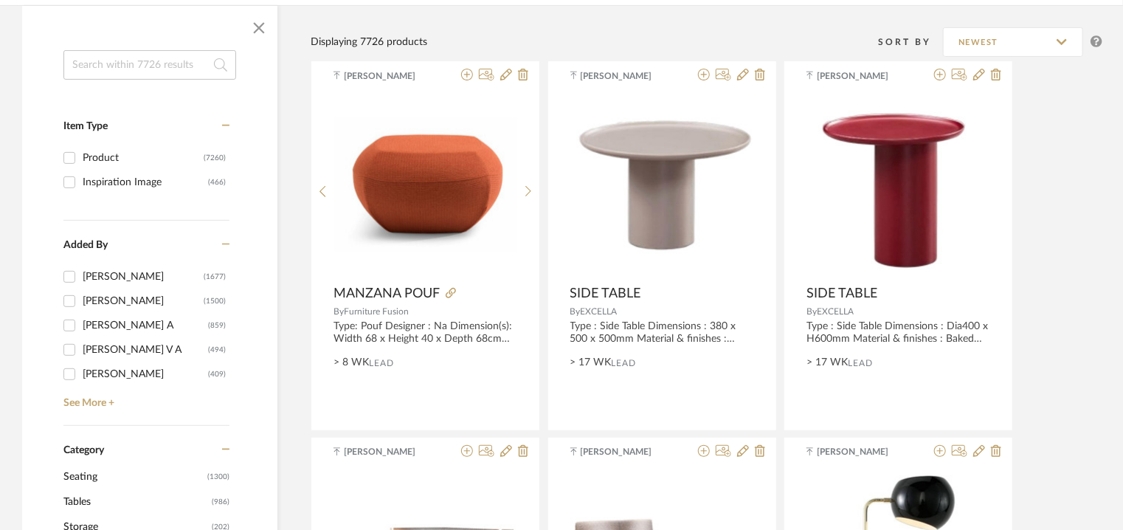
click at [113, 53] on input at bounding box center [149, 65] width 173 height 30
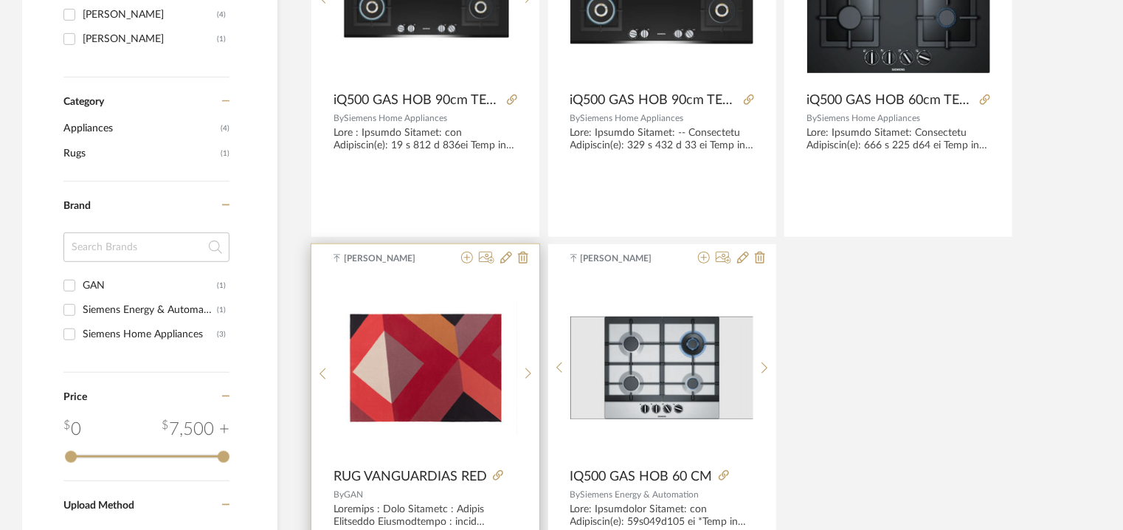
scroll to position [369, 0]
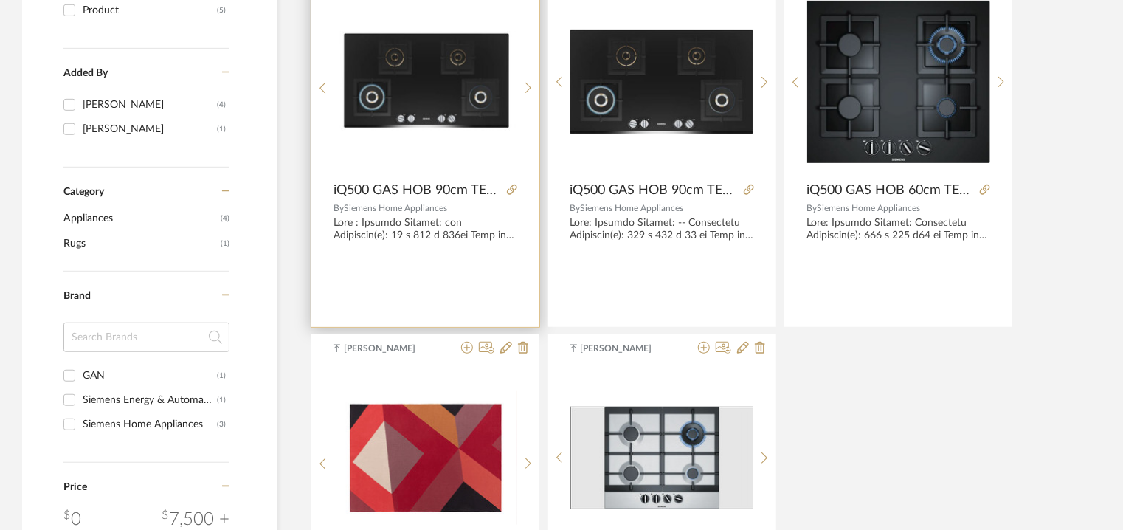
type input "iq500 gas"
click at [452, 119] on img "0" at bounding box center [425, 82] width 183 height 102
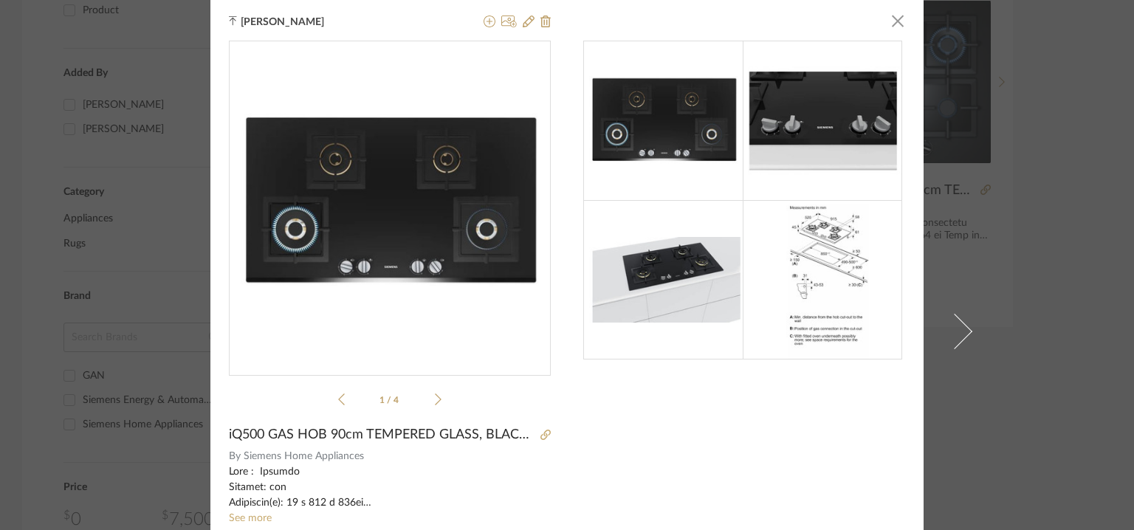
scroll to position [0, 0]
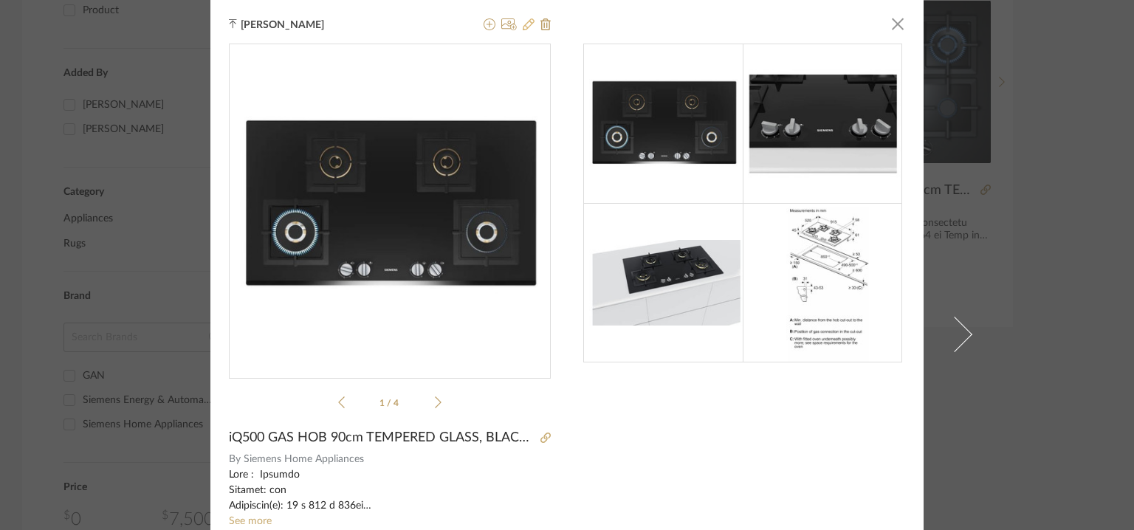
click at [526, 24] on icon at bounding box center [529, 24] width 12 height 12
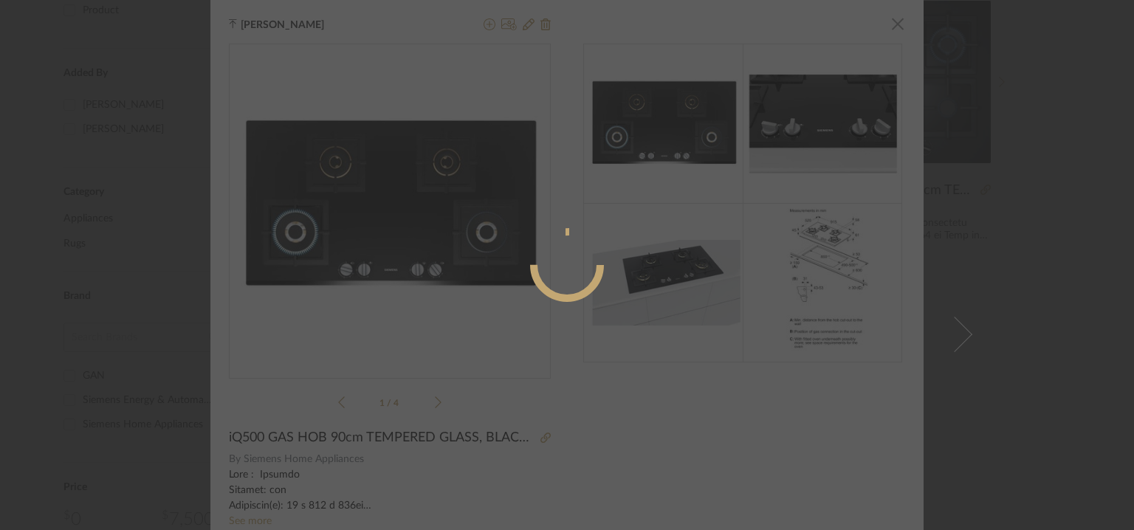
radio input "true"
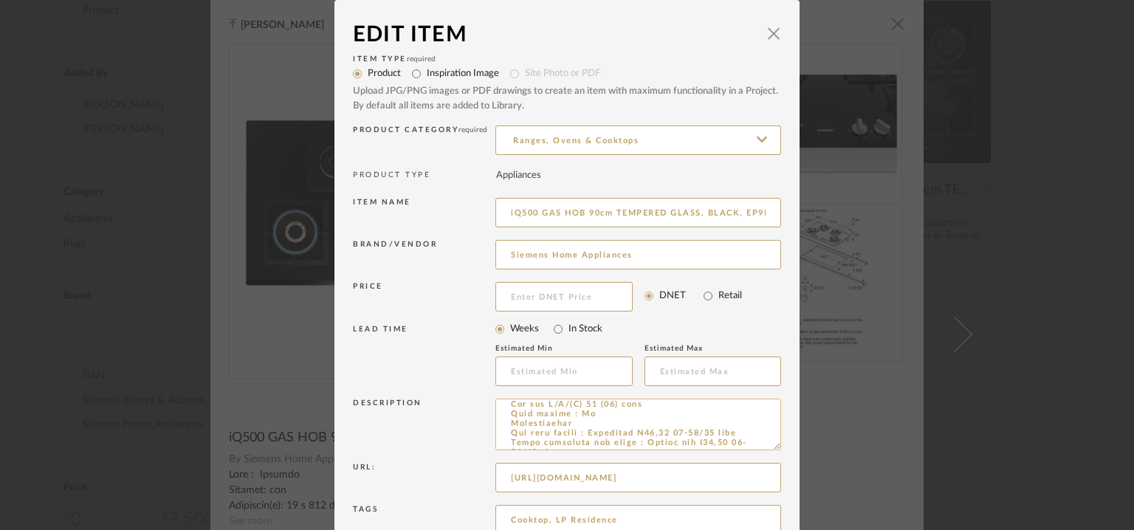
scroll to position [295, 0]
click at [773, 32] on span "button" at bounding box center [774, 33] width 30 height 30
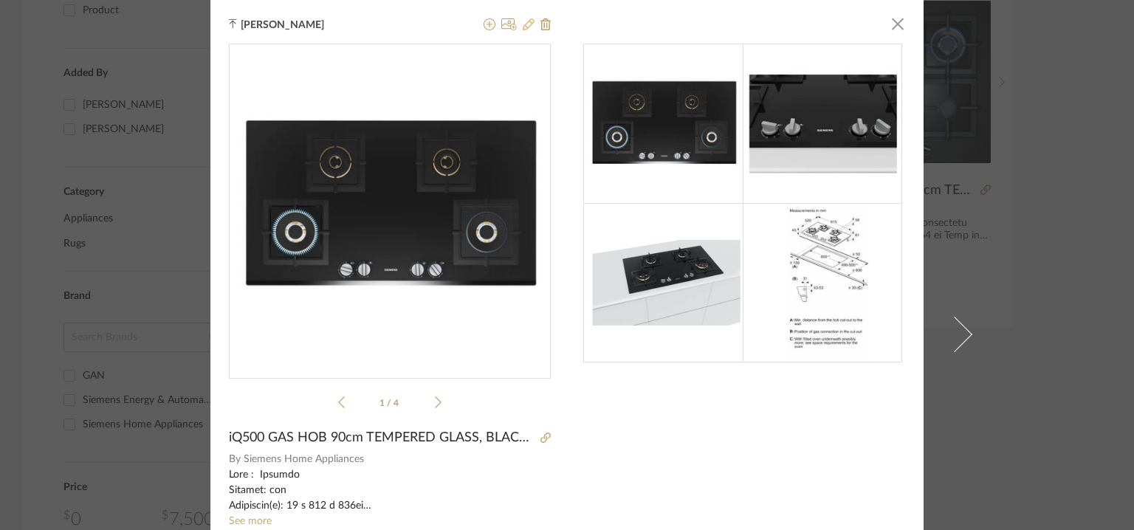
click at [523, 21] on icon at bounding box center [529, 24] width 12 height 12
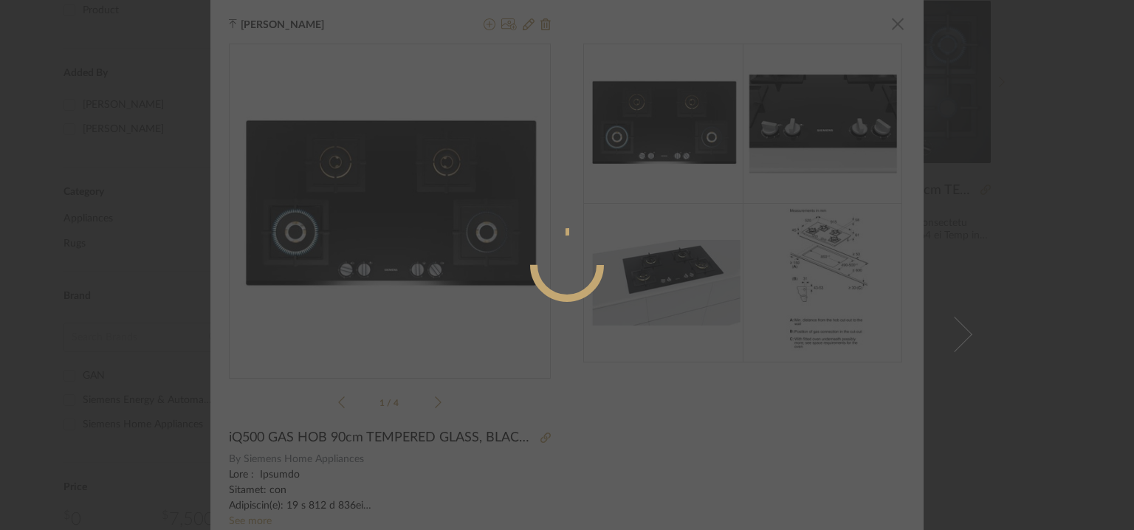
radio input "true"
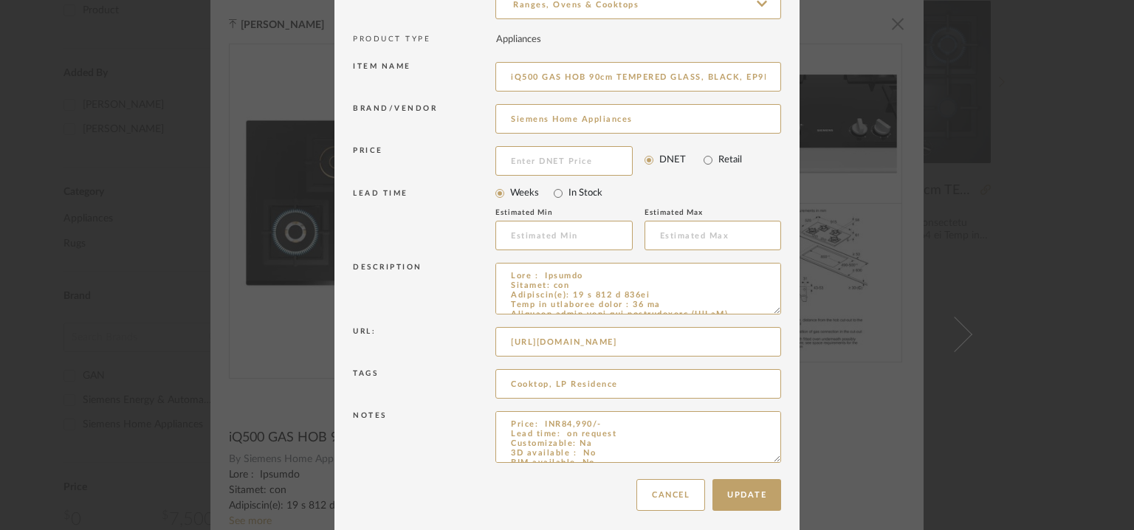
scroll to position [142, 0]
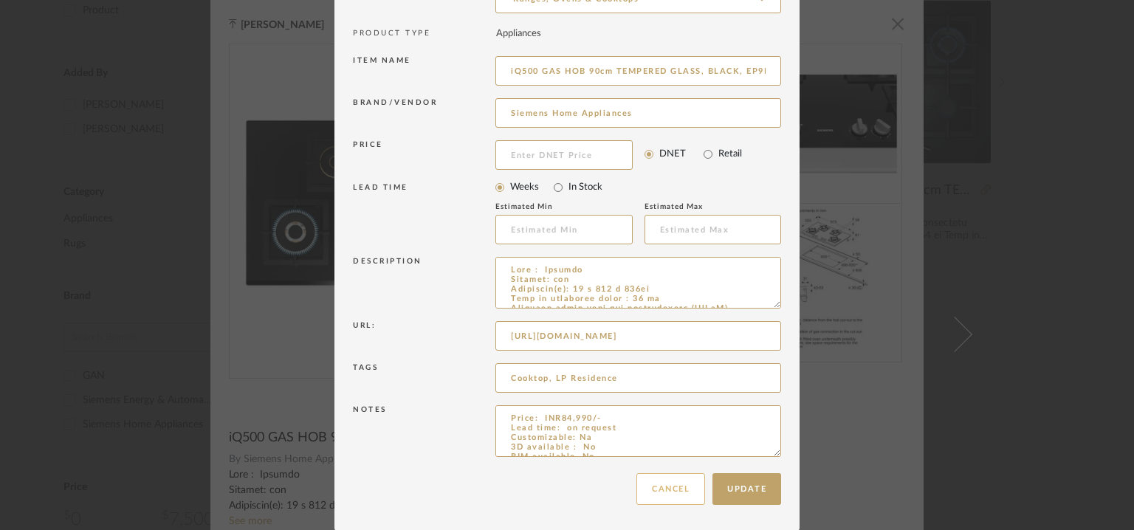
click at [655, 486] on button "Cancel" at bounding box center [670, 489] width 69 height 32
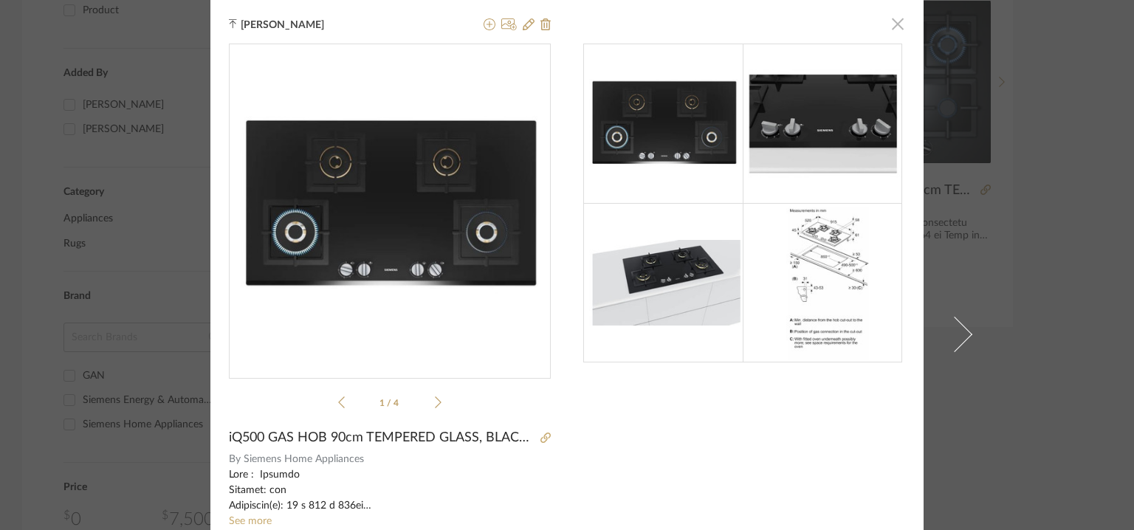
click at [896, 24] on span "button" at bounding box center [898, 24] width 30 height 30
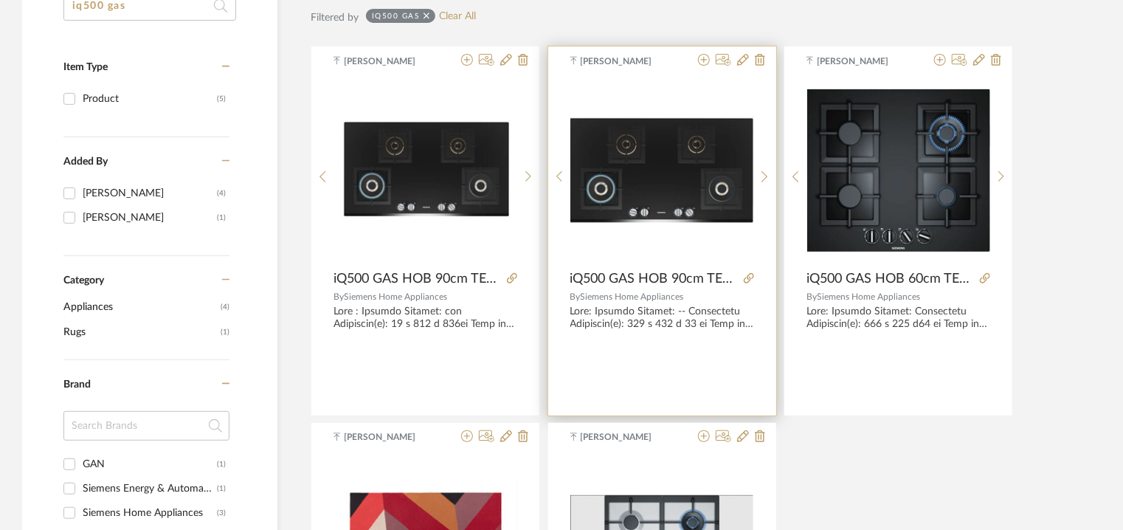
scroll to position [0, 0]
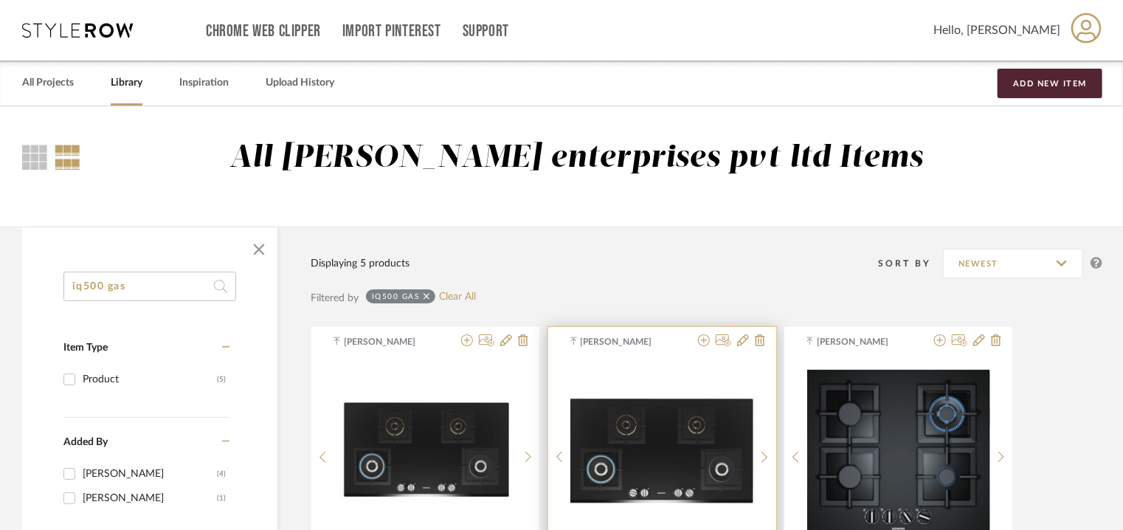
click at [686, 432] on img "0" at bounding box center [662, 452] width 183 height 106
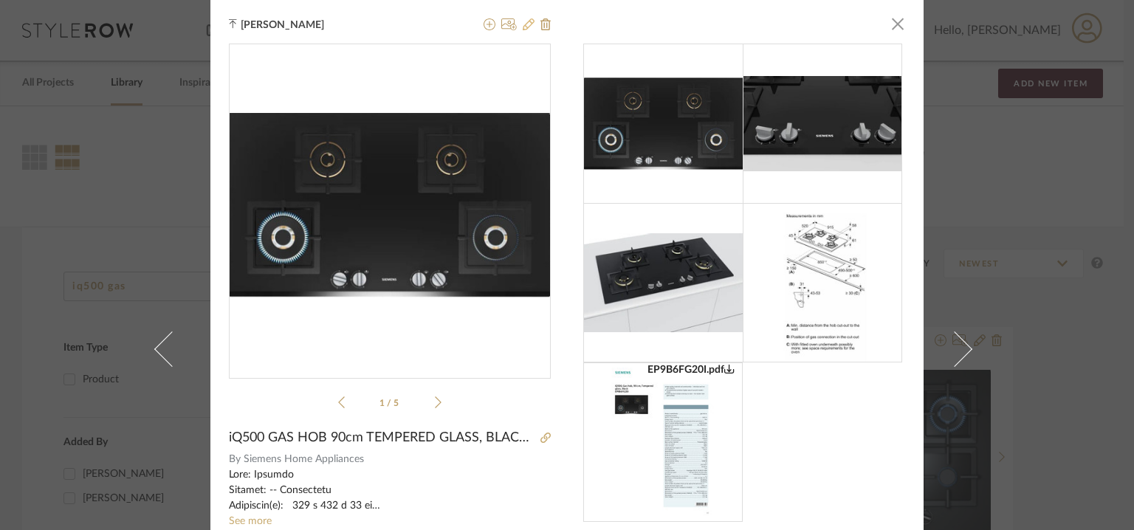
click at [526, 24] on icon at bounding box center [529, 24] width 12 height 12
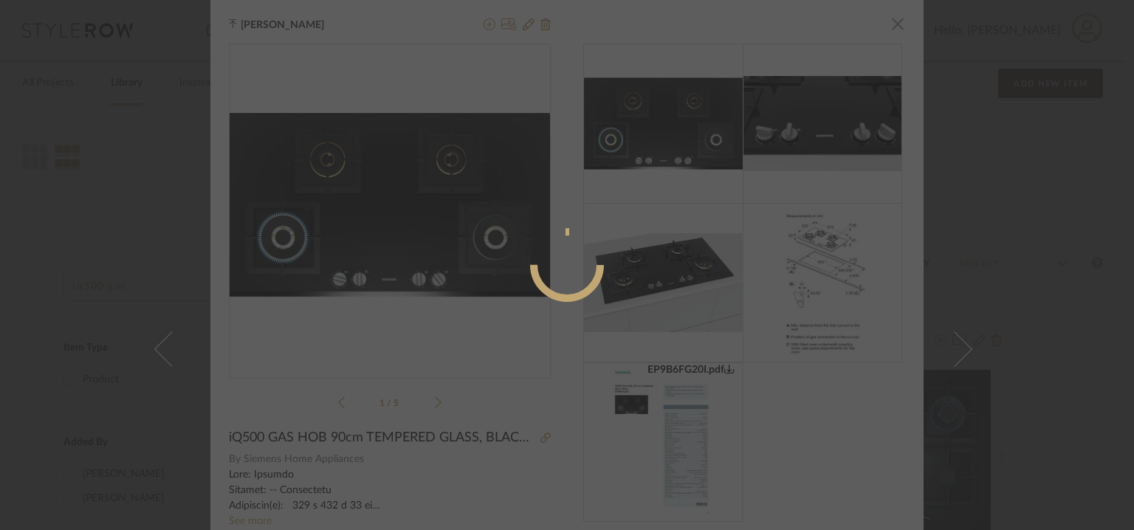
radio input "true"
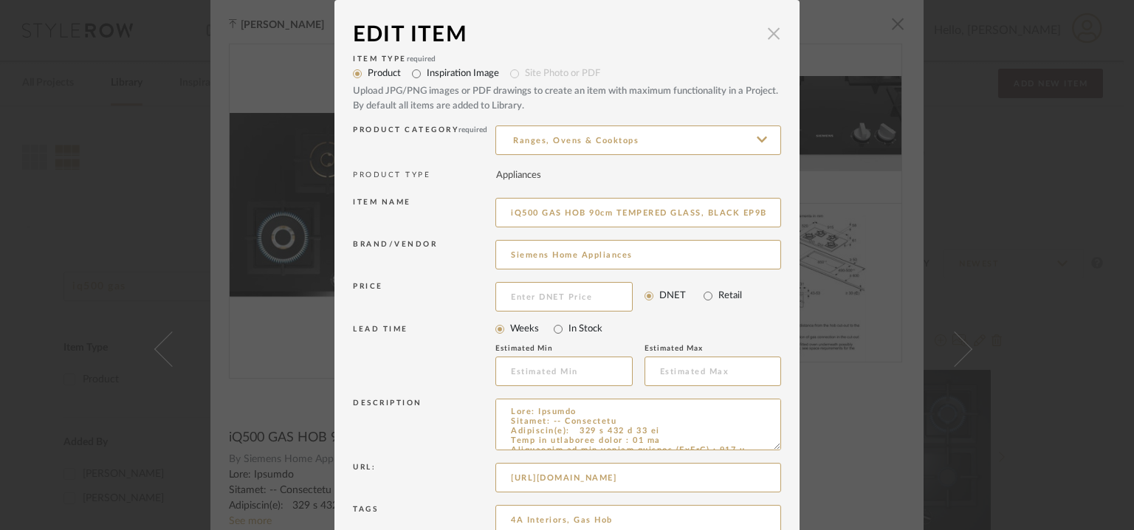
click at [774, 30] on span "button" at bounding box center [774, 33] width 30 height 30
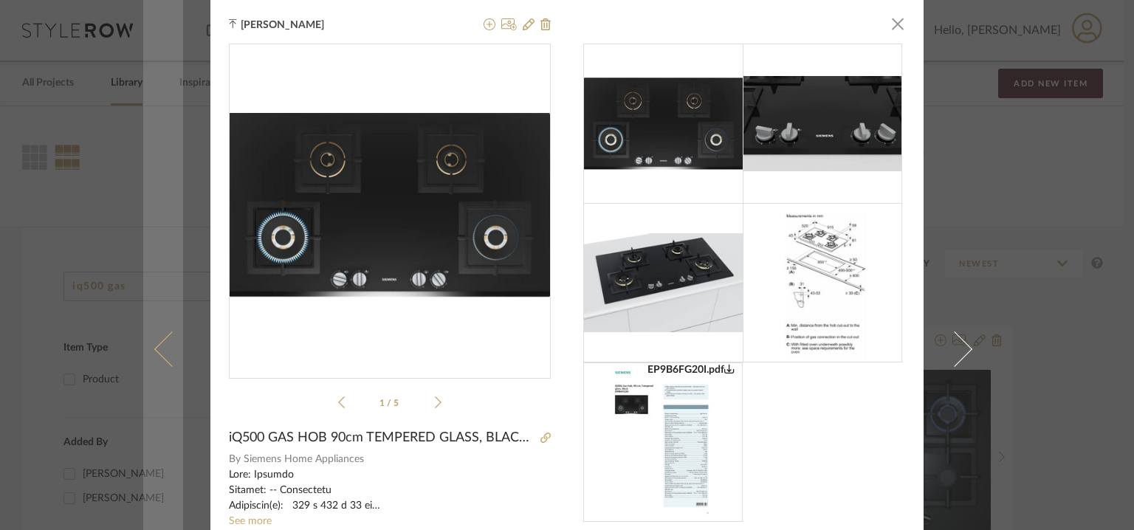
click at [159, 347] on span at bounding box center [171, 348] width 35 height 35
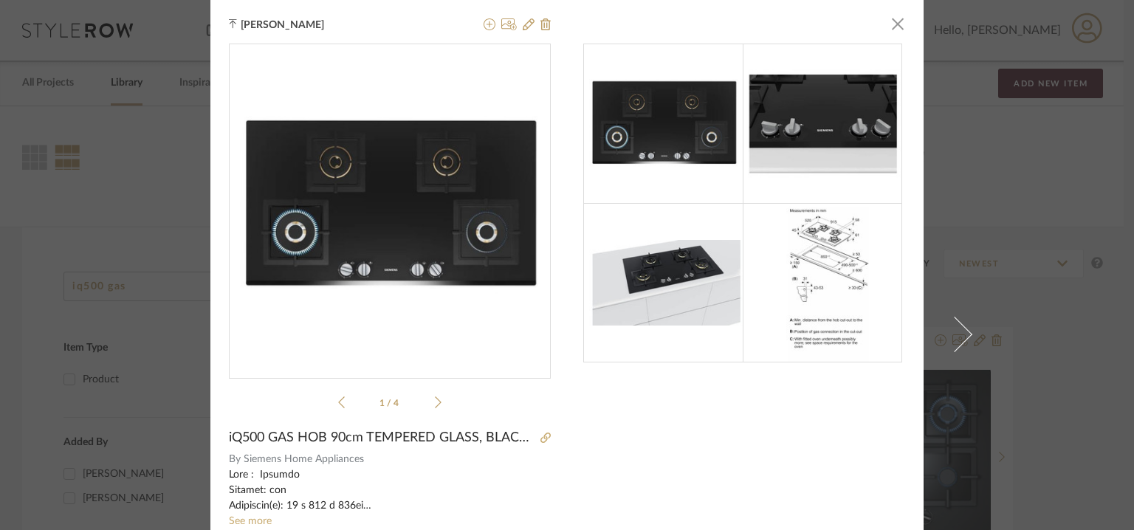
click at [358, 382] on div "1 / 4" at bounding box center [390, 229] width 322 height 371
click at [894, 24] on span "button" at bounding box center [898, 24] width 30 height 30
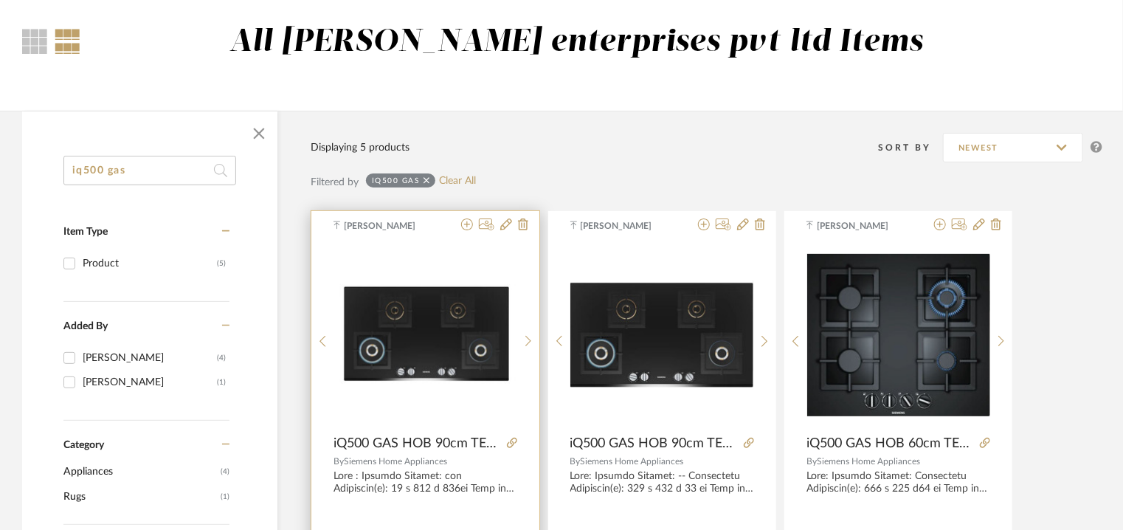
scroll to position [221, 0]
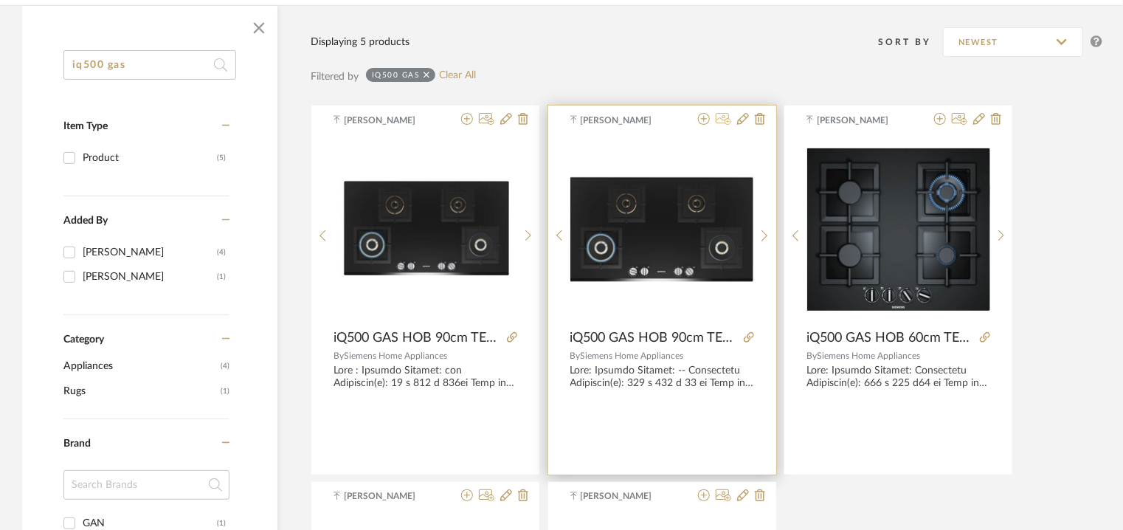
click at [728, 118] on icon at bounding box center [723, 119] width 15 height 12
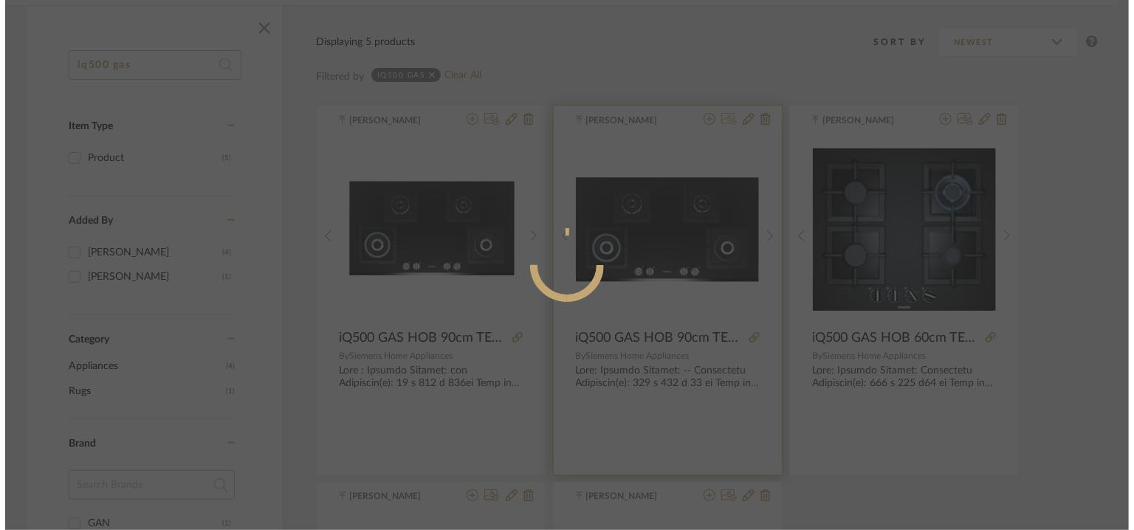
scroll to position [0, 0]
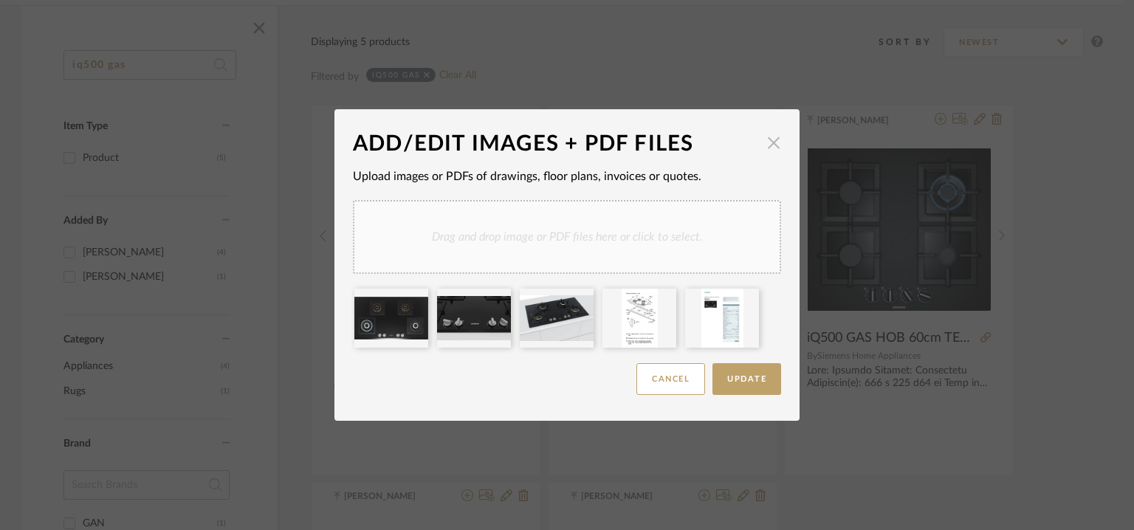
click at [773, 138] on span "button" at bounding box center [774, 143] width 30 height 30
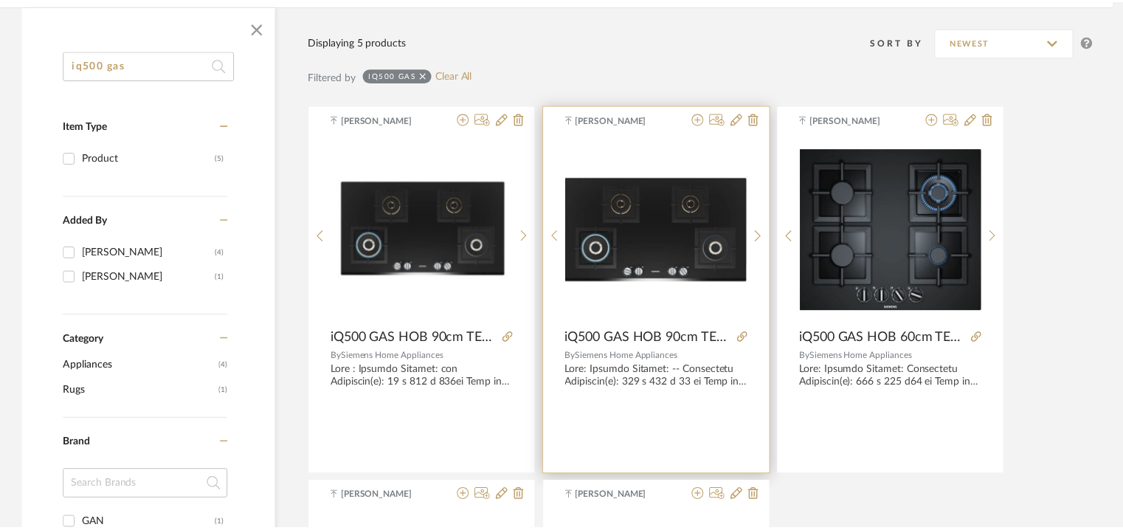
scroll to position [221, 0]
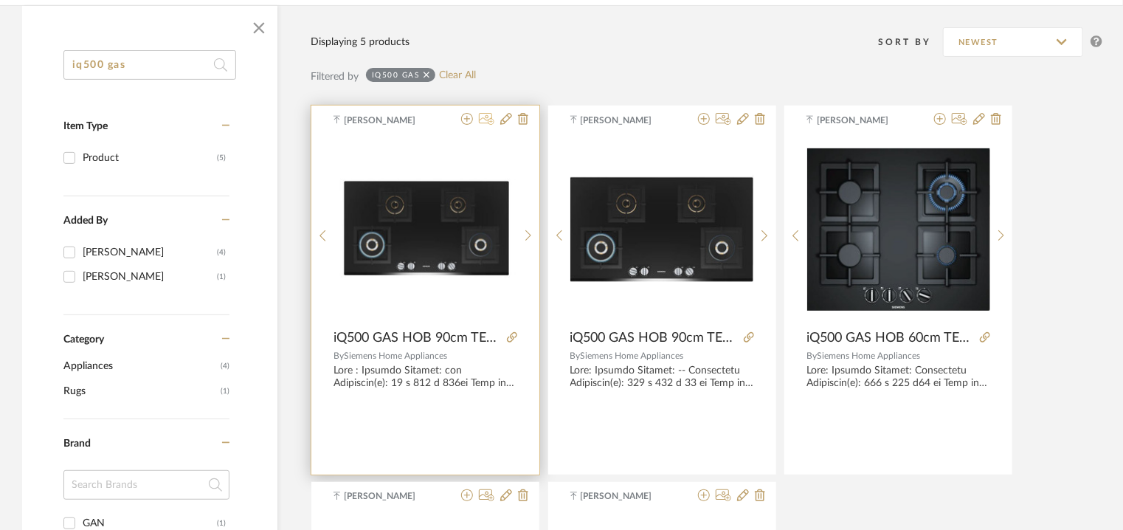
click at [486, 116] on icon at bounding box center [486, 119] width 15 height 12
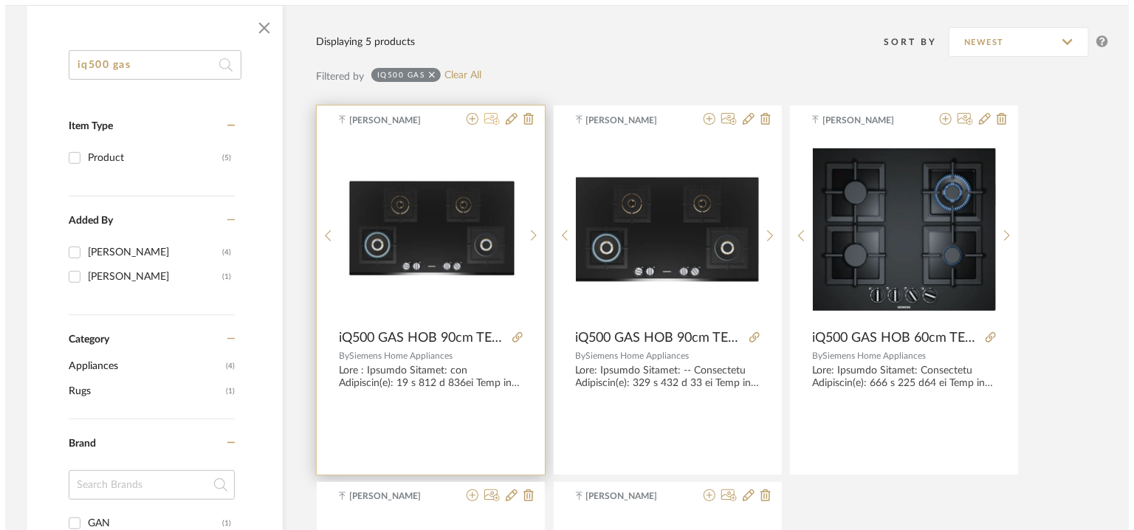
scroll to position [0, 0]
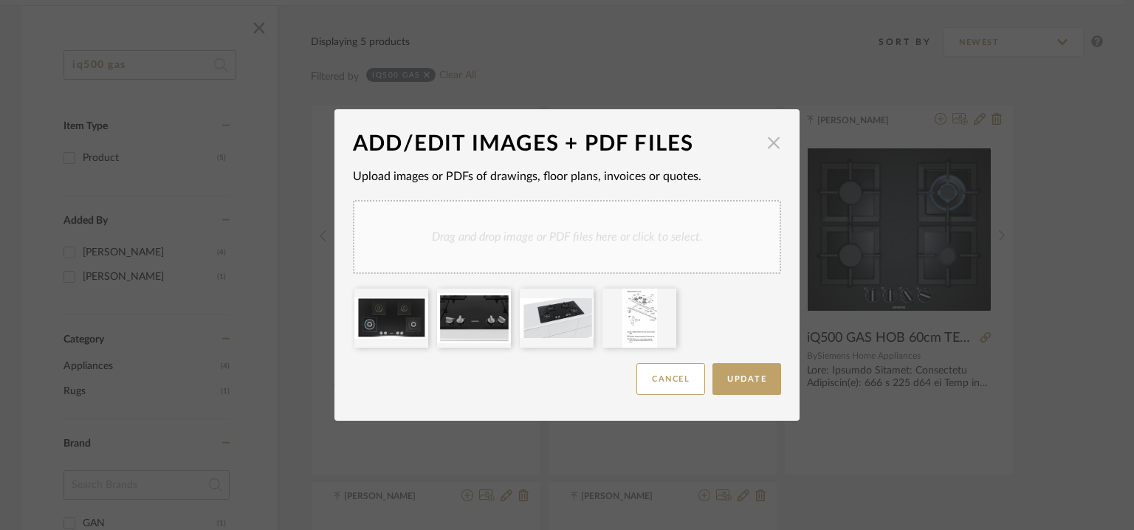
click at [766, 139] on span "button" at bounding box center [774, 143] width 30 height 30
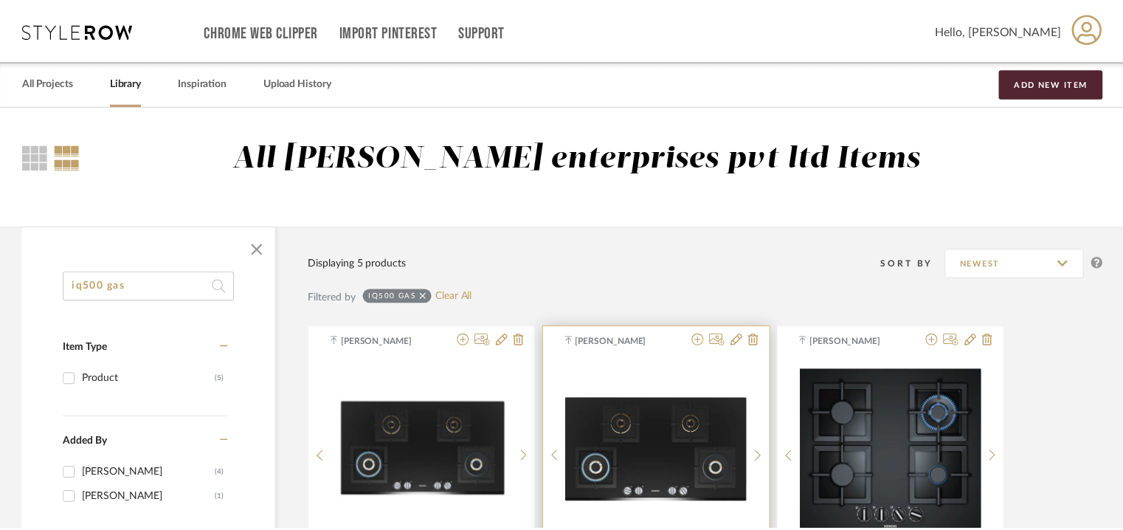
scroll to position [221, 0]
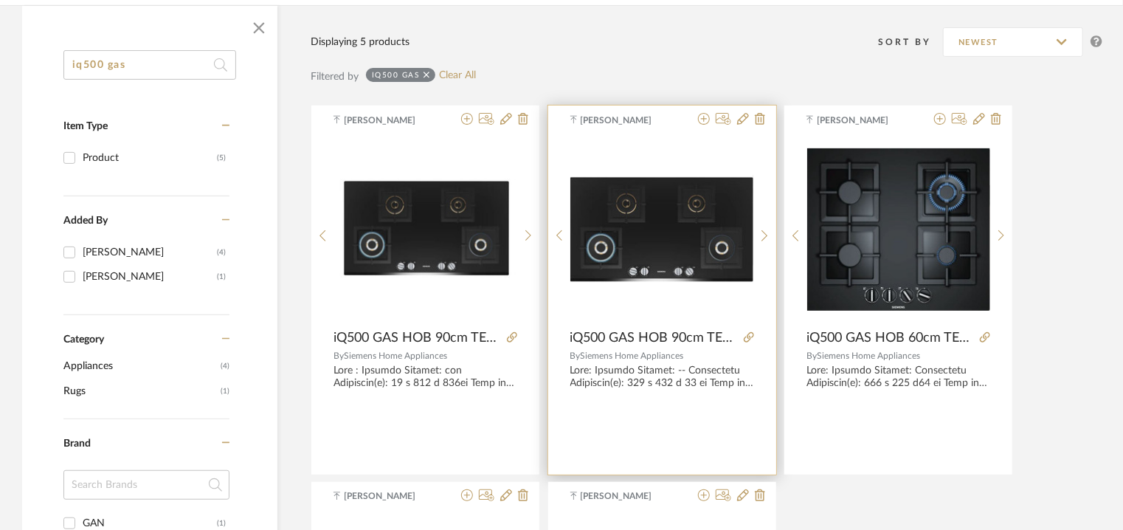
click at [661, 323] on div "EP9B6FG20I.pdf EP9B6FG20I.pdf" at bounding box center [662, 235] width 183 height 196
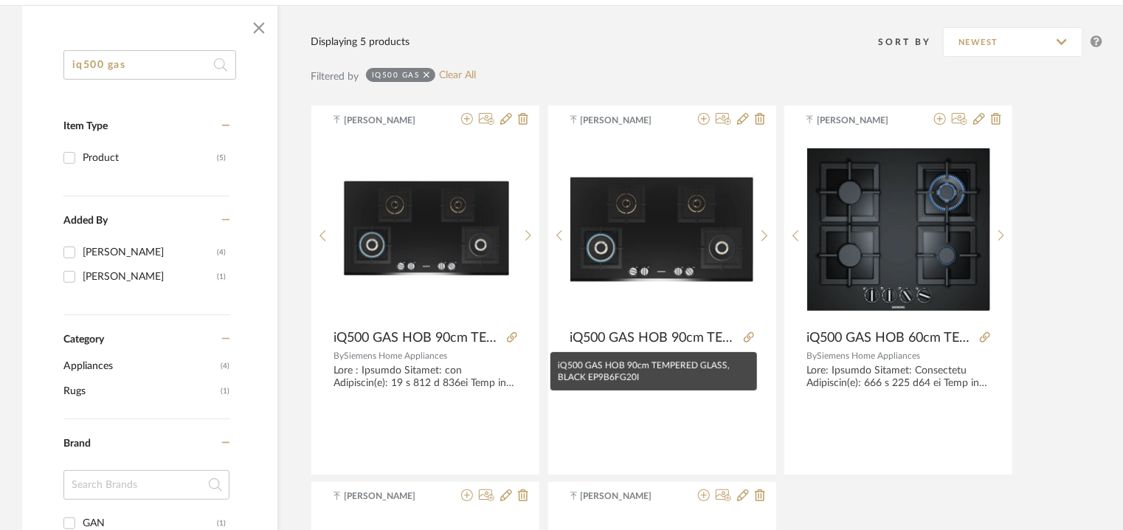
click at [585, 376] on mat-tooltip-component "iQ500 GAS HOB 90cm TEMPERED GLASS, BLACK EP9B6FG20I" at bounding box center [654, 371] width 207 height 38
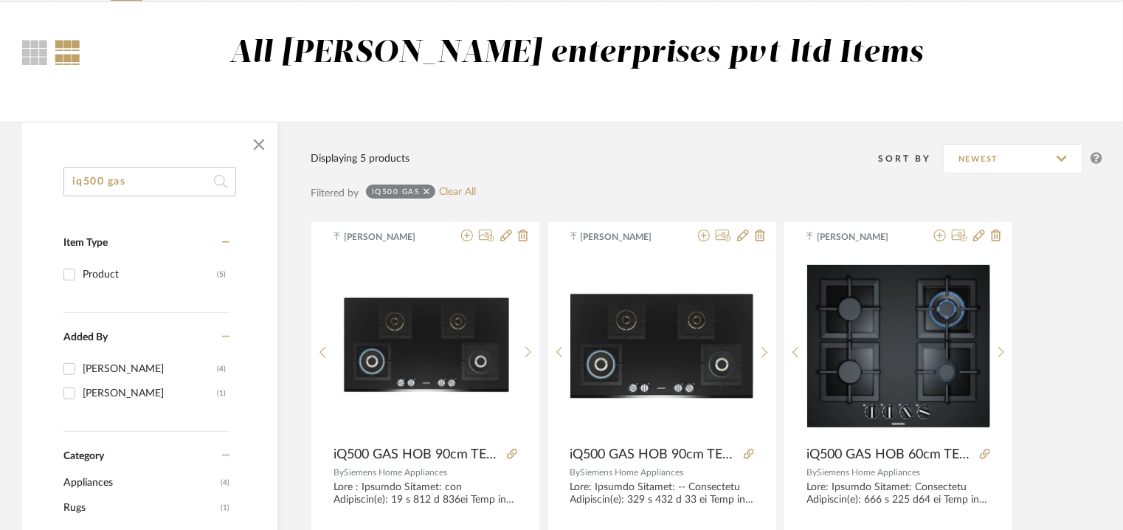
scroll to position [74, 0]
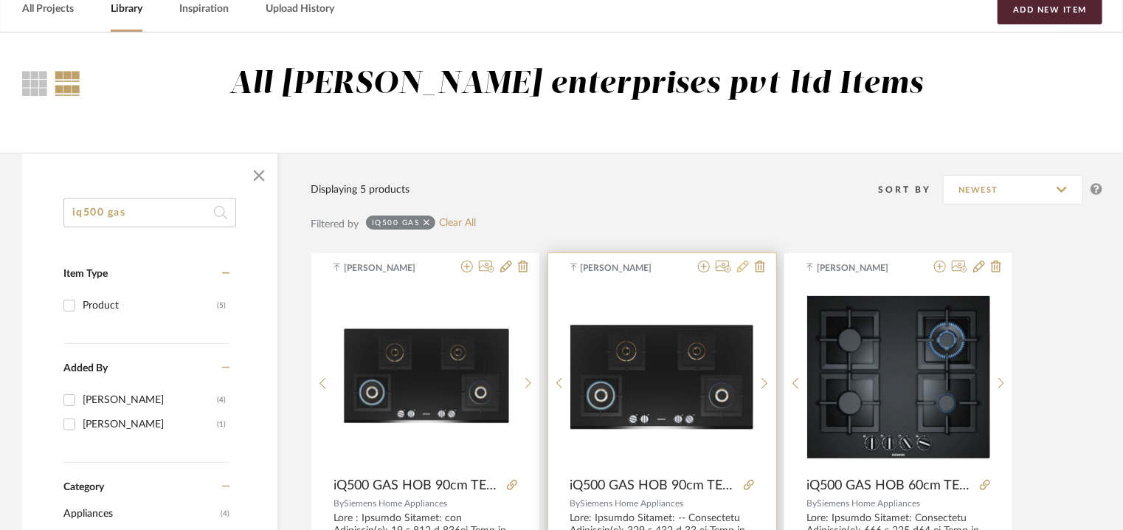
click at [743, 266] on icon at bounding box center [743, 267] width 12 height 12
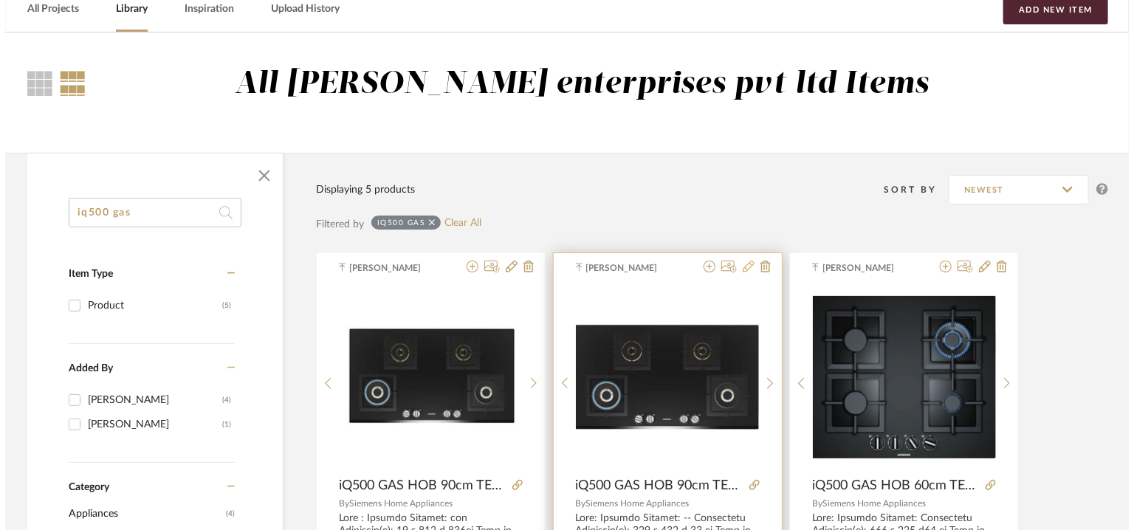
scroll to position [0, 0]
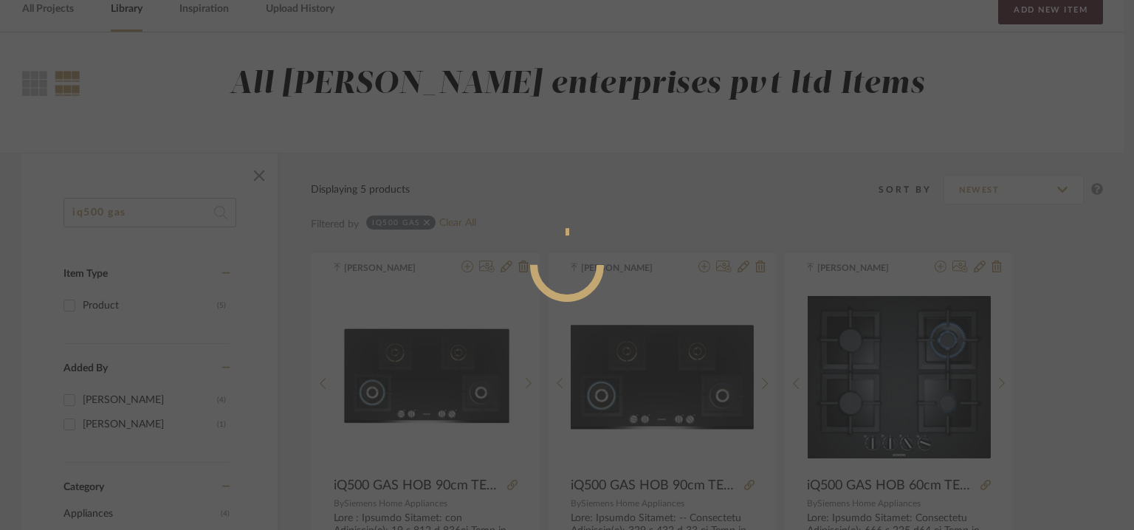
radio input "true"
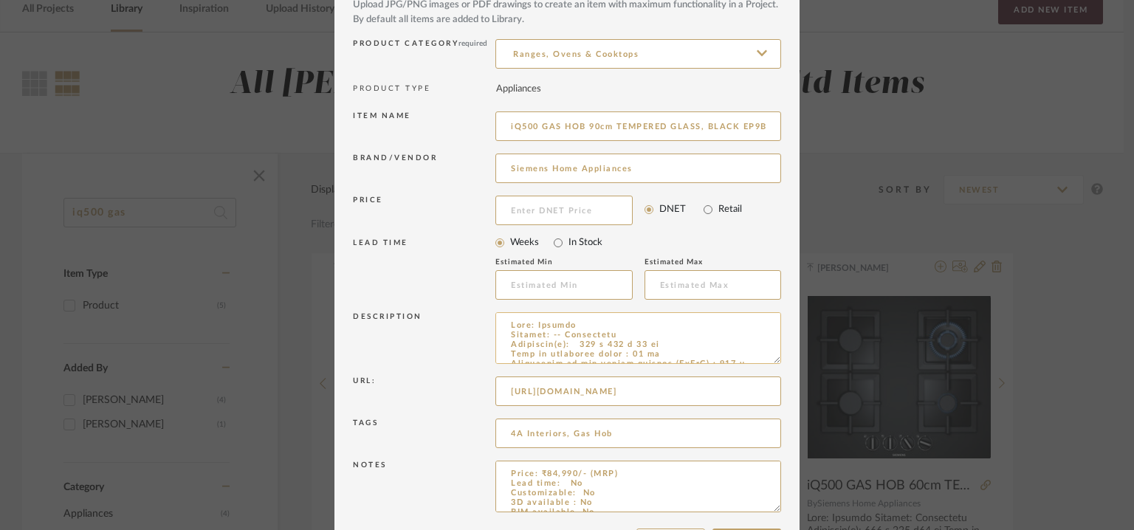
scroll to position [142, 0]
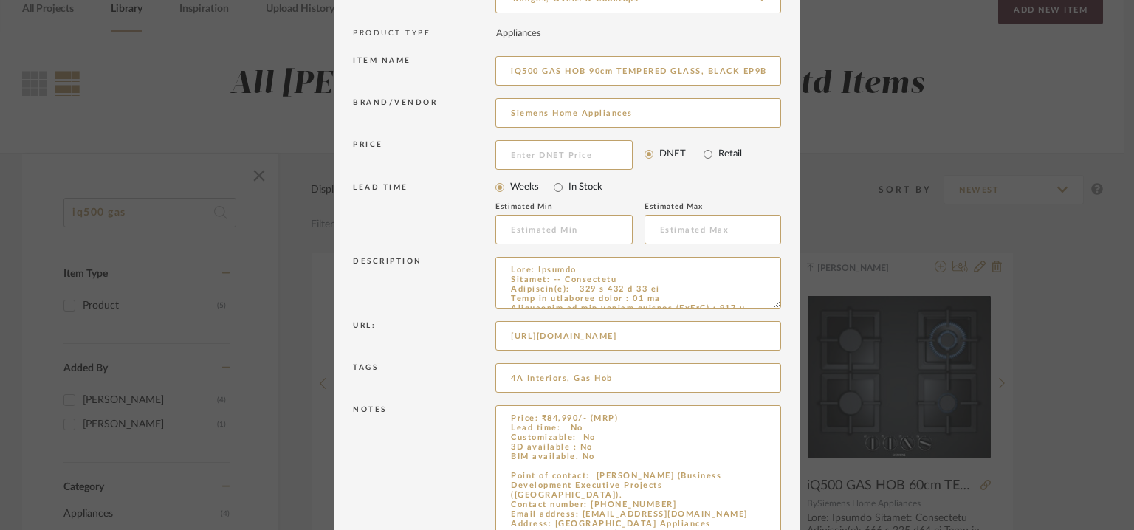
drag, startPoint x: 768, startPoint y: 454, endPoint x: 844, endPoint y: 573, distance: 140.7
click at [844, 456] on html "Chrome Web Clipper Import Pinterest Support All Projects Library Inspiration Up…" at bounding box center [567, 191] width 1134 height 530
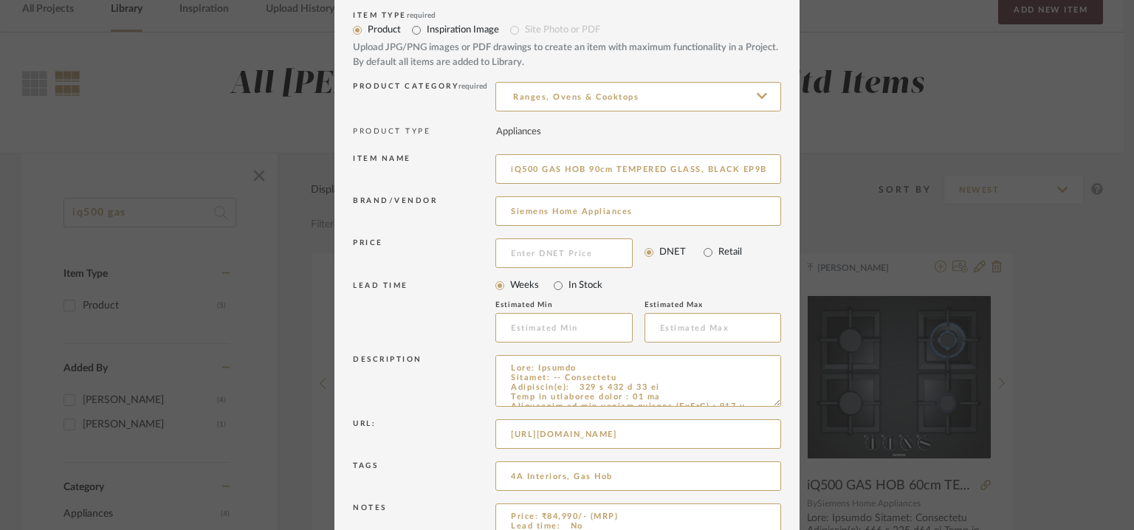
scroll to position [0, 0]
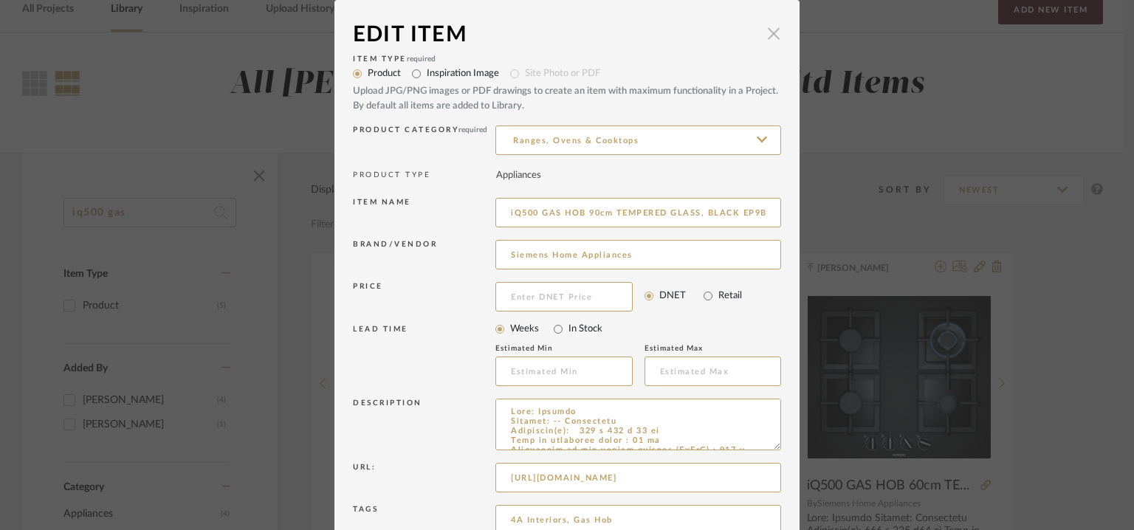
click at [774, 33] on span "button" at bounding box center [774, 33] width 30 height 30
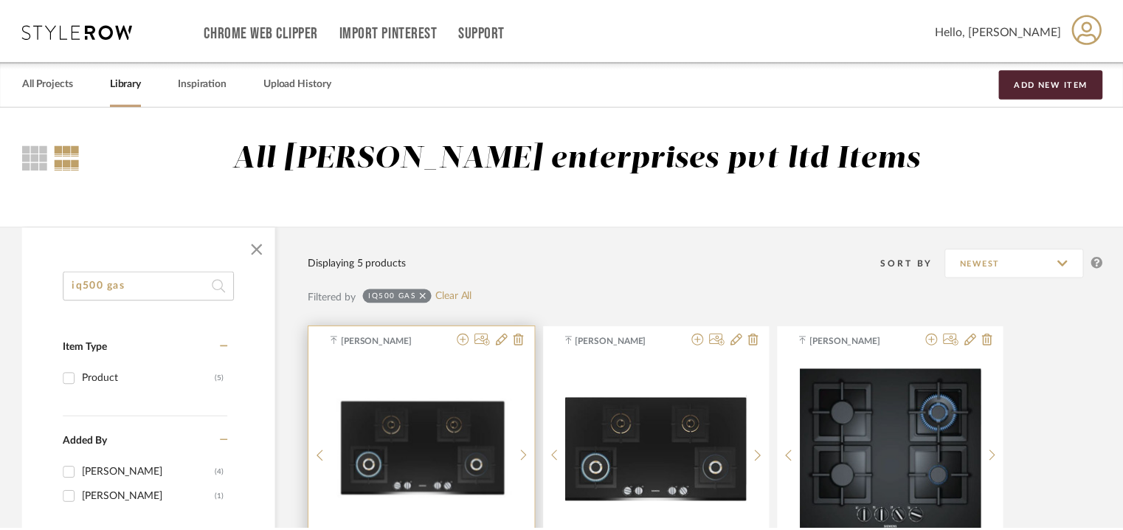
scroll to position [74, 0]
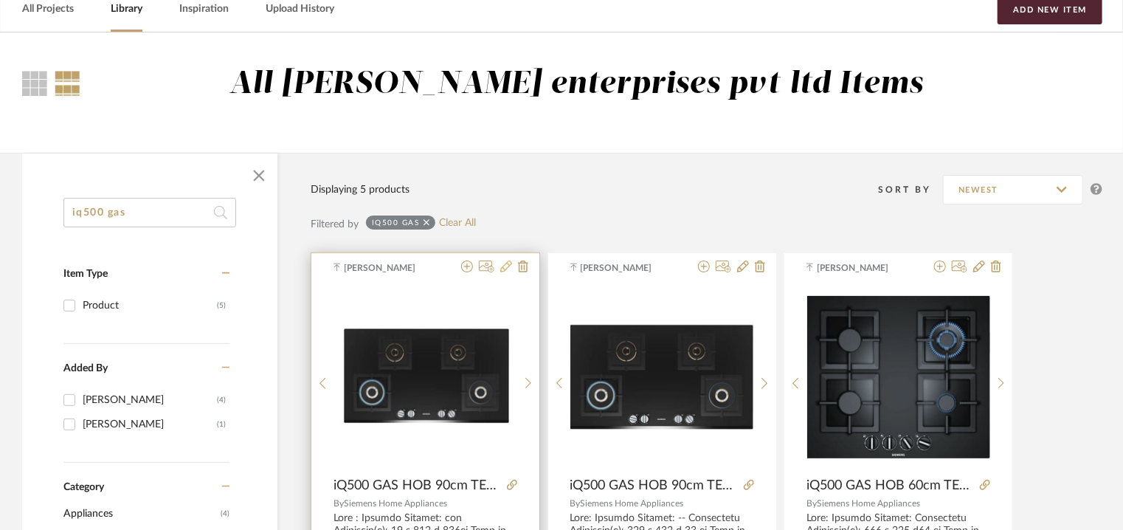
click at [507, 269] on icon at bounding box center [506, 267] width 12 height 12
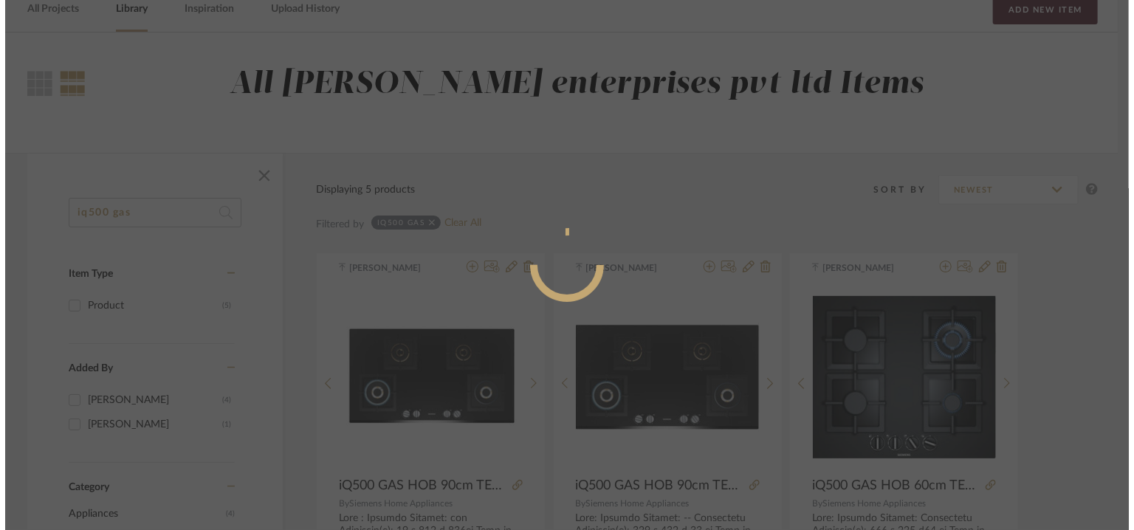
scroll to position [0, 0]
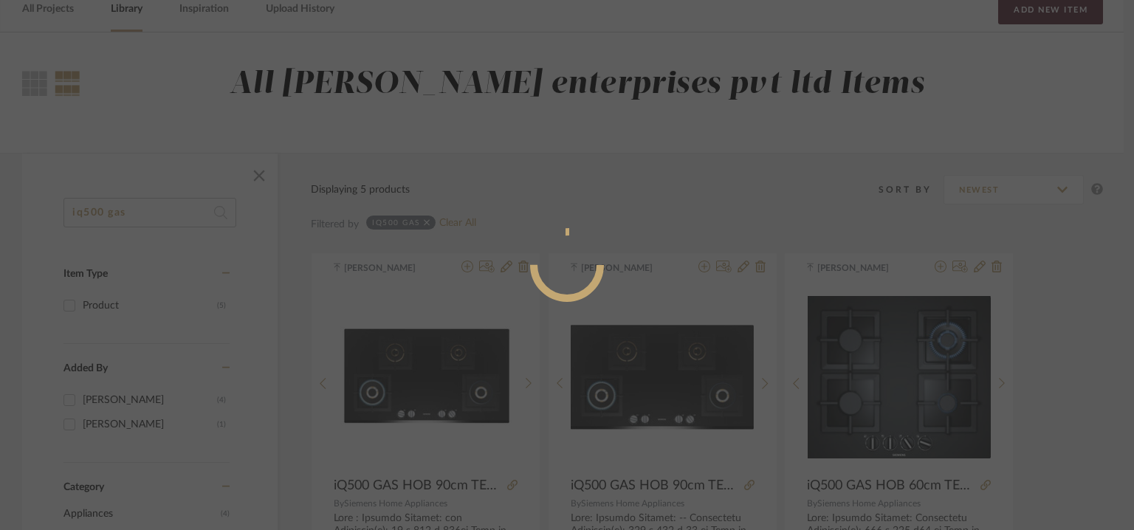
radio input "true"
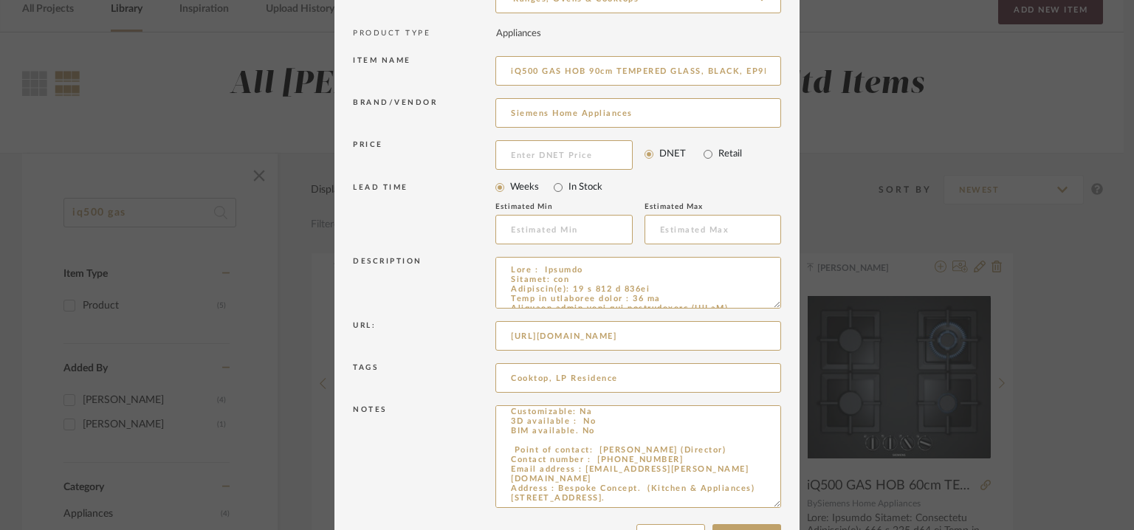
scroll to position [24, 0]
drag, startPoint x: 771, startPoint y: 455, endPoint x: 776, endPoint y: 508, distance: 52.7
click at [776, 508] on dialog-content "Edit Item × Item Type required Product Inspiration Image Site Photo or PDF Uplo…" at bounding box center [566, 220] width 465 height 724
drag, startPoint x: 628, startPoint y: 500, endPoint x: 505, endPoint y: 450, distance: 132.8
click at [505, 450] on textarea "Price: INR84,990/- Lead time: on request Customizable: Na 3D available : No BIM…" at bounding box center [638, 456] width 286 height 103
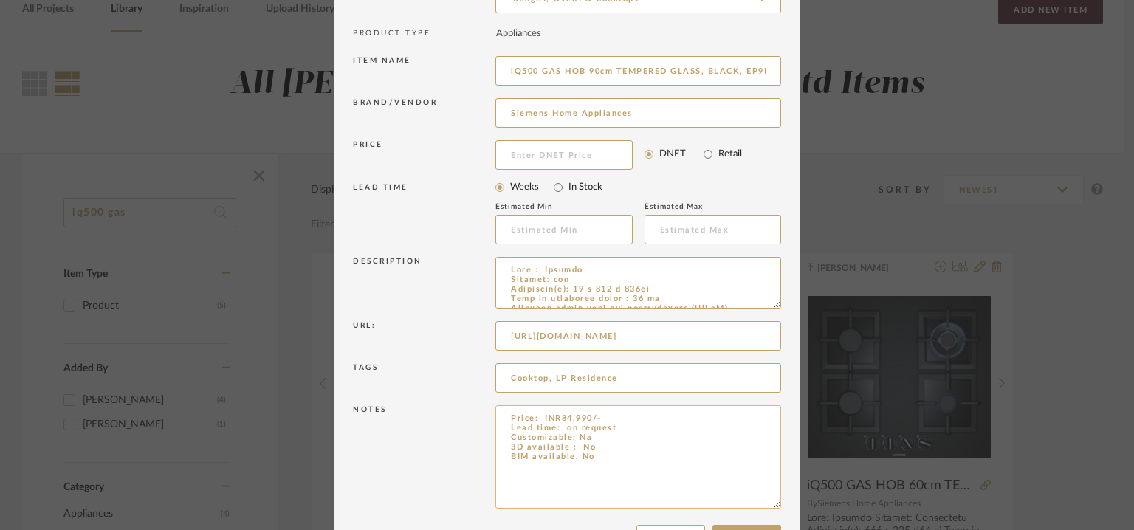
scroll to position [194, 0]
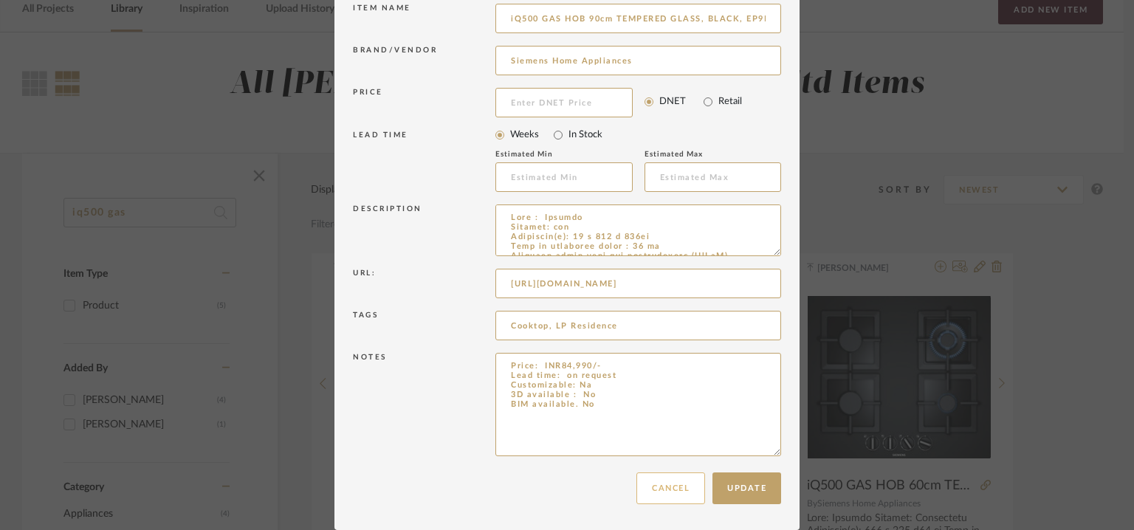
type textarea "Price: INR84,990/- Lead time: on request Customizable: Na 3D available : No BIM…"
click at [679, 481] on button "Cancel" at bounding box center [670, 488] width 69 height 32
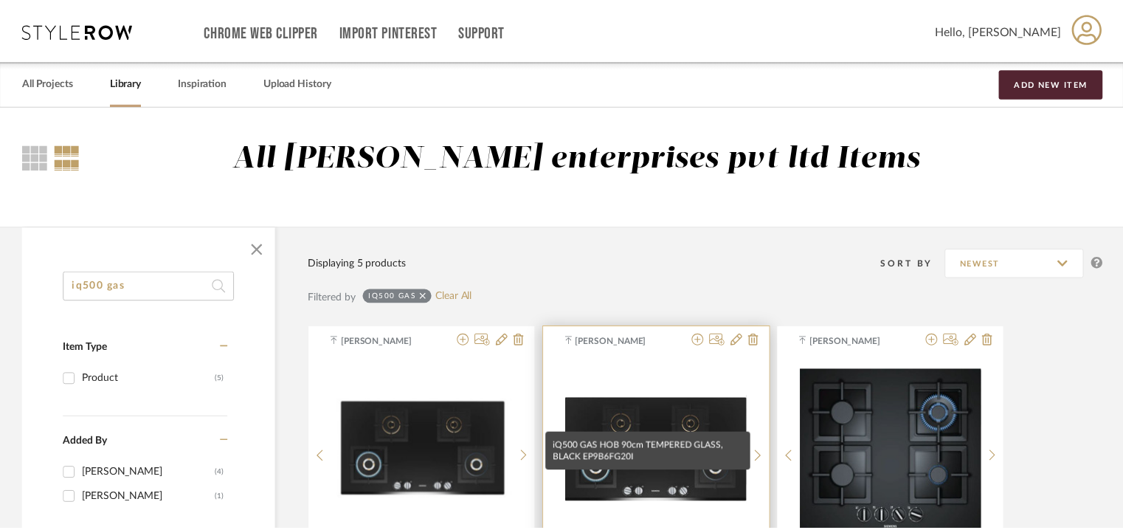
scroll to position [74, 0]
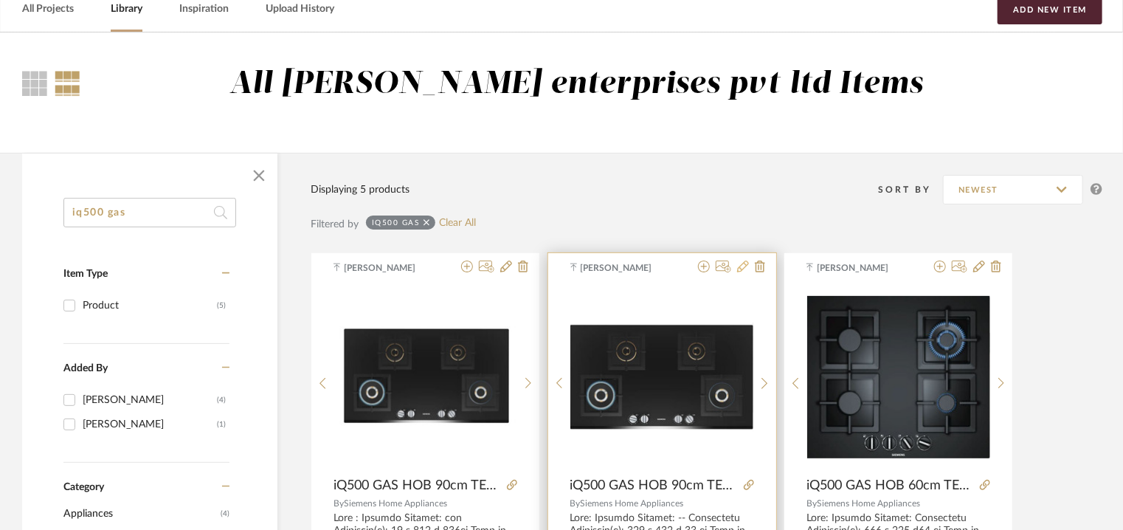
click at [739, 269] on icon at bounding box center [743, 267] width 12 height 12
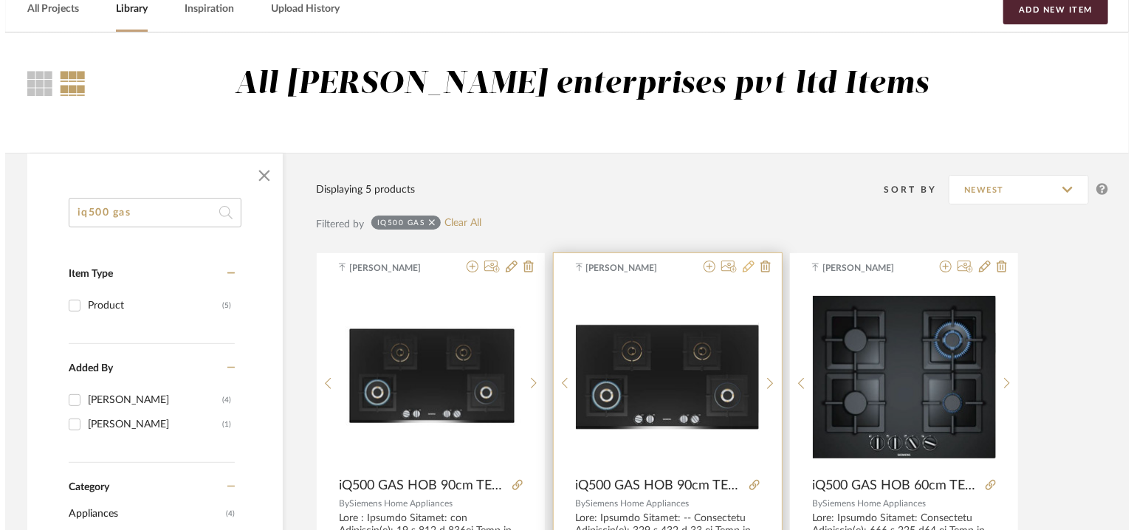
scroll to position [0, 0]
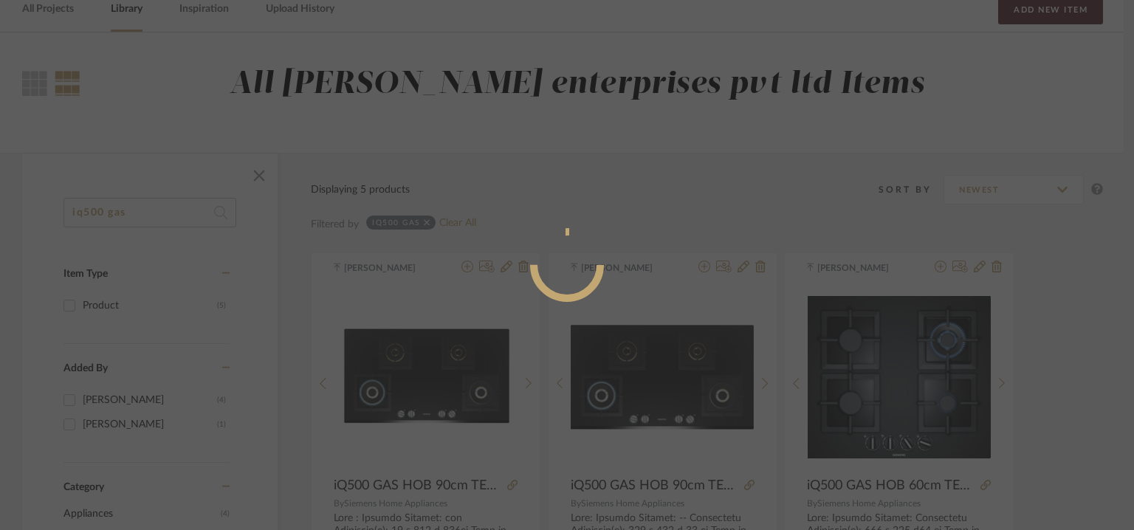
radio input "true"
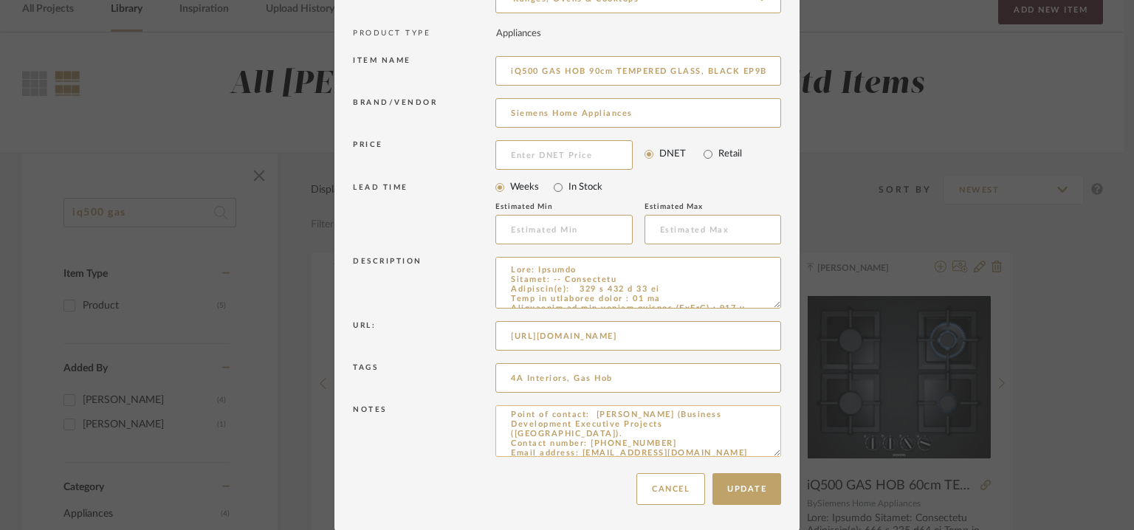
scroll to position [104, 0]
drag, startPoint x: 769, startPoint y: 453, endPoint x: 779, endPoint y: 529, distance: 76.6
click at [779, 529] on dialog-content "Edit Item × Item Type required Product Inspiration Image Site Photo or PDF Uplo…" at bounding box center [566, 194] width 465 height 672
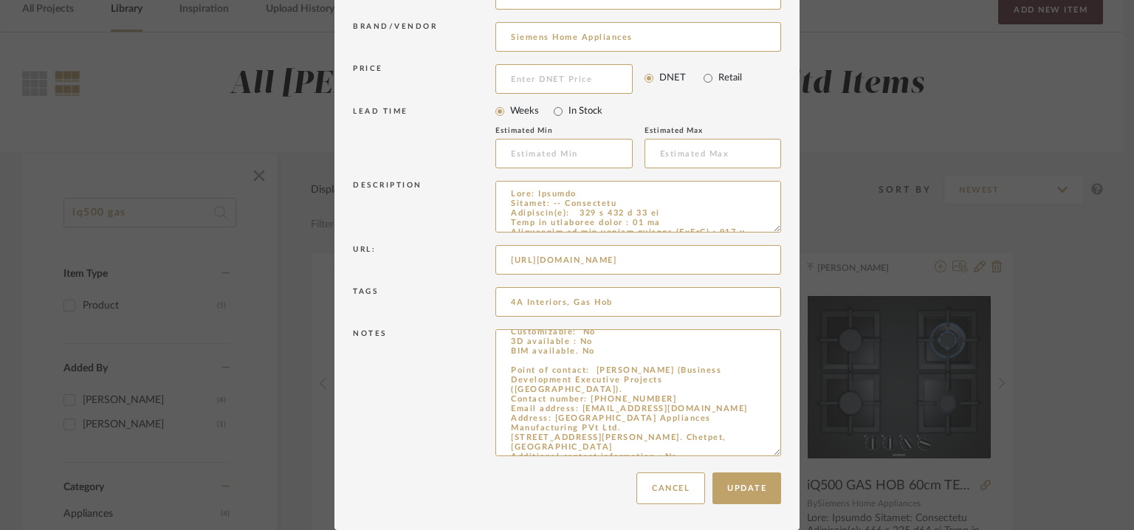
scroll to position [0, 0]
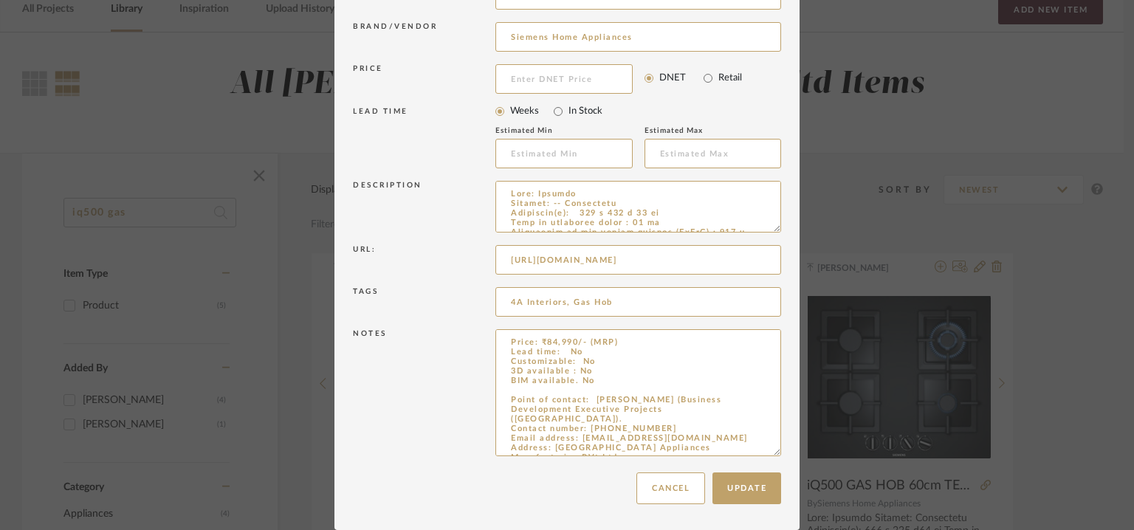
drag, startPoint x: 771, startPoint y: 453, endPoint x: 818, endPoint y: 573, distance: 128.3
click at [818, 456] on html "Chrome Web Clipper Import Pinterest Support All Projects Library Inspiration Up…" at bounding box center [567, 191] width 1134 height 530
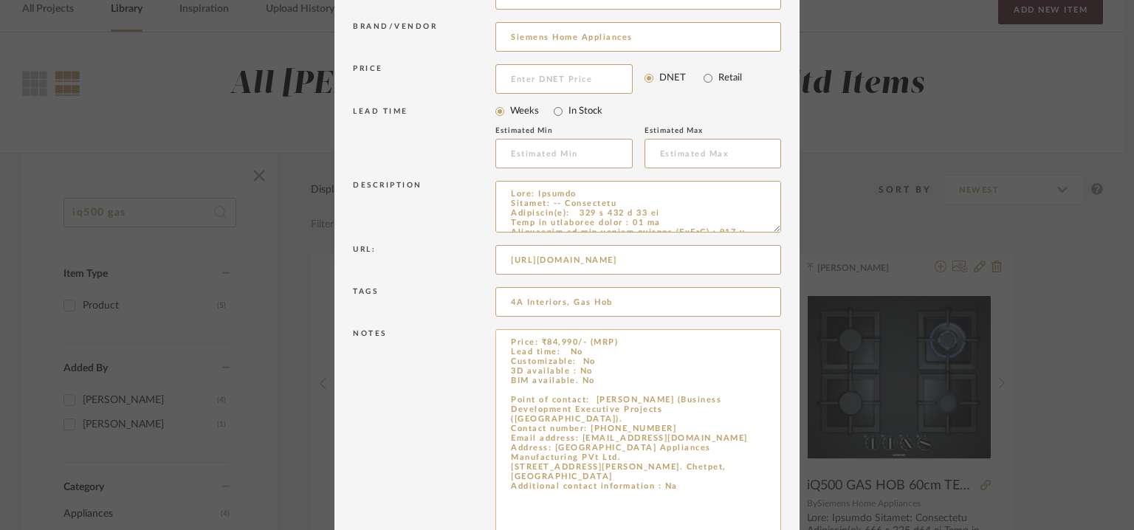
click at [710, 476] on textarea "Price: ₹84,990/- (MRP) Lead time: No Customizable: No 3D available : No BIM ava…" at bounding box center [638, 452] width 286 height 246
paste textarea "Point of contact: [PERSON_NAME] (Director) Contact number : [PHONE_NUMBER] Emai…"
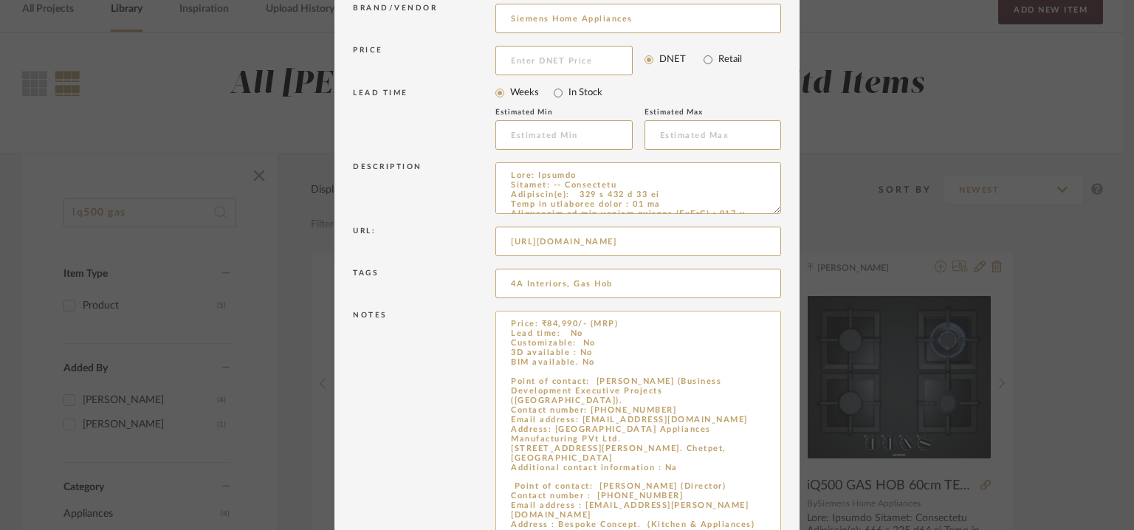
drag, startPoint x: 734, startPoint y: 478, endPoint x: 720, endPoint y: 478, distance: 14.0
click at [731, 478] on textarea "Price: ₹84,990/- (MRP) Lead time: No Customizable: No 3D available : No BIM ava…" at bounding box center [638, 434] width 286 height 246
type textarea "Price: ₹84,990/- (MRP) Lead time: No Customizable: No 3D available : No BIM ava…"
click at [629, 282] on input "4A Interiors, Gas Hob" at bounding box center [638, 284] width 286 height 30
type input "4A Interiors, Gas Hob, LP residence,"
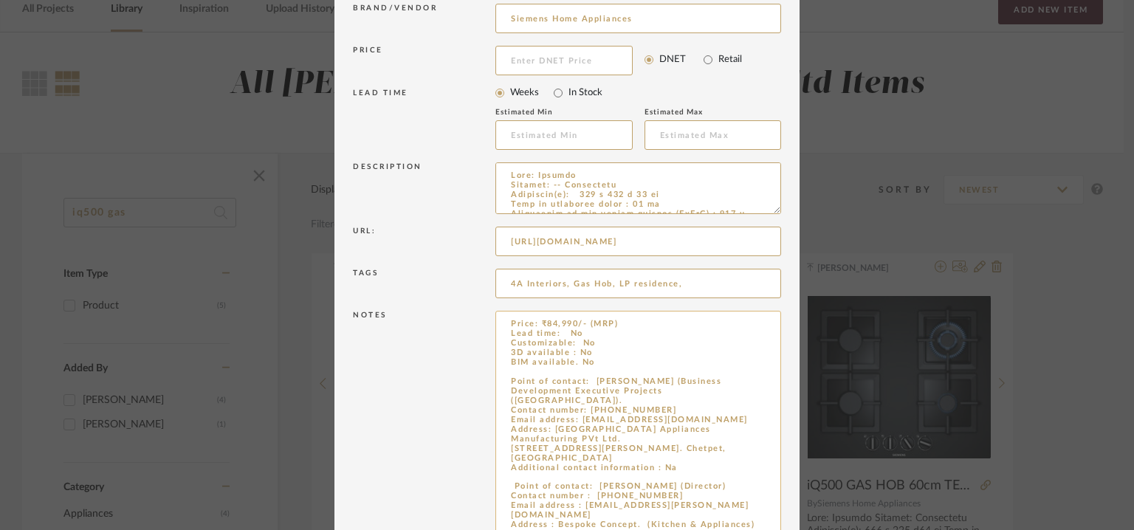
click at [728, 478] on textarea "Price: ₹84,990/- (MRP) Lead time: No Customizable: No 3D available : No BIM ava…" at bounding box center [638, 434] width 286 height 246
click at [659, 368] on textarea "Price: ₹84,990/- (MRP) Lead time: No Customizable: No 3D available : No BIM ava…" at bounding box center [638, 434] width 286 height 246
click at [746, 393] on textarea "Price: ₹84,990/- (MRP) Lead time: No Customizable: No 3D available : No BIM ava…" at bounding box center [638, 434] width 286 height 246
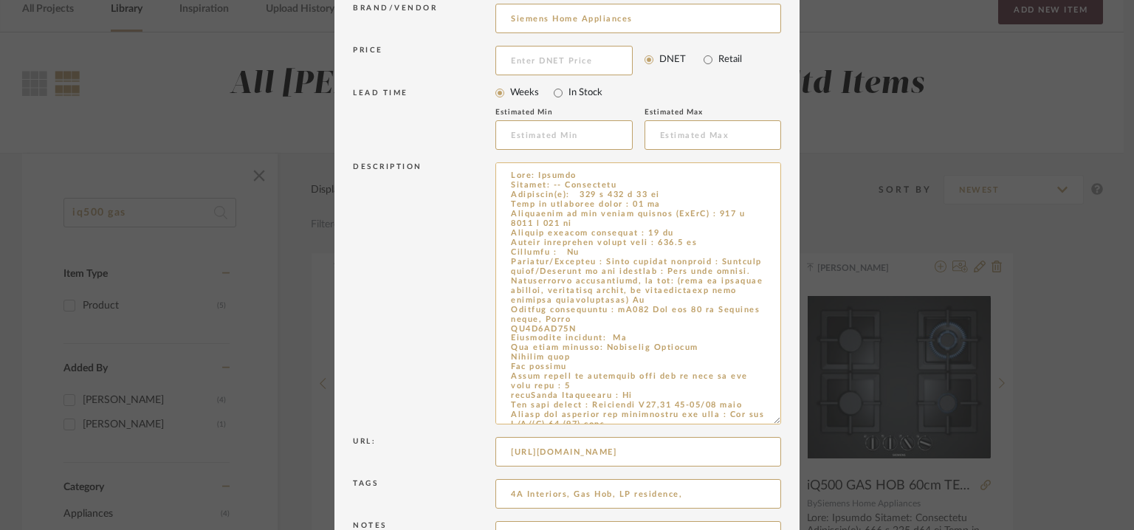
drag, startPoint x: 772, startPoint y: 210, endPoint x: 733, endPoint y: 331, distance: 126.5
click at [759, 402] on textarea at bounding box center [638, 293] width 286 height 262
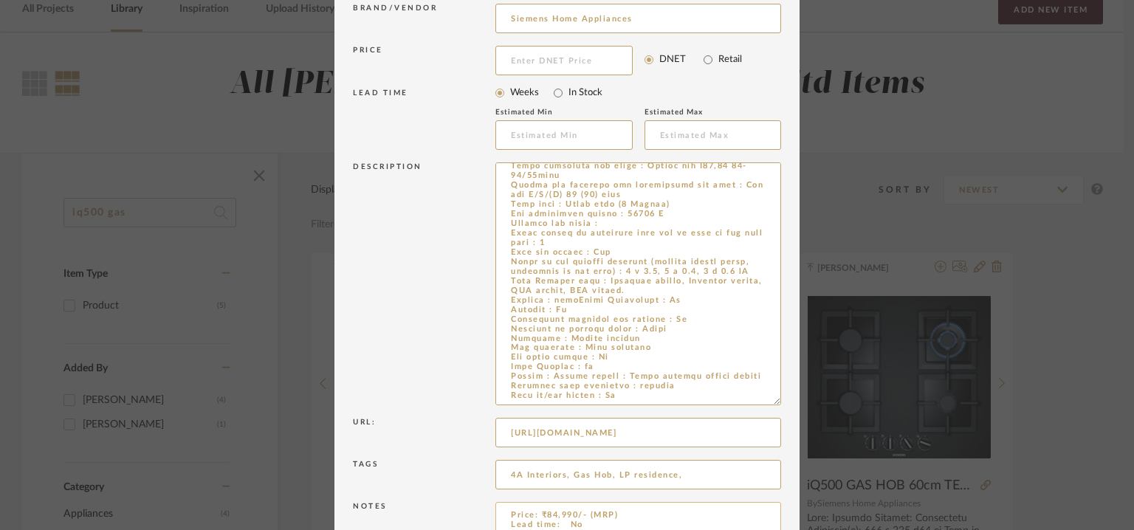
scroll to position [528, 0]
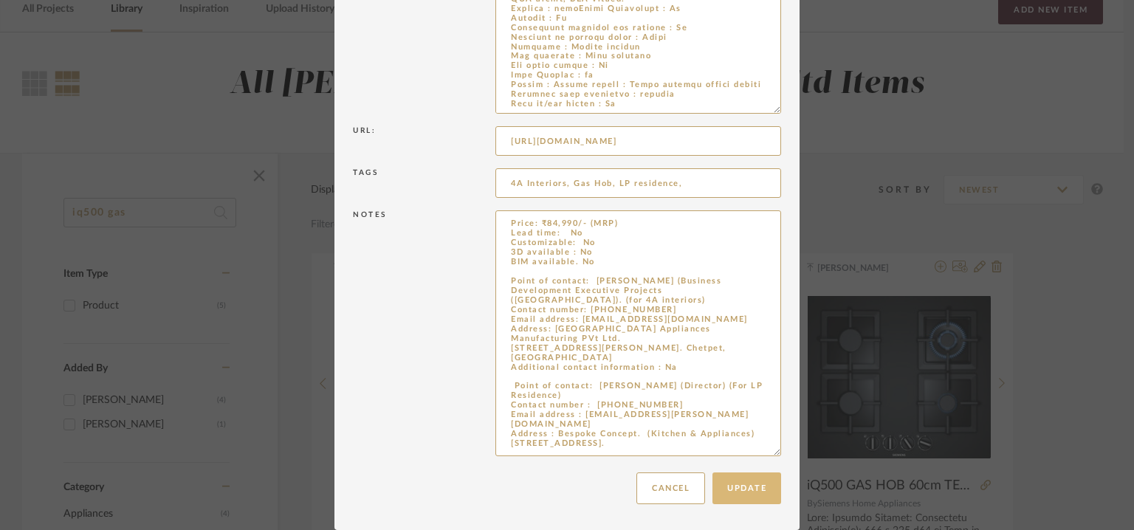
type textarea "Price: ₹84,990/- (MRP) Lead time: No Customizable: No 3D available : No BIM ava…"
click at [751, 481] on button "Update" at bounding box center [746, 488] width 69 height 32
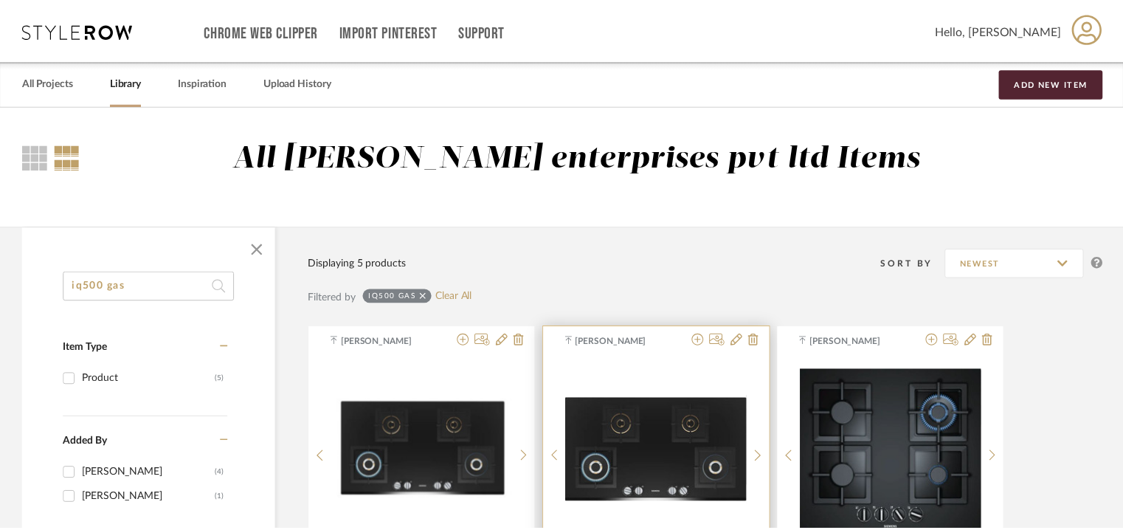
scroll to position [74, 0]
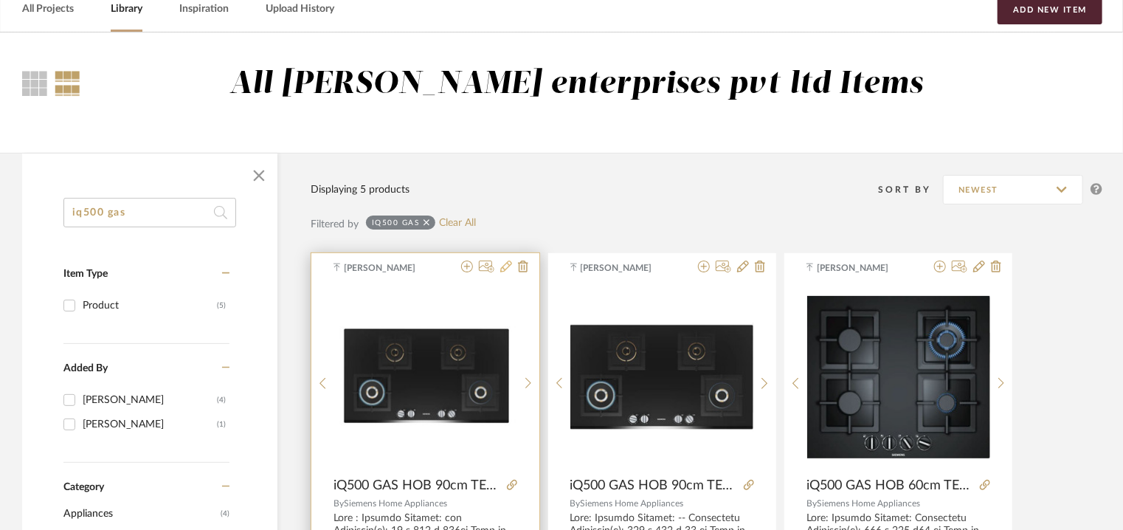
click at [504, 267] on icon at bounding box center [506, 267] width 12 height 12
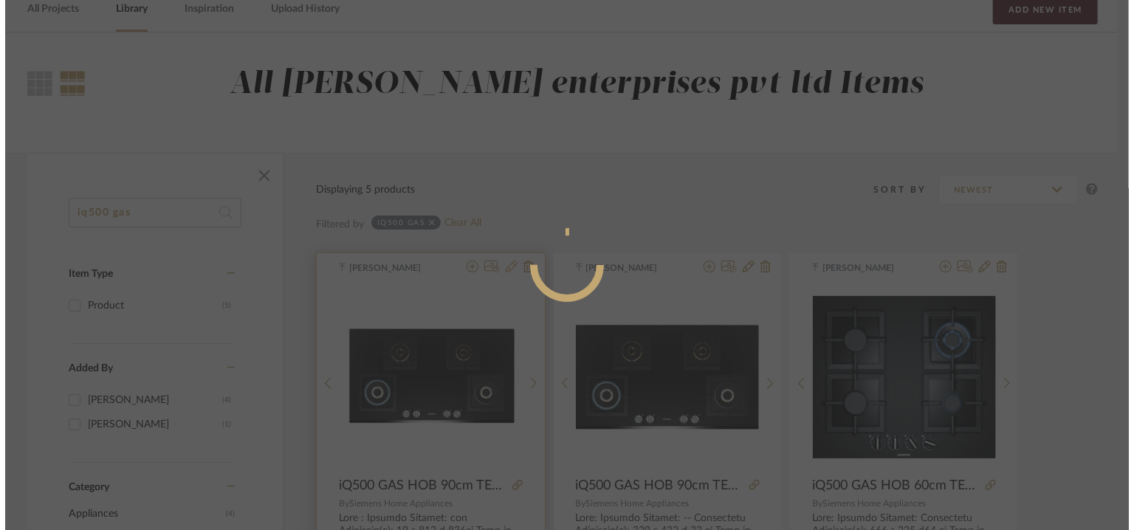
scroll to position [0, 0]
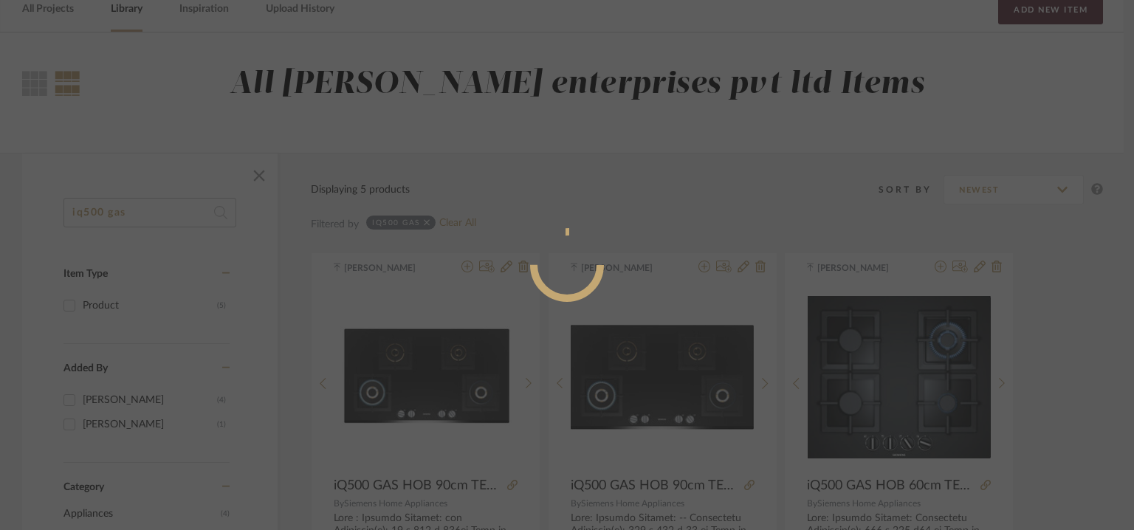
radio input "true"
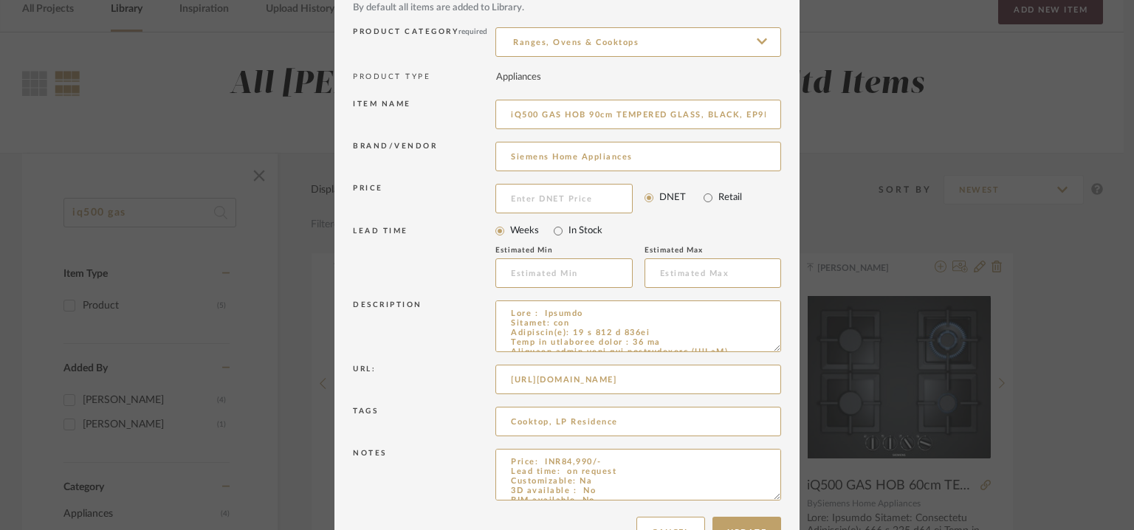
scroll to position [142, 0]
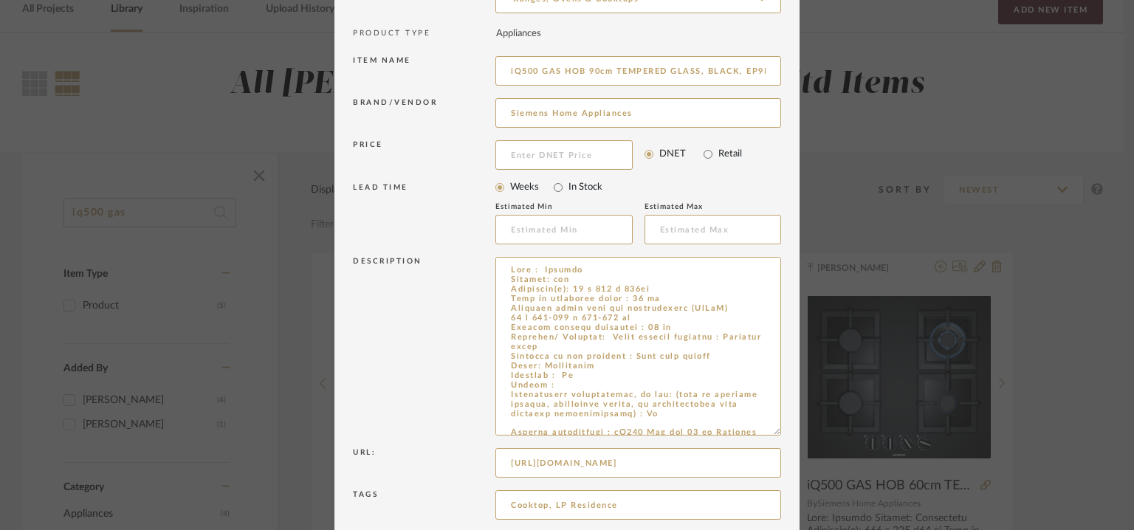
drag, startPoint x: 774, startPoint y: 305, endPoint x: 810, endPoint y: 432, distance: 132.2
click at [810, 432] on div "Edit Item × Item Type required Product Inspiration Image Site Photo or PDF Uplo…" at bounding box center [567, 265] width 1134 height 530
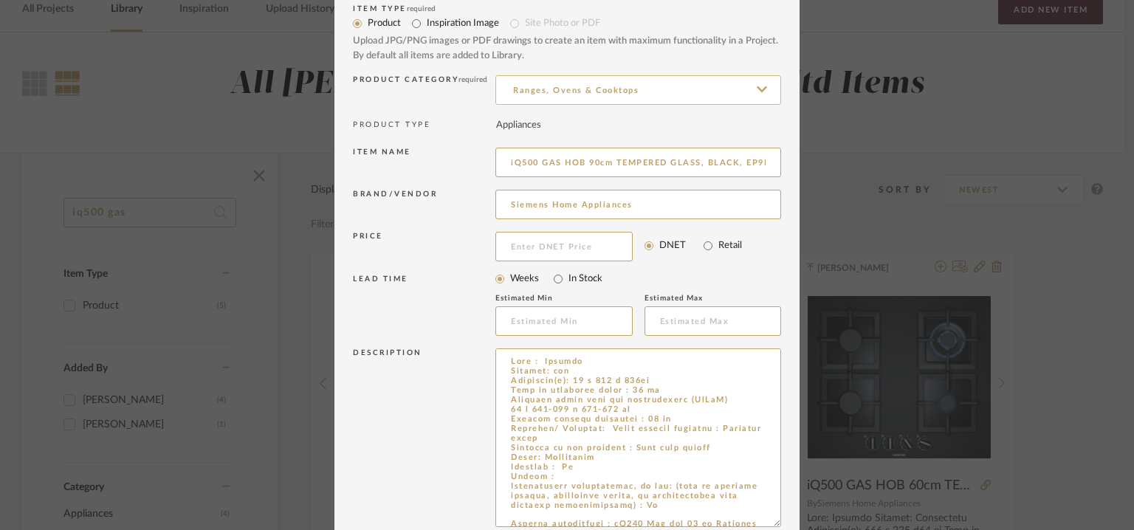
scroll to position [0, 0]
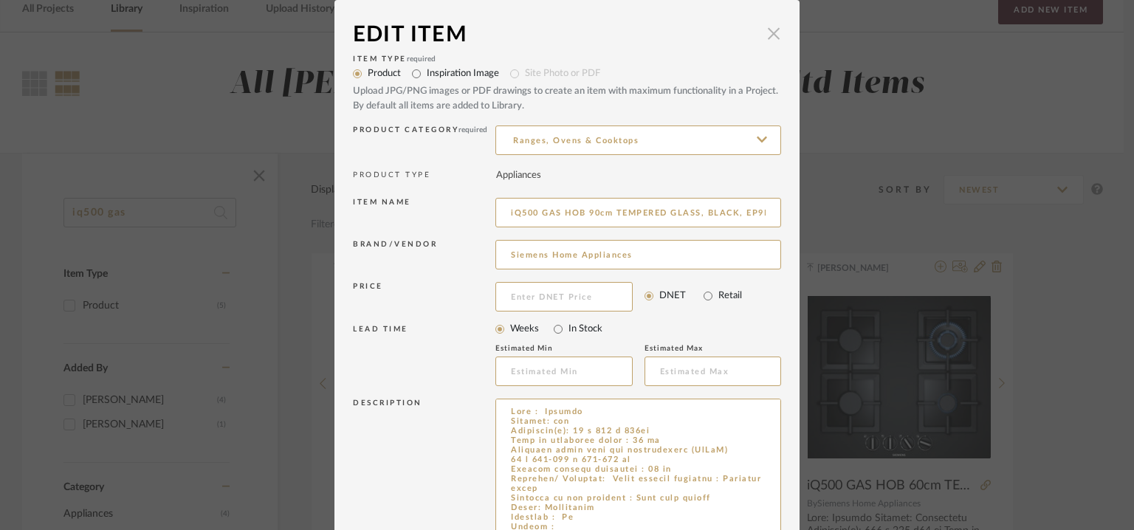
click at [770, 33] on span "button" at bounding box center [774, 33] width 30 height 30
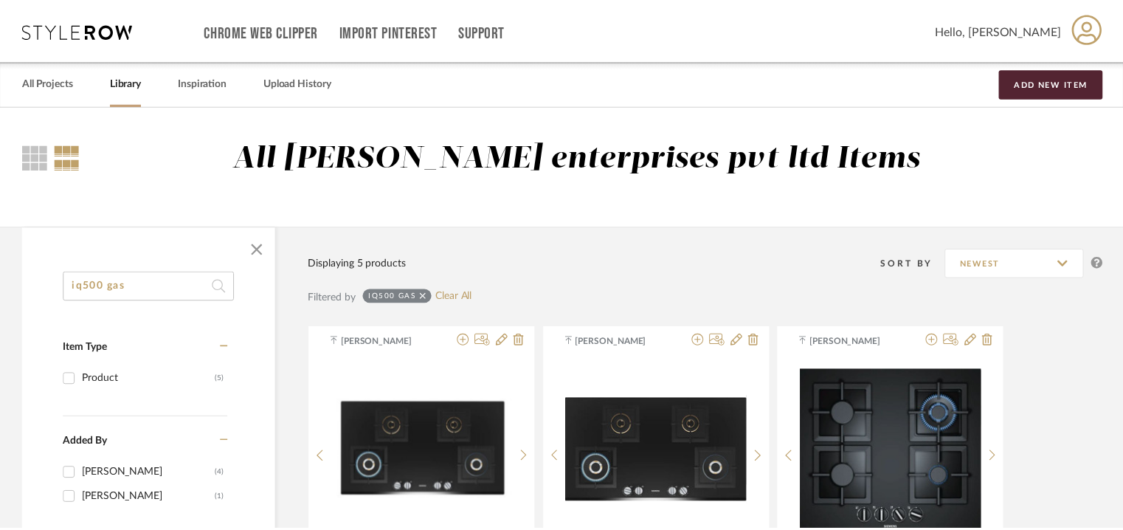
scroll to position [74, 0]
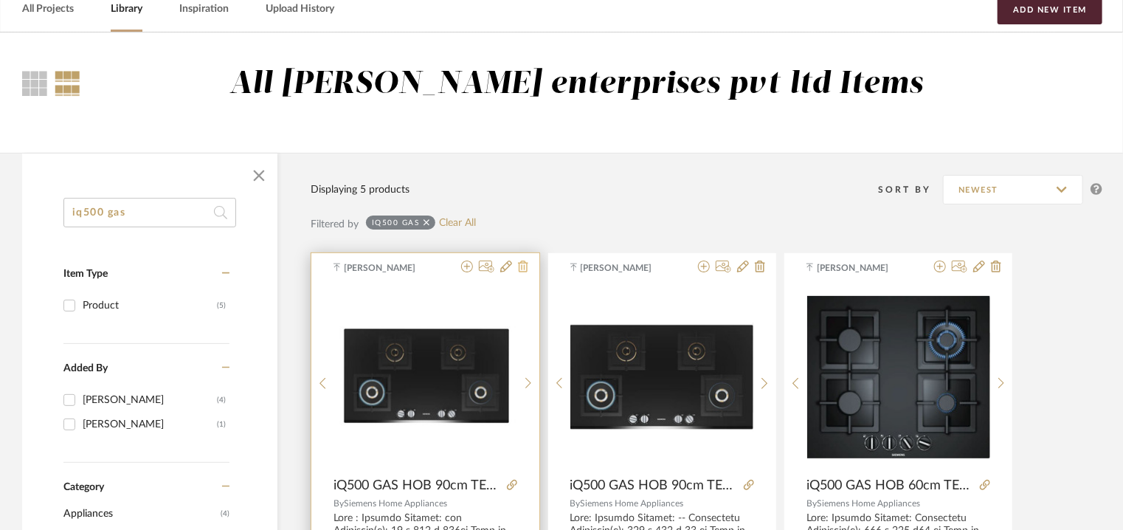
click at [528, 263] on icon at bounding box center [523, 267] width 10 height 12
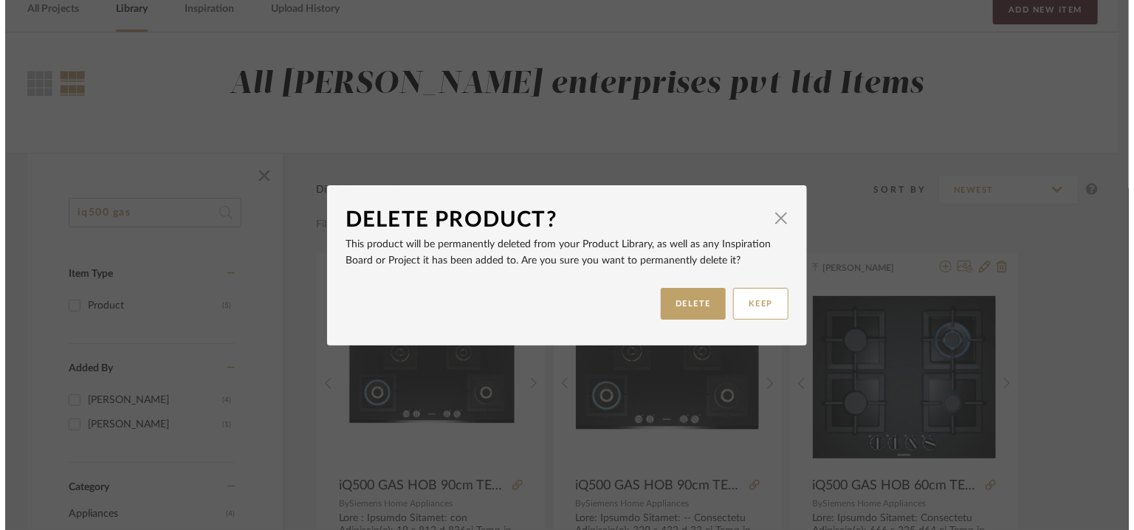
scroll to position [0, 0]
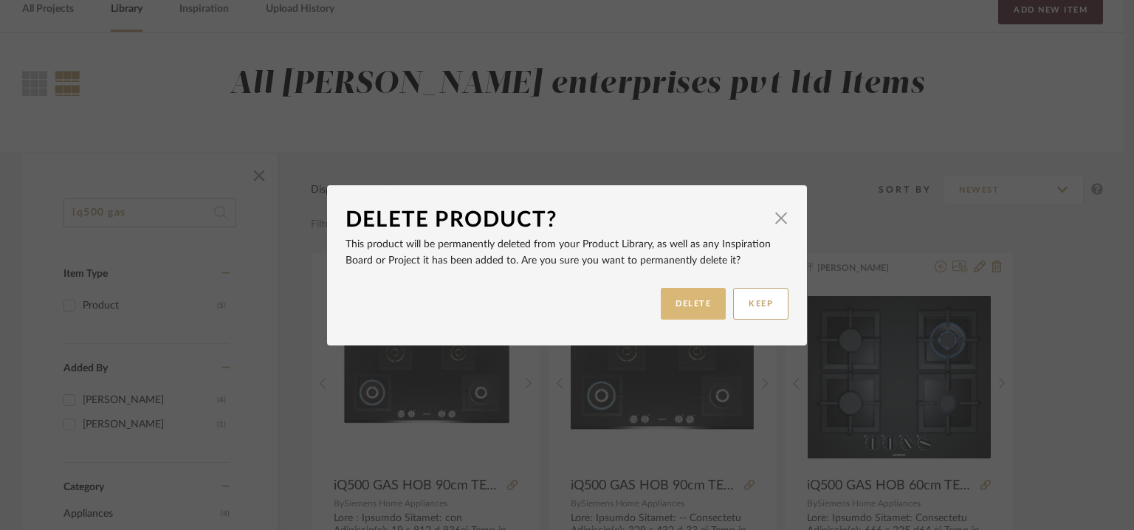
click at [700, 314] on button "DELETE" at bounding box center [693, 304] width 65 height 32
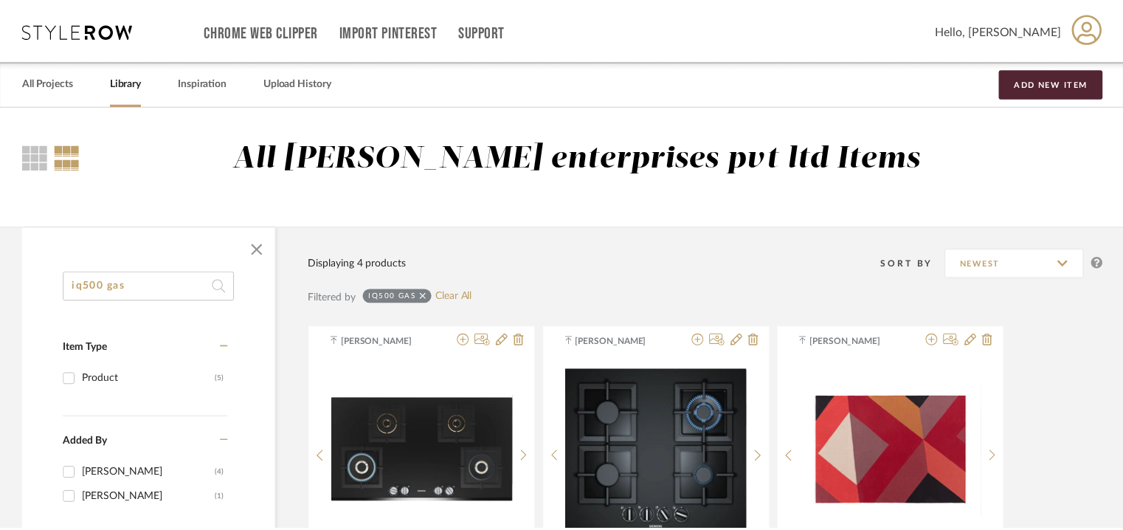
scroll to position [74, 0]
